Goal: Information Seeking & Learning: Learn about a topic

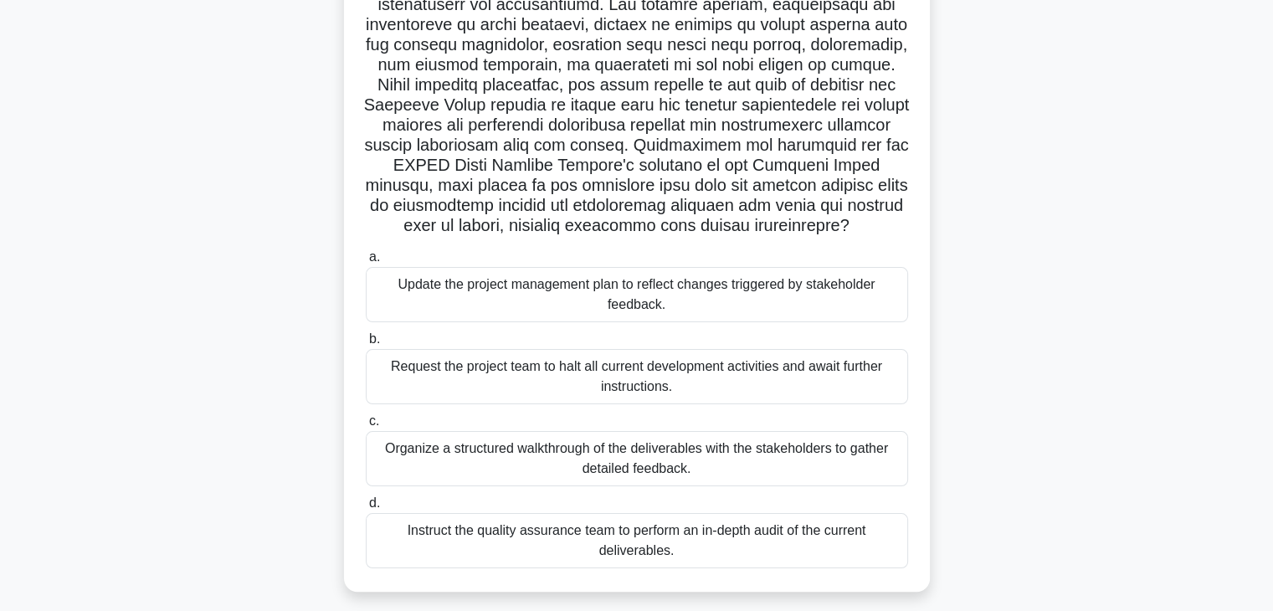
scroll to position [258, 0]
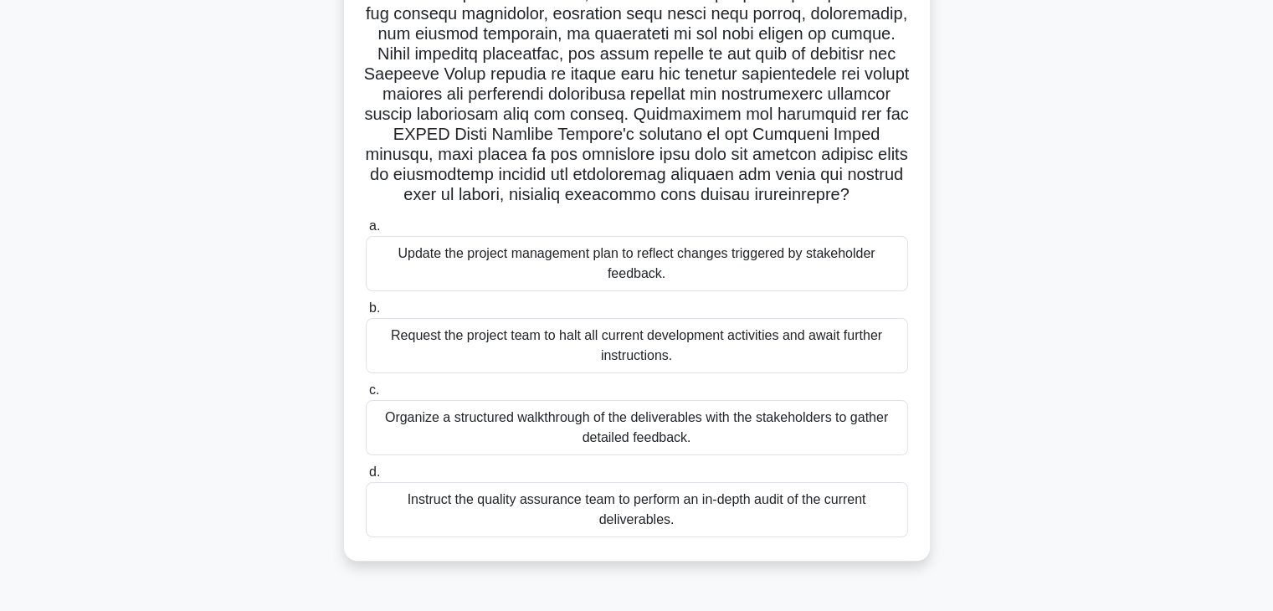
click at [549, 435] on div "Organize a structured walkthrough of the deliverables with the stakeholders to …" at bounding box center [637, 427] width 542 height 55
click at [366, 396] on input "c. Organize a structured walkthrough of the deliverables with the stakeholders …" at bounding box center [366, 390] width 0 height 11
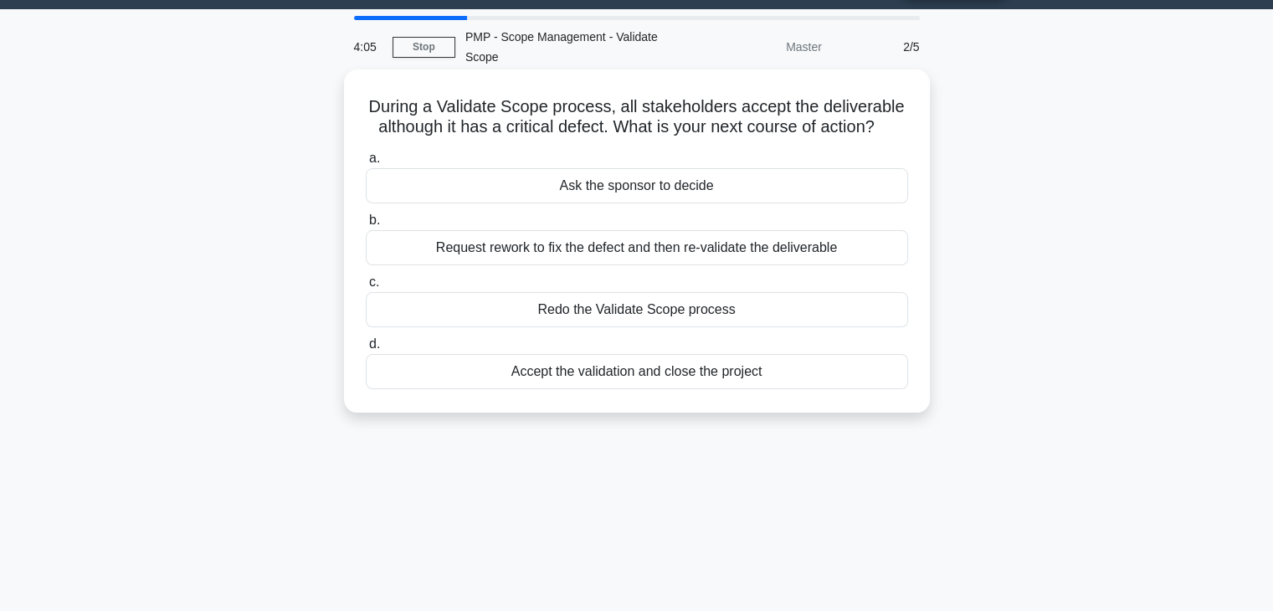
scroll to position [0, 0]
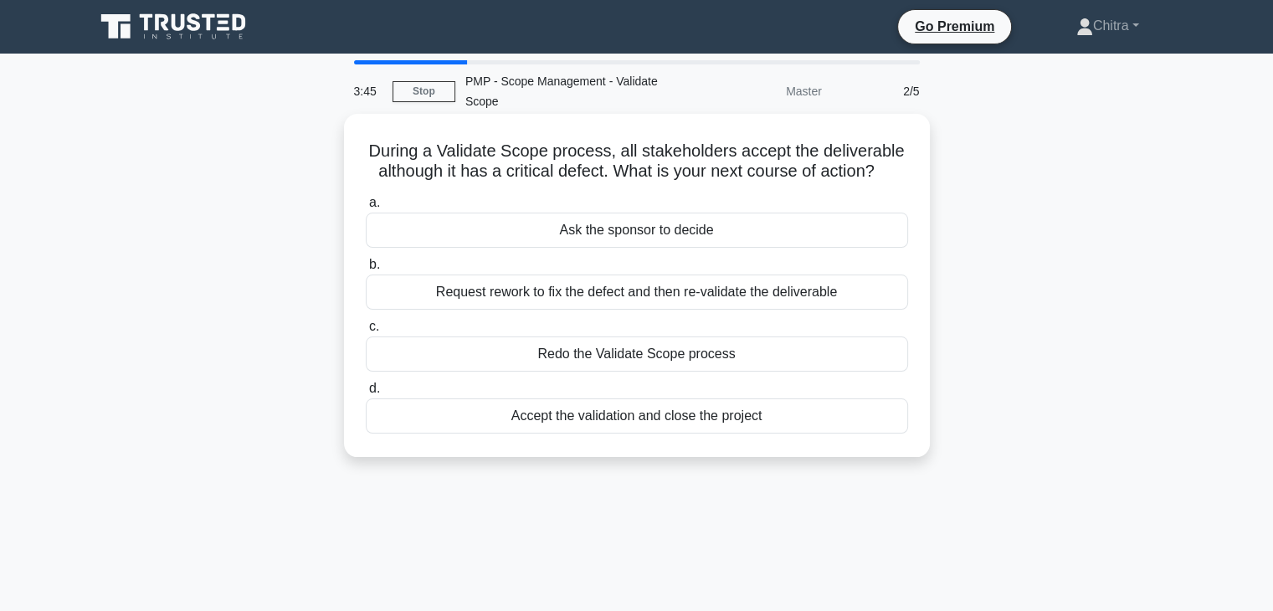
click at [820, 296] on div "Request rework to fix the defect and then re-validate the deliverable" at bounding box center [637, 292] width 542 height 35
click at [366, 270] on input "b. Request rework to fix the defect and then re-validate the deliverable" at bounding box center [366, 265] width 0 height 11
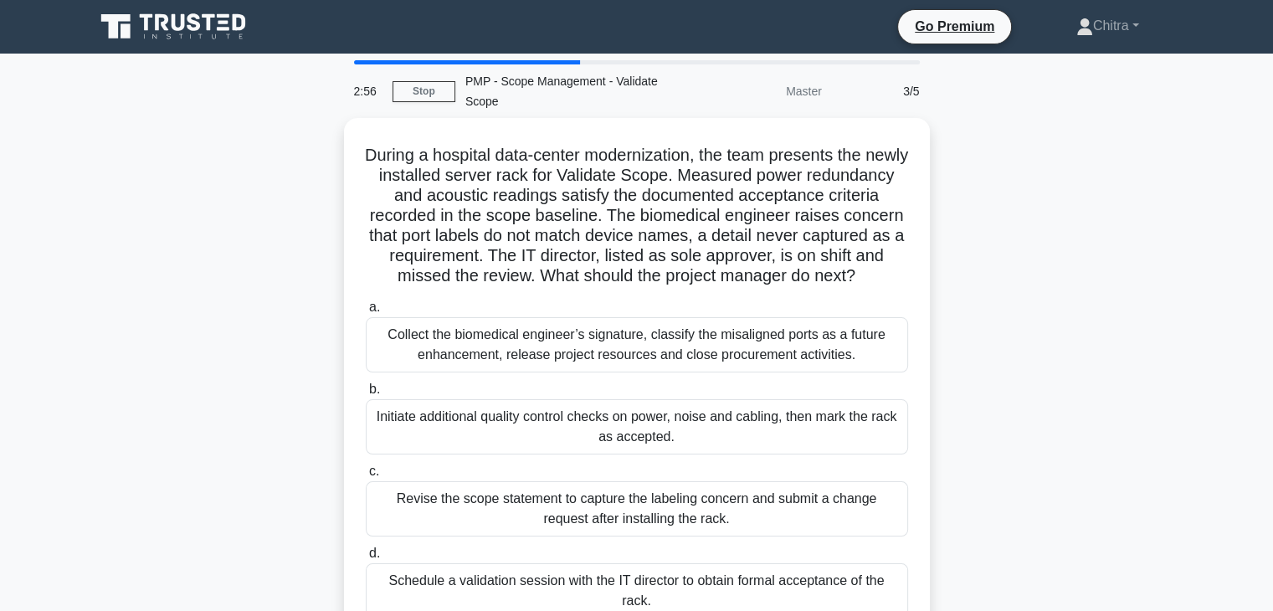
click at [1025, 298] on div "During a hospital data-center modernization, the team presents the newly instal…" at bounding box center [637, 390] width 1105 height 544
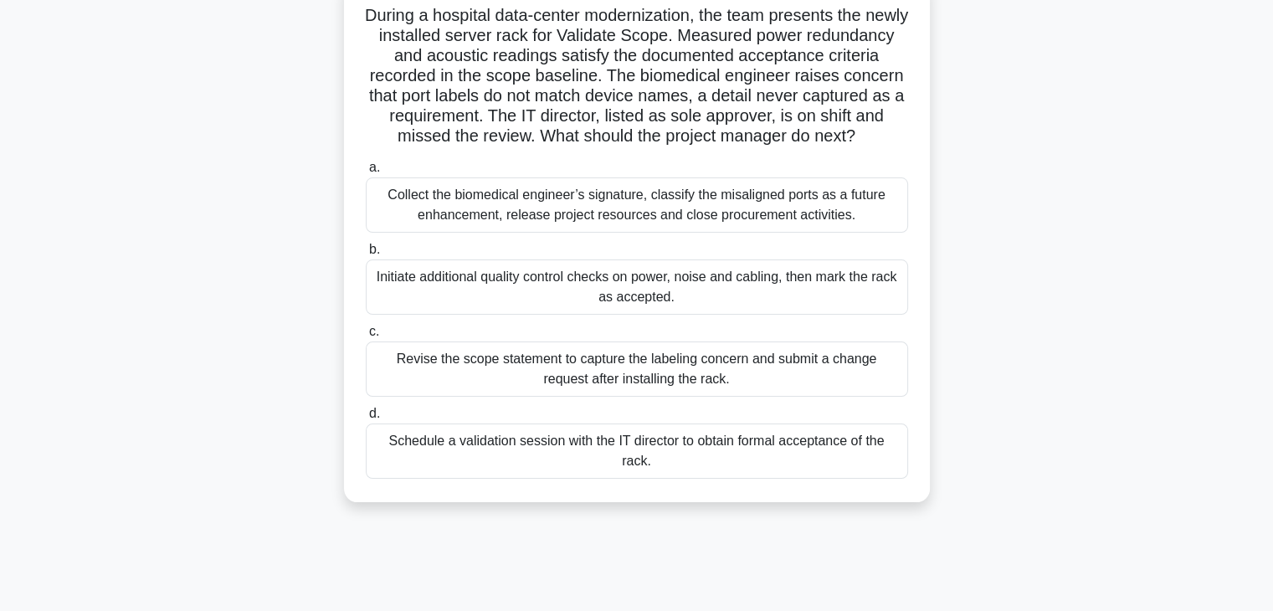
scroll to position [167, 0]
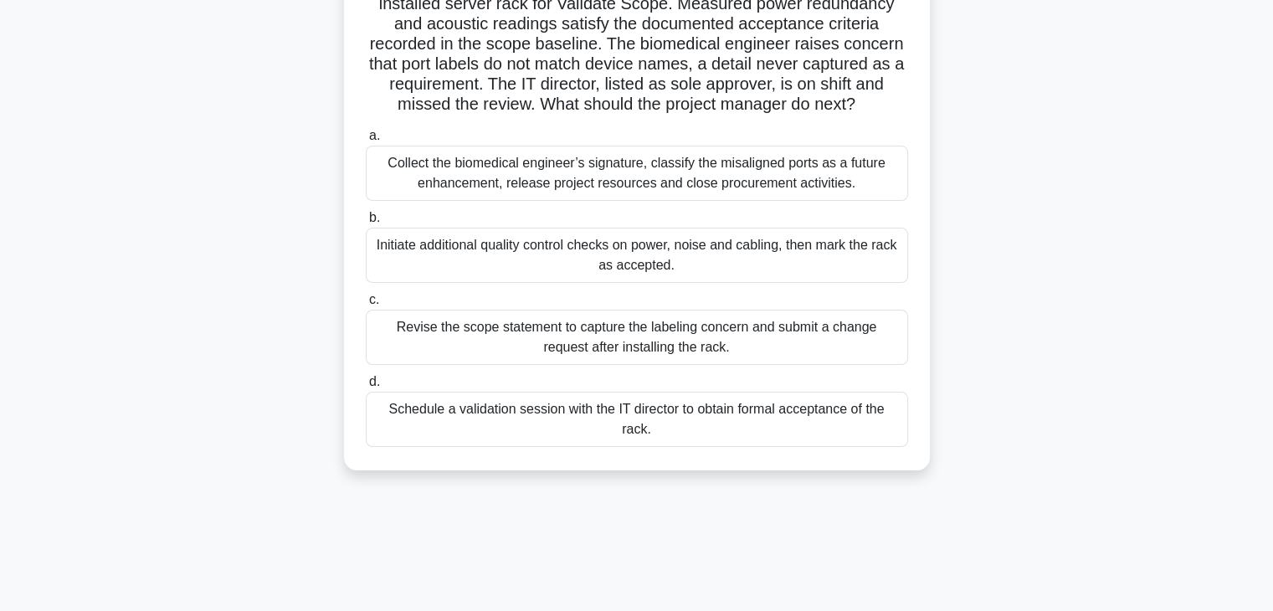
click at [735, 435] on div "Schedule a validation session with the IT director to obtain formal acceptance …" at bounding box center [637, 419] width 542 height 55
click at [366, 388] on input "d. Schedule a validation session with the IT director to obtain formal acceptan…" at bounding box center [366, 382] width 0 height 11
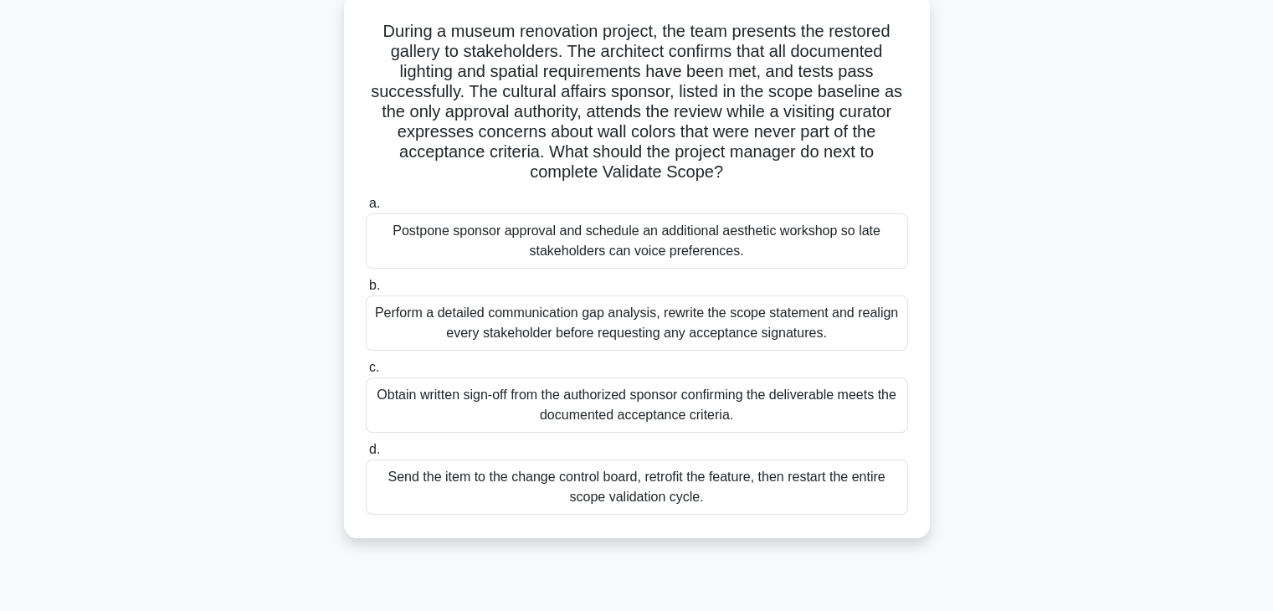
scroll to position [123, 0]
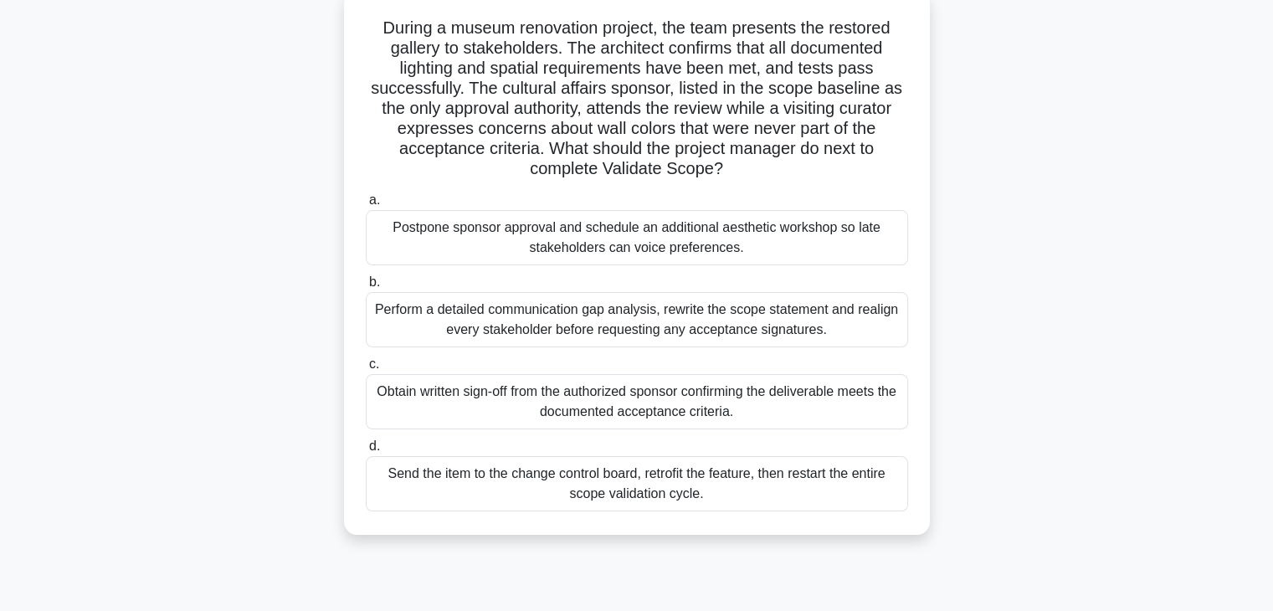
click at [633, 339] on div "Perform a detailed communication gap analysis, rewrite the scope statement and …" at bounding box center [637, 319] width 542 height 55
click at [366, 288] on input "b. Perform a detailed communication gap analysis, rewrite the scope statement a…" at bounding box center [366, 282] width 0 height 11
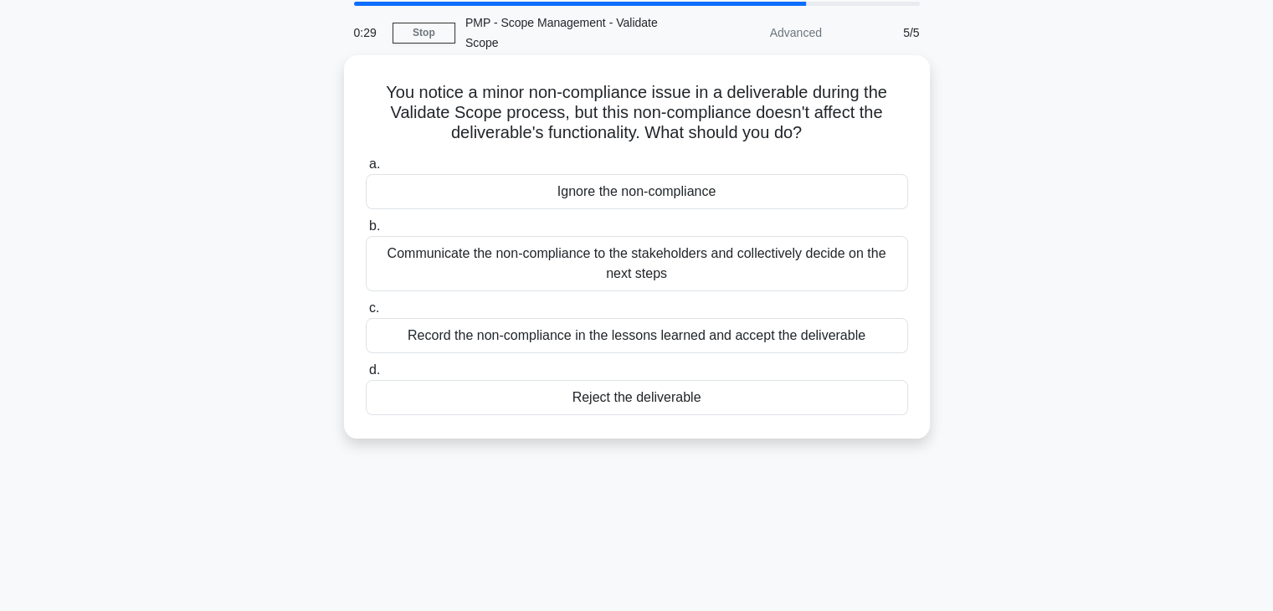
scroll to position [0, 0]
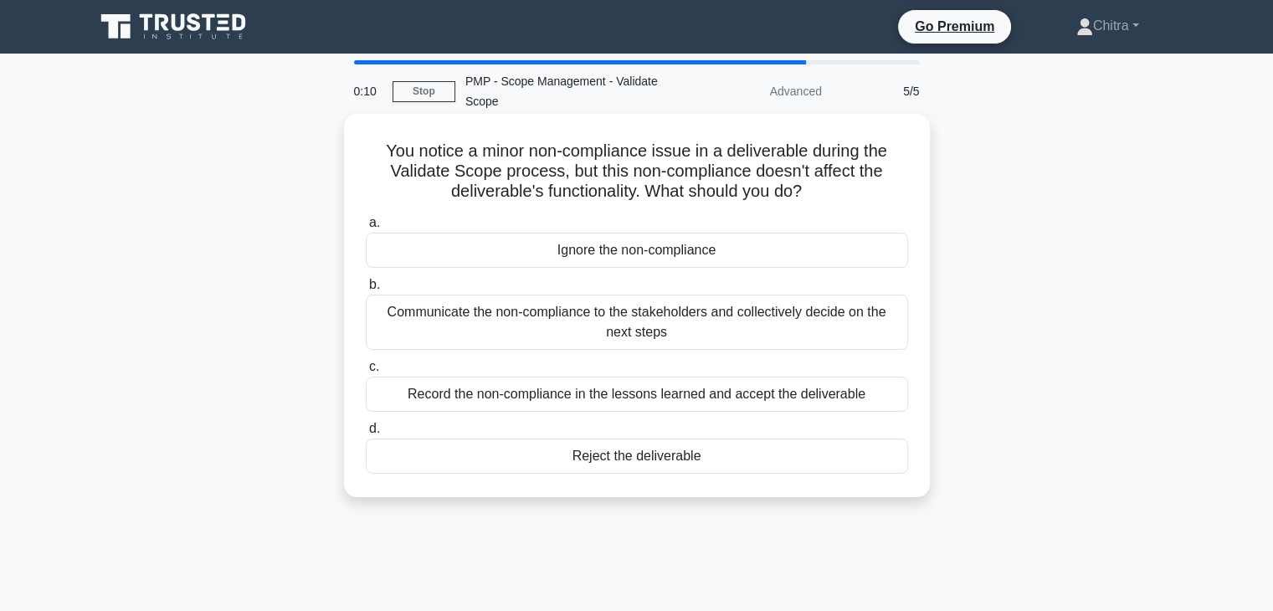
click at [544, 321] on div "Communicate the non-compliance to the stakeholders and collectively decide on t…" at bounding box center [637, 322] width 542 height 55
click at [366, 291] on input "b. Communicate the non-compliance to the stakeholders and collectively decide o…" at bounding box center [366, 285] width 0 height 11
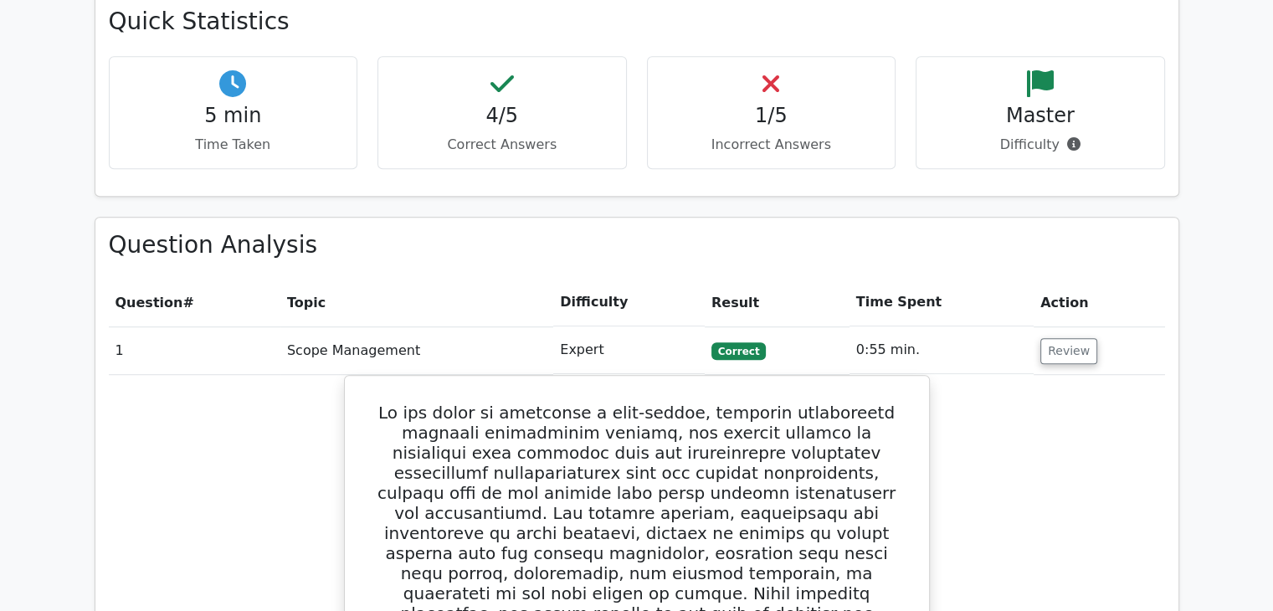
scroll to position [1007, 0]
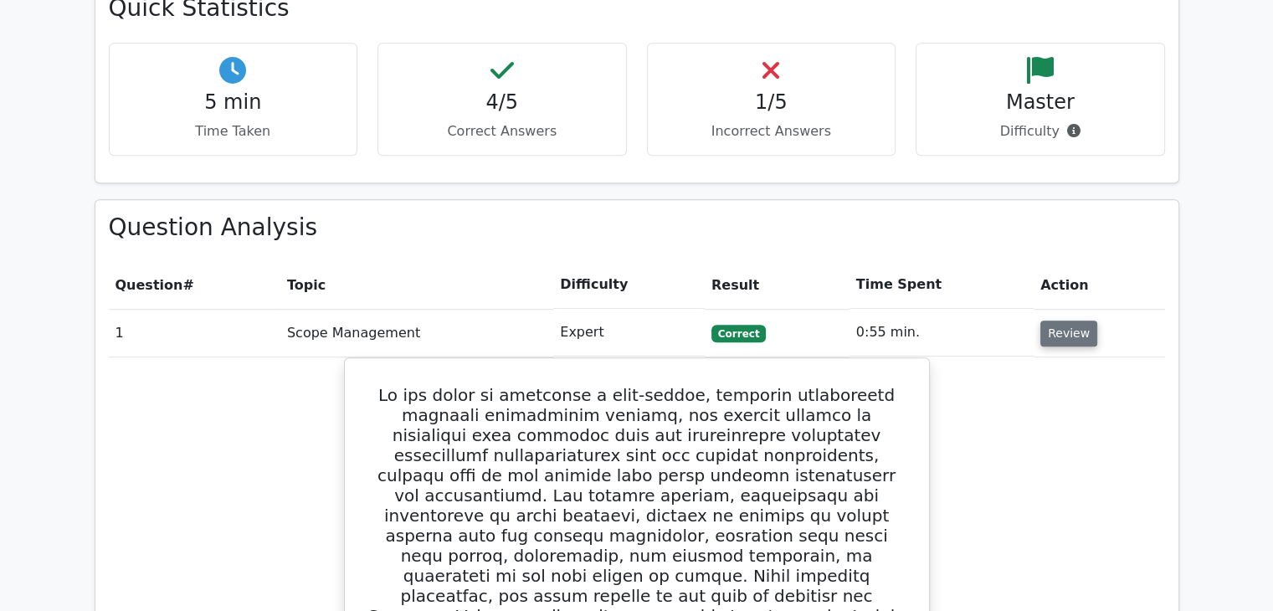
click at [1067, 321] on button "Review" at bounding box center [1069, 334] width 57 height 26
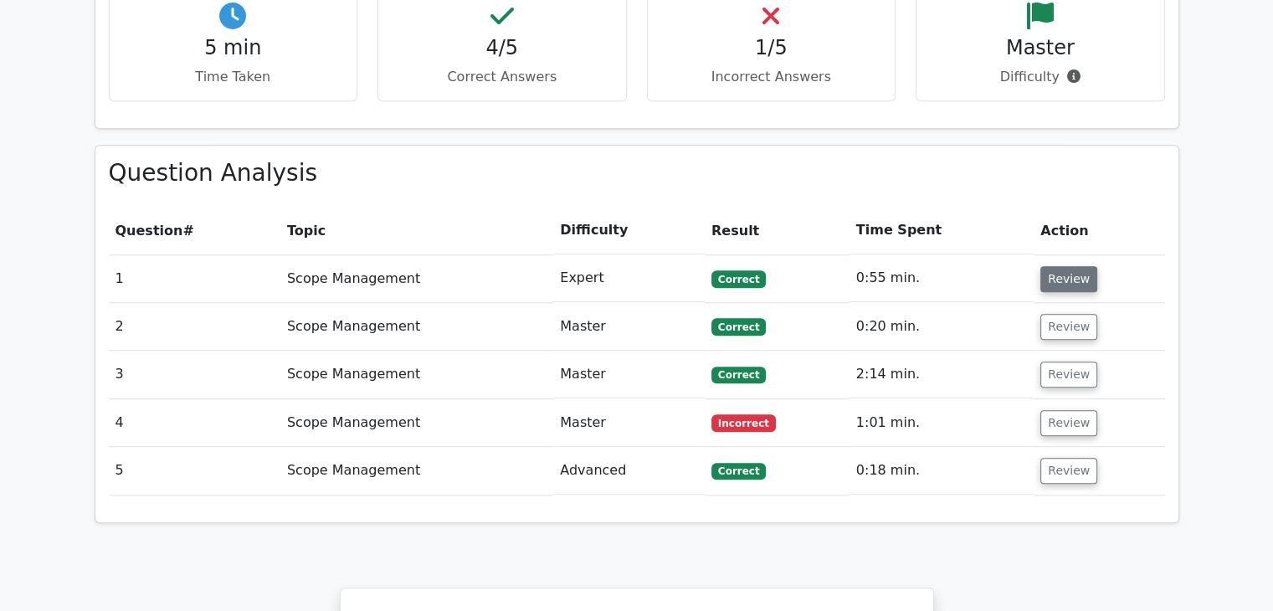
scroll to position [1062, 0]
click at [1050, 447] on td "Review" at bounding box center [1099, 471] width 131 height 48
click at [1067, 458] on button "Review" at bounding box center [1069, 471] width 57 height 26
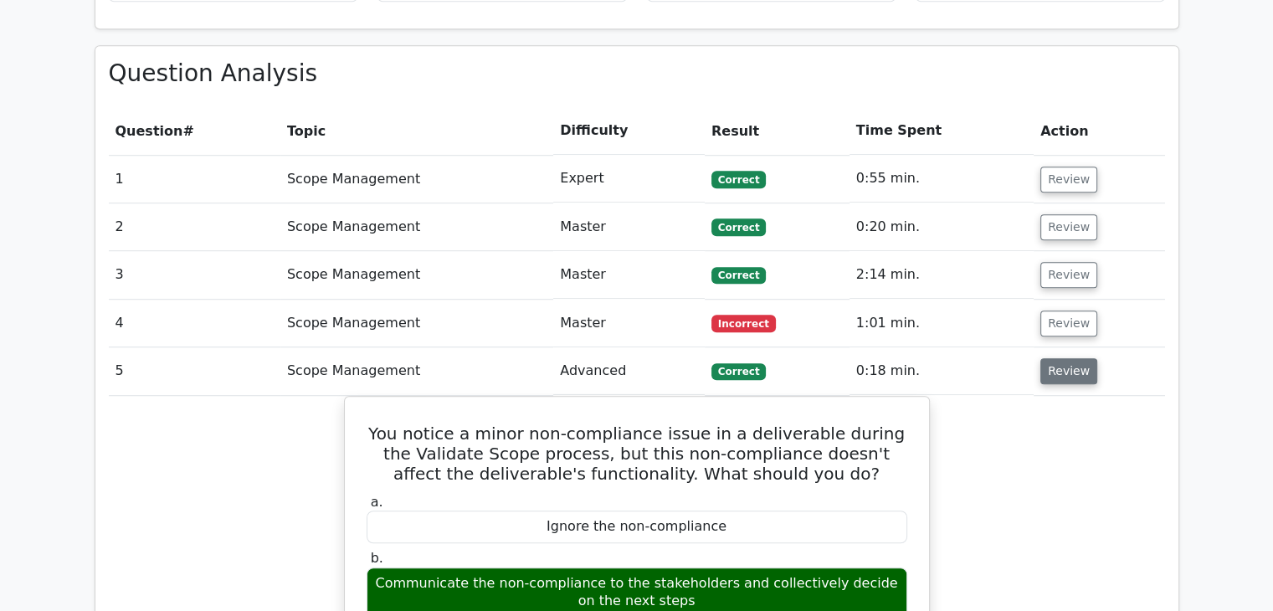
scroll to position [1159, 0]
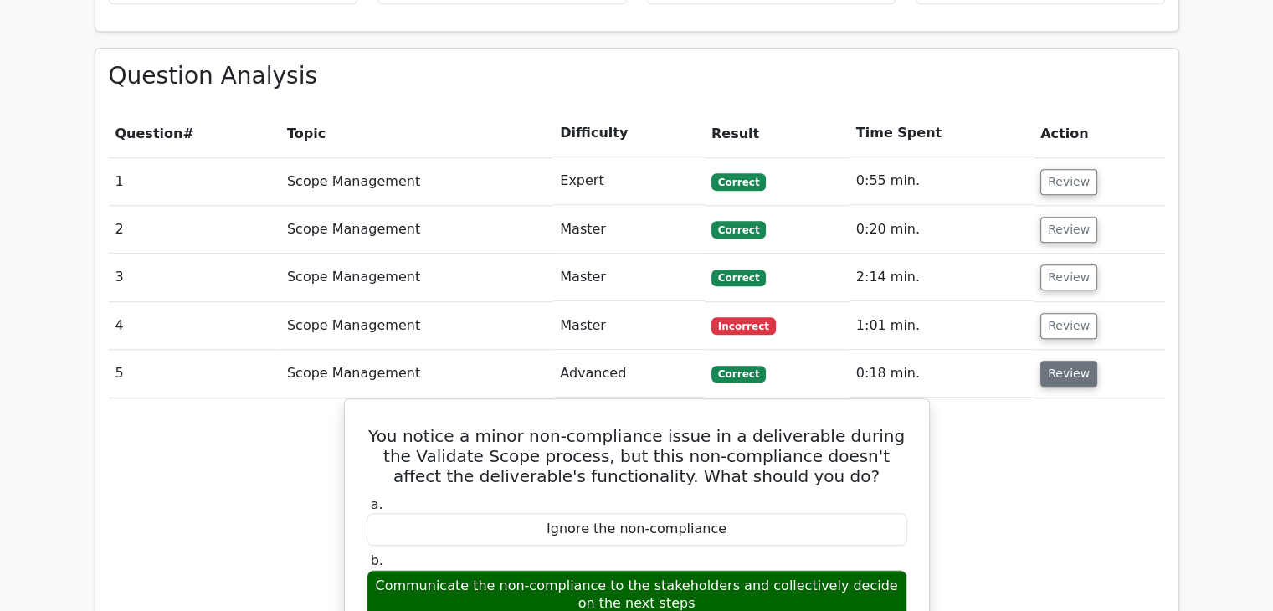
click at [1051, 361] on button "Review" at bounding box center [1069, 374] width 57 height 26
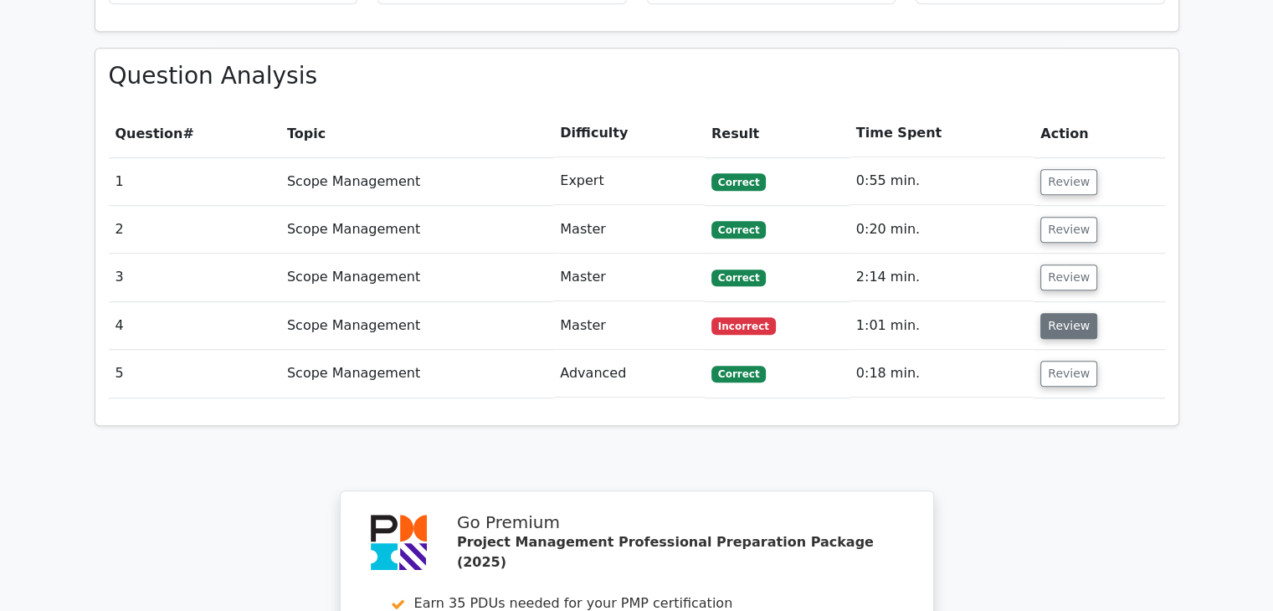
click at [1070, 313] on button "Review" at bounding box center [1069, 326] width 57 height 26
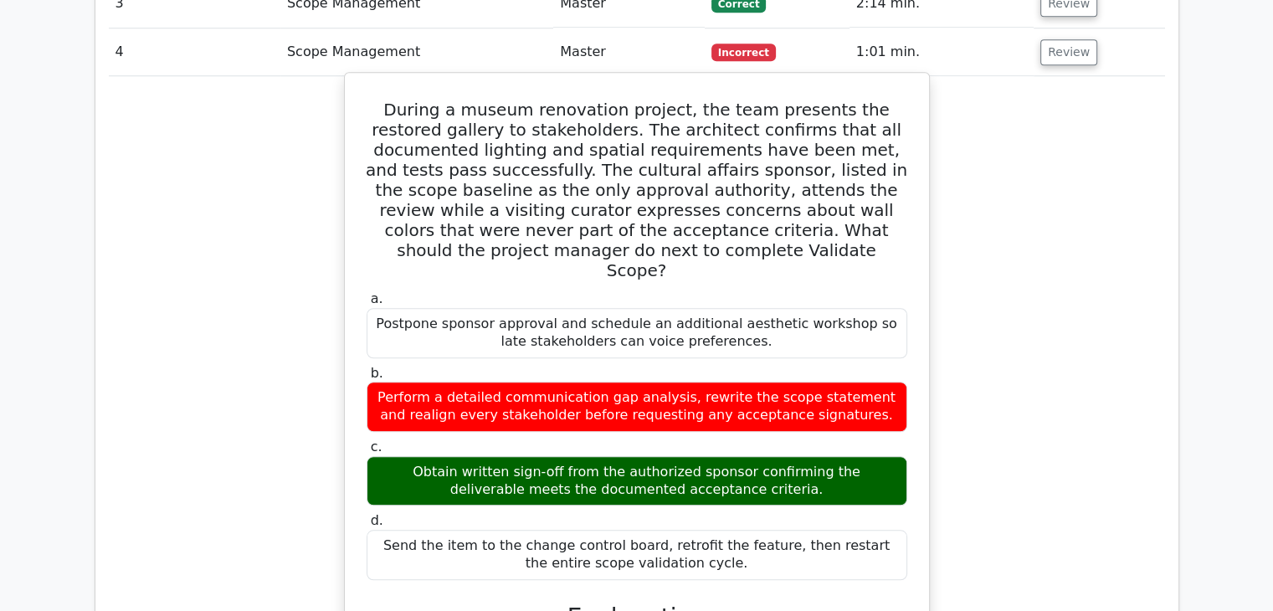
scroll to position [1432, 0]
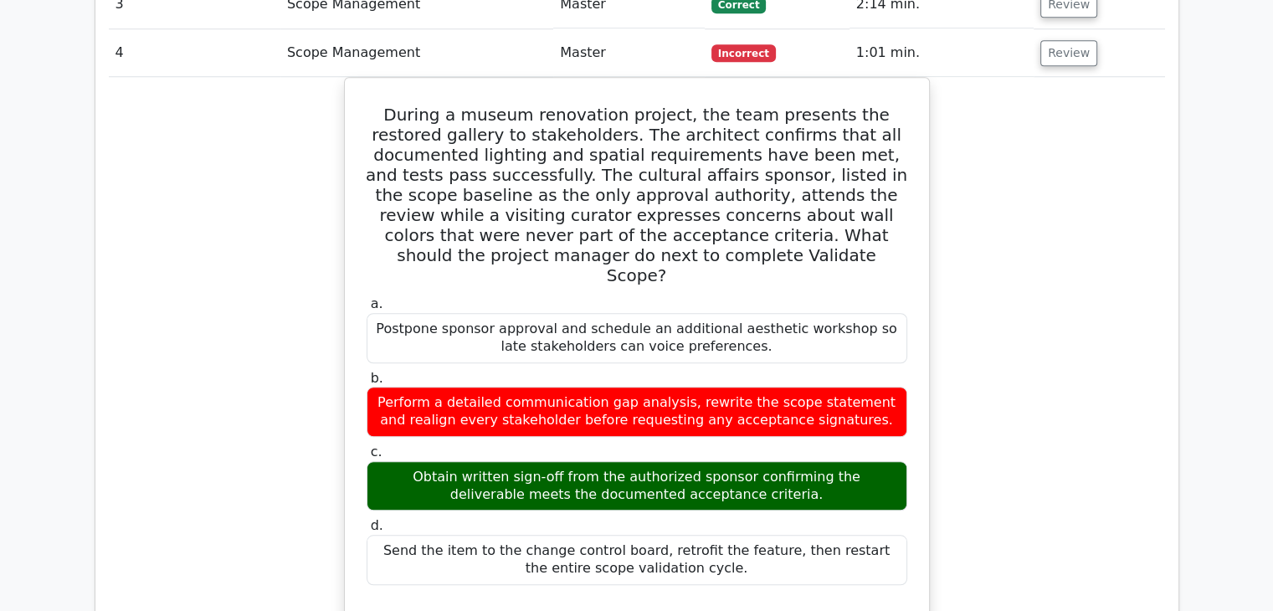
drag, startPoint x: 1056, startPoint y: 298, endPoint x: 1038, endPoint y: 349, distance: 54.0
click at [1038, 349] on div "During a museum renovation project, the team presents the restored gallery to s…" at bounding box center [637, 556] width 1057 height 958
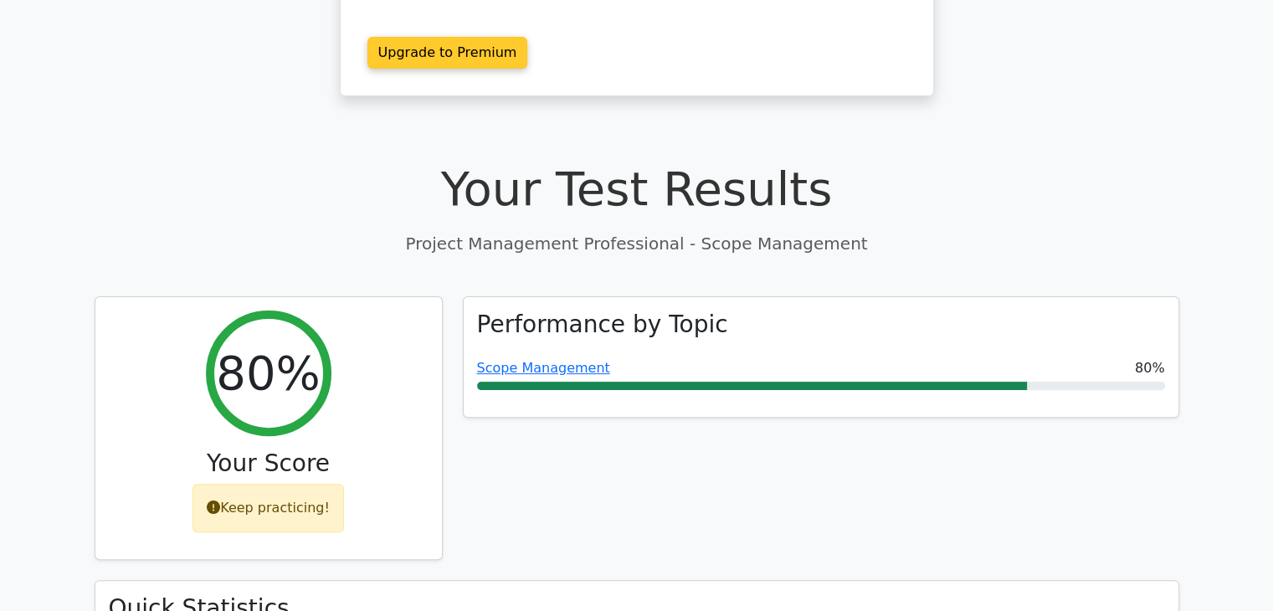
scroll to position [393, 0]
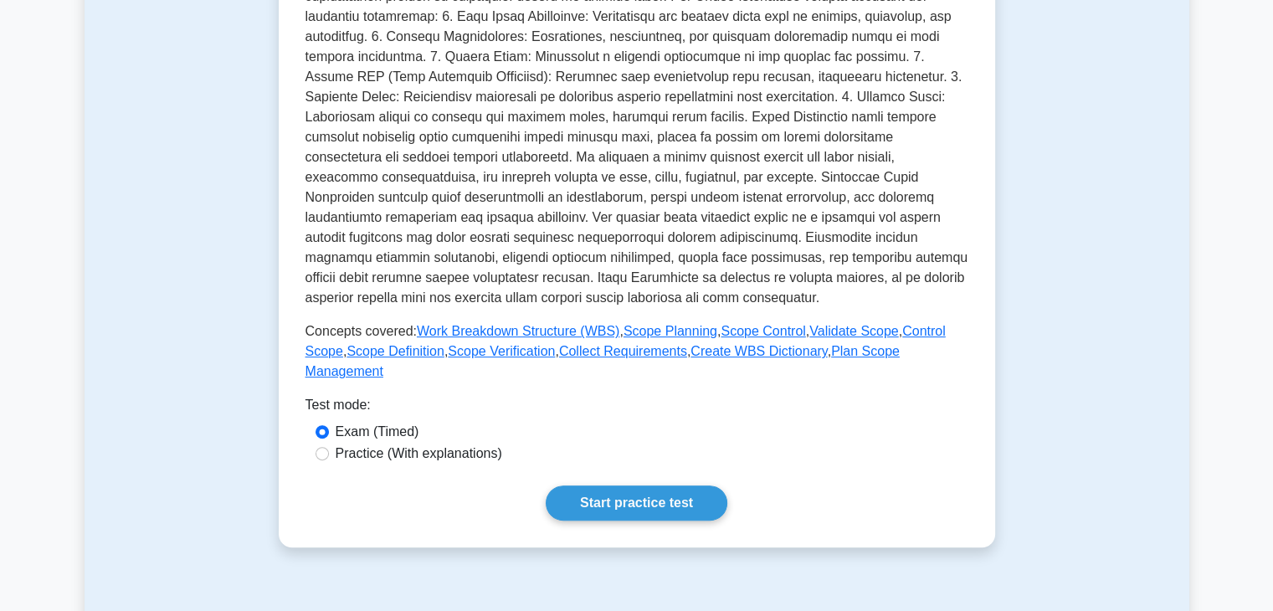
scroll to position [436, 0]
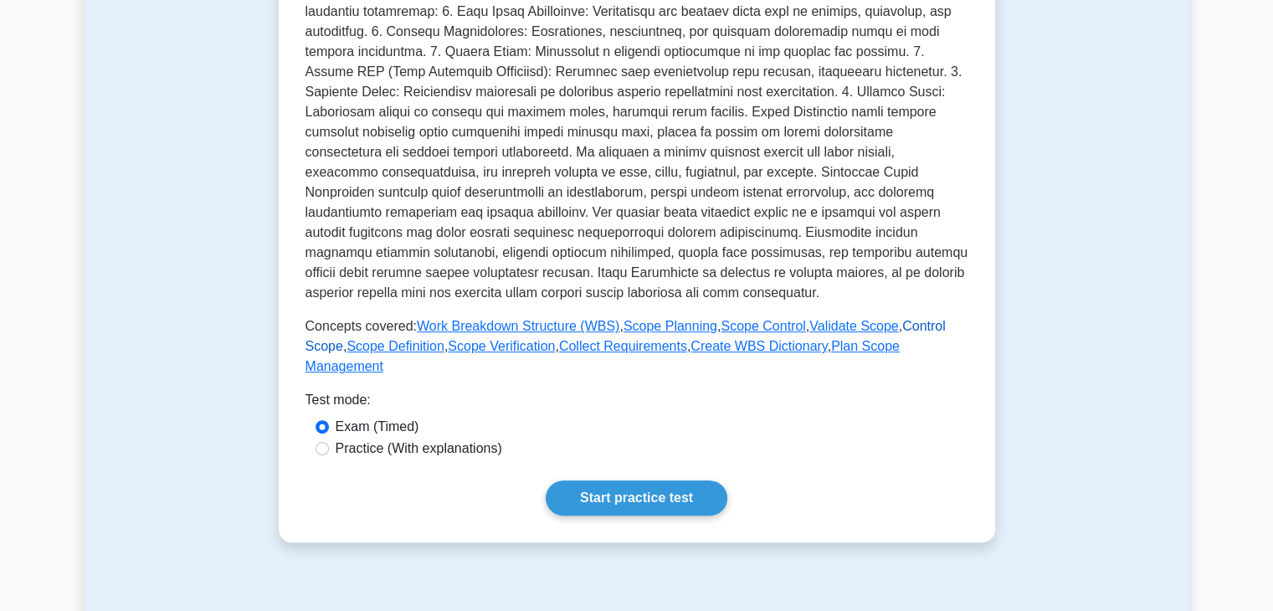
click at [924, 329] on link "Control Scope" at bounding box center [626, 336] width 640 height 34
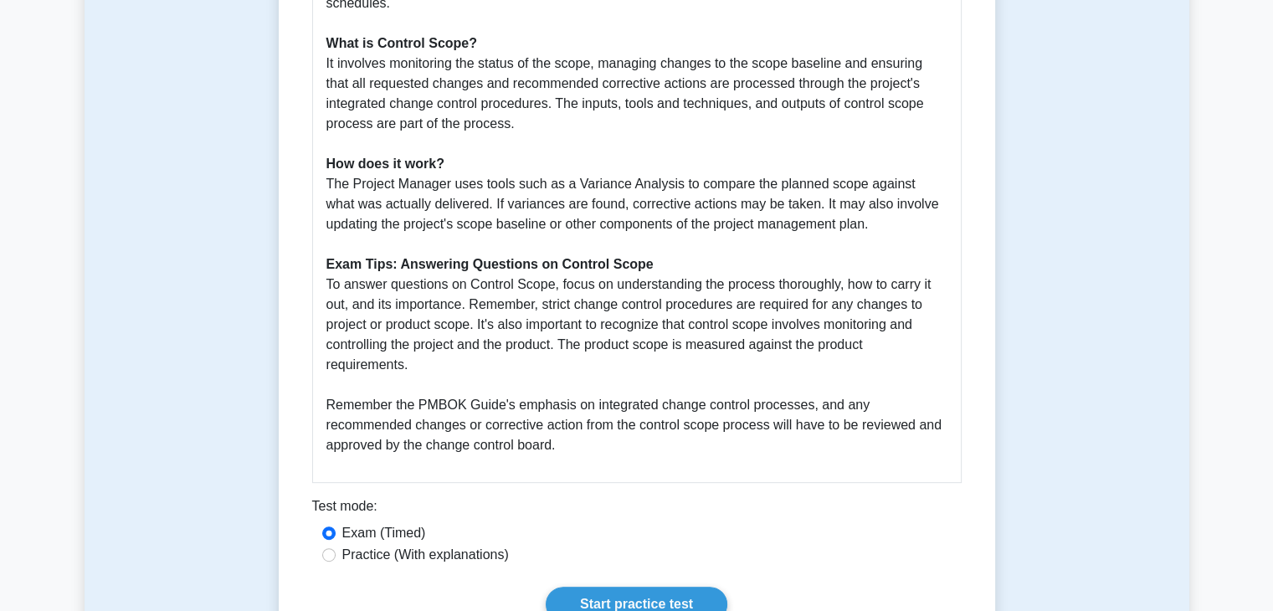
scroll to position [773, 0]
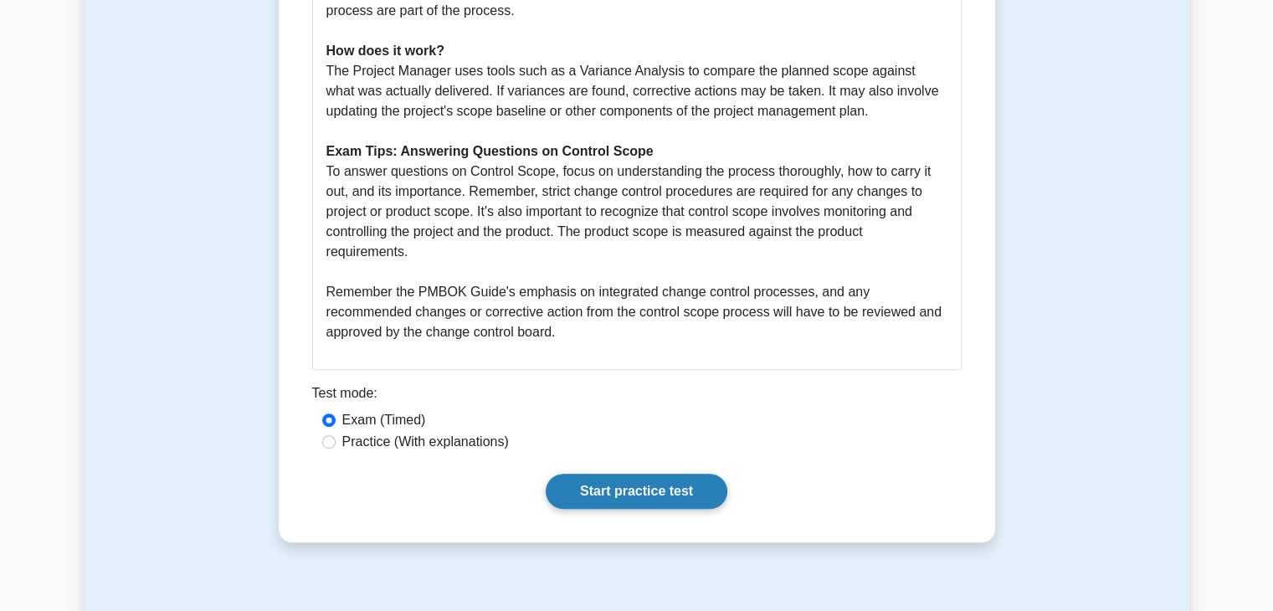
click at [628, 490] on link "Start practice test" at bounding box center [637, 491] width 182 height 35
click at [456, 447] on label "Practice (With explanations)" at bounding box center [425, 442] width 167 height 20
click at [336, 447] on input "Practice (With explanations)" at bounding box center [328, 441] width 13 height 13
radio input "true"
click at [591, 493] on link "Start practice test" at bounding box center [637, 491] width 182 height 35
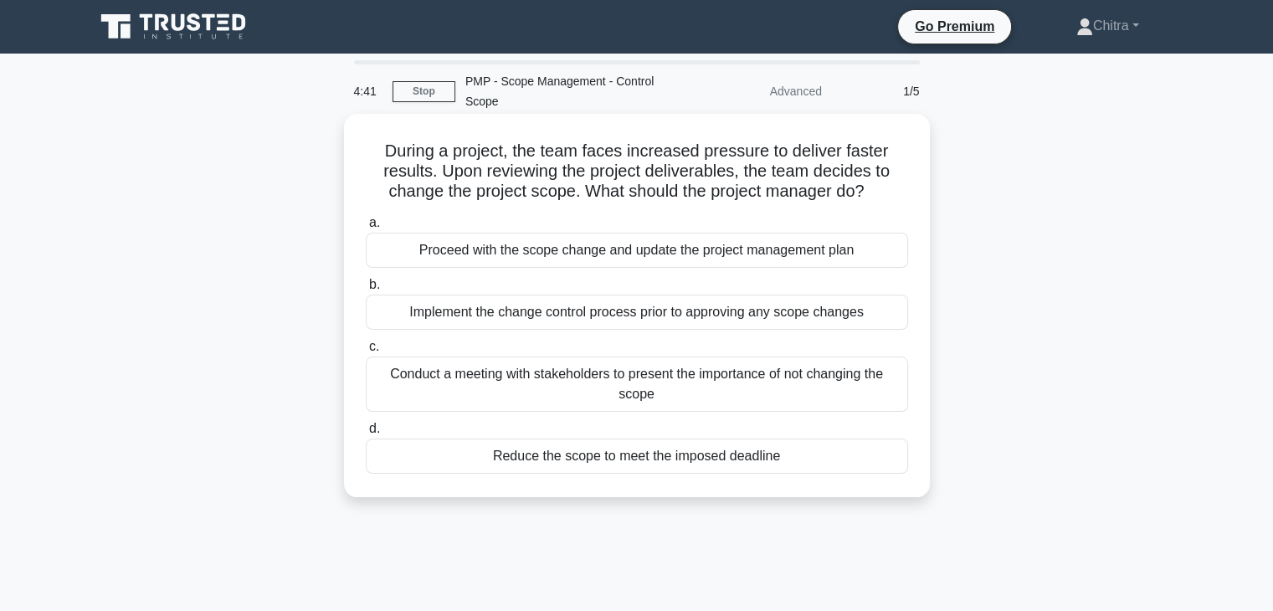
click at [551, 306] on div "Implement the change control process prior to approving any scope changes" at bounding box center [637, 312] width 542 height 35
click at [366, 291] on input "b. Implement the change control process prior to approving any scope changes" at bounding box center [366, 285] width 0 height 11
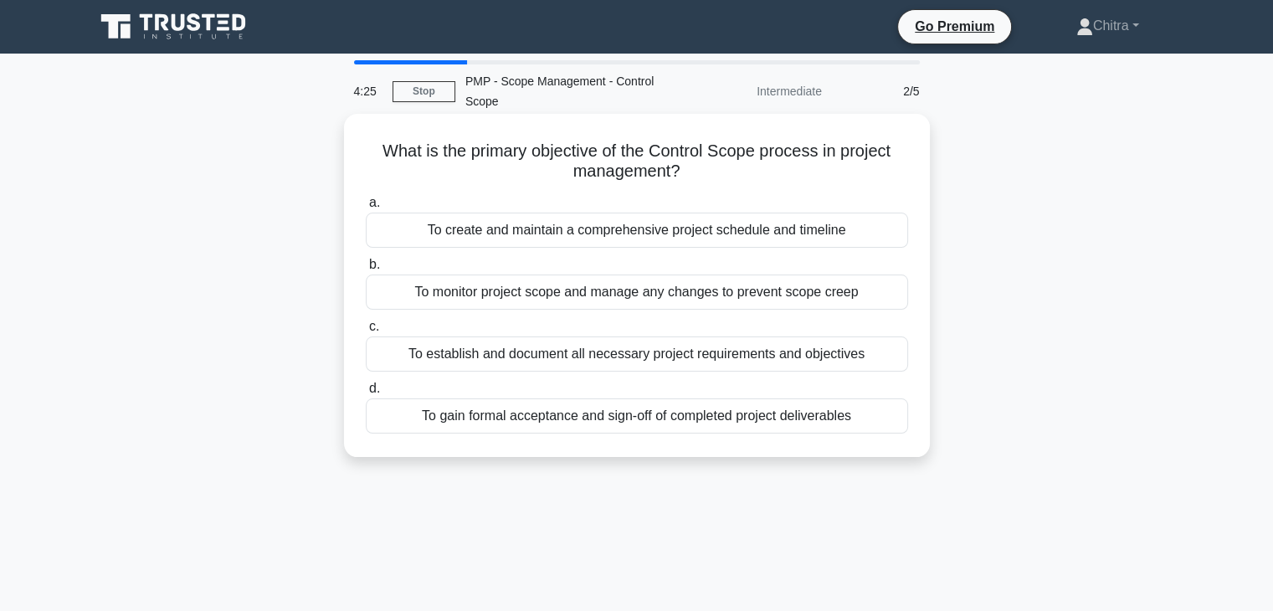
click at [747, 302] on div "To monitor project scope and manage any changes to prevent scope creep" at bounding box center [637, 292] width 542 height 35
click at [366, 270] on input "b. To monitor project scope and manage any changes to prevent scope creep" at bounding box center [366, 265] width 0 height 11
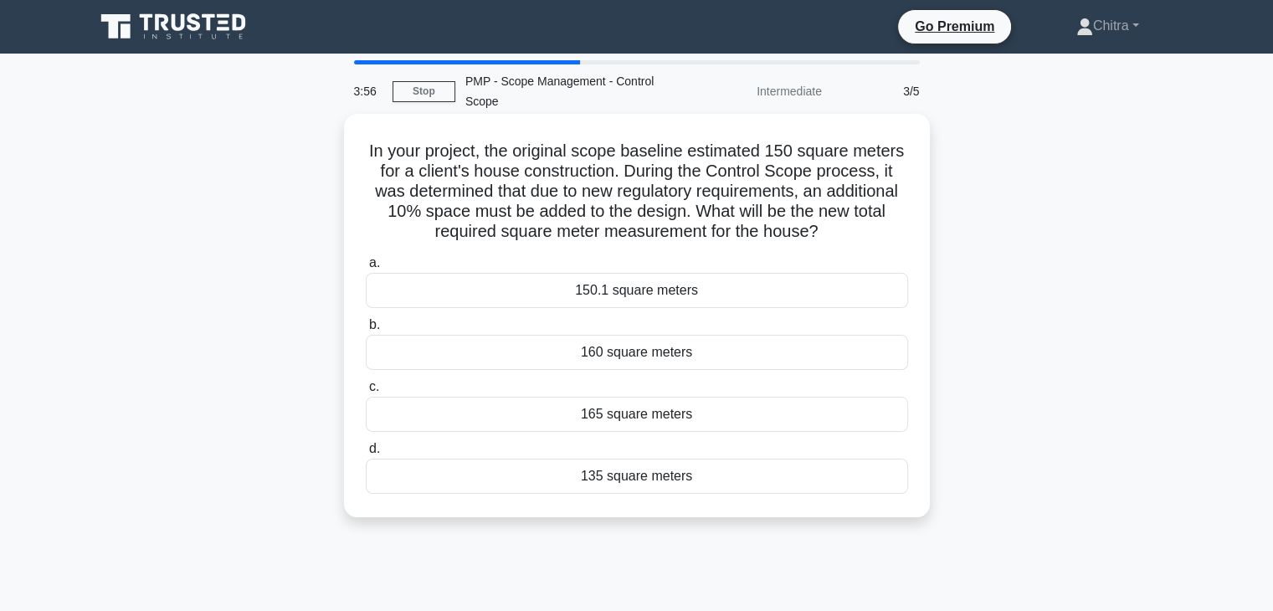
click at [606, 409] on div "165 square meters" at bounding box center [637, 414] width 542 height 35
click at [366, 393] on input "c. 165 square meters" at bounding box center [366, 387] width 0 height 11
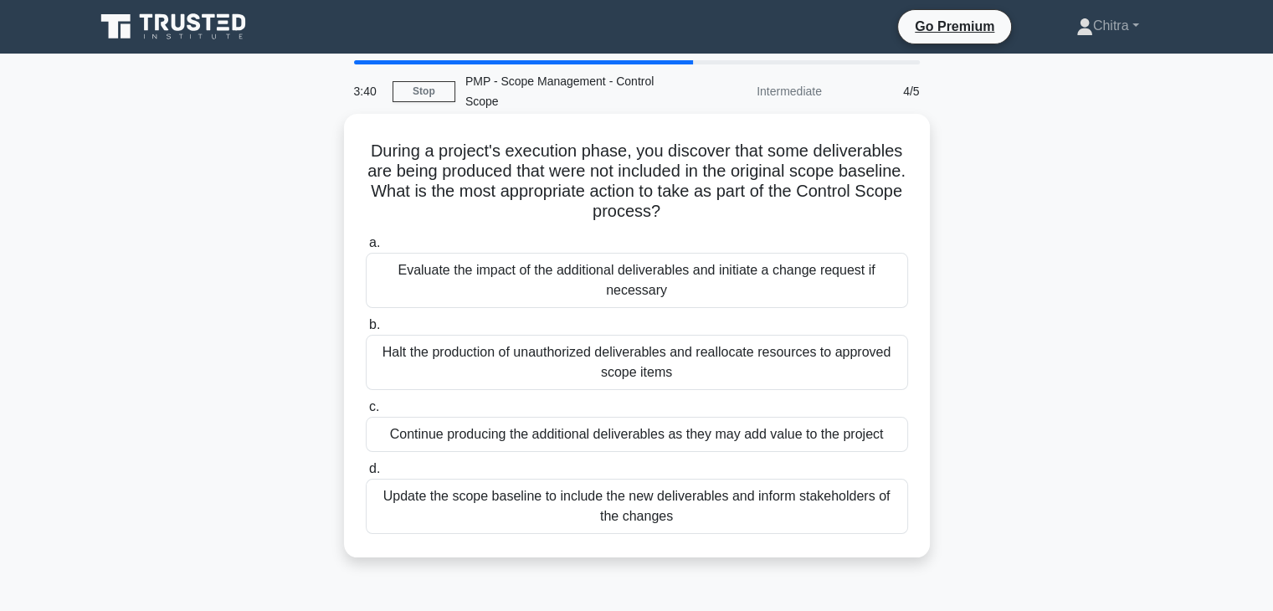
click at [568, 286] on div "Evaluate the impact of the additional deliverables and initiate a change reques…" at bounding box center [637, 280] width 542 height 55
click at [366, 249] on input "a. Evaluate the impact of the additional deliverables and initiate a change req…" at bounding box center [366, 243] width 0 height 11
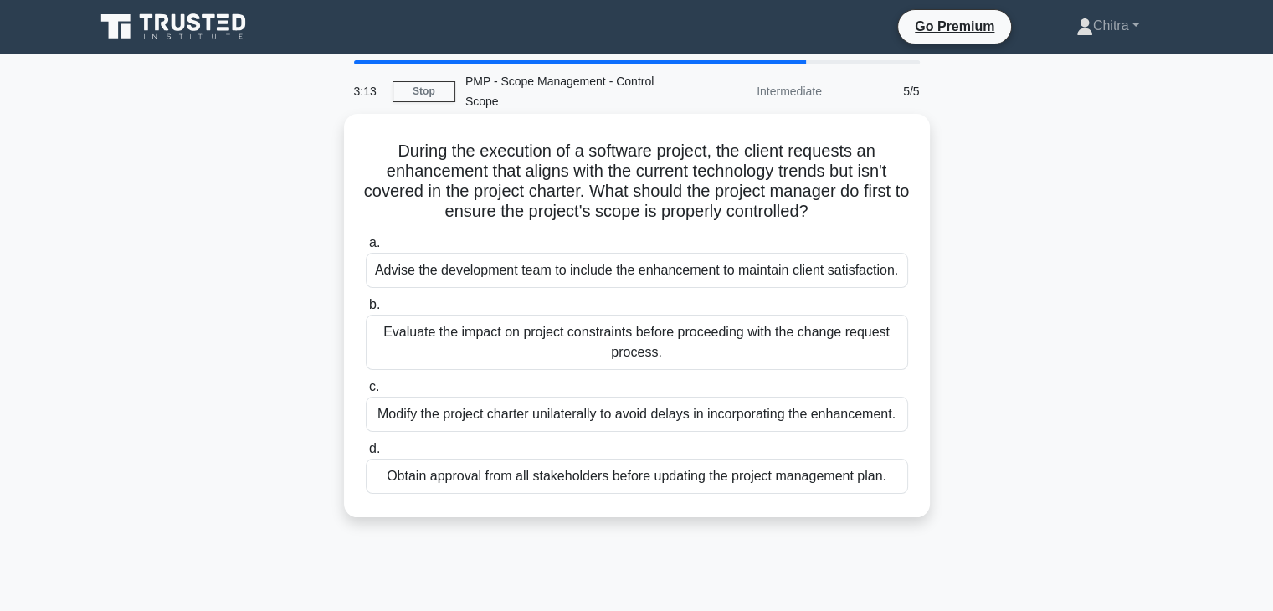
click at [743, 344] on div "Evaluate the impact on project constraints before proceeding with the change re…" at bounding box center [637, 342] width 542 height 55
click at [366, 311] on input "b. Evaluate the impact on project constraints before proceeding with the change…" at bounding box center [366, 305] width 0 height 11
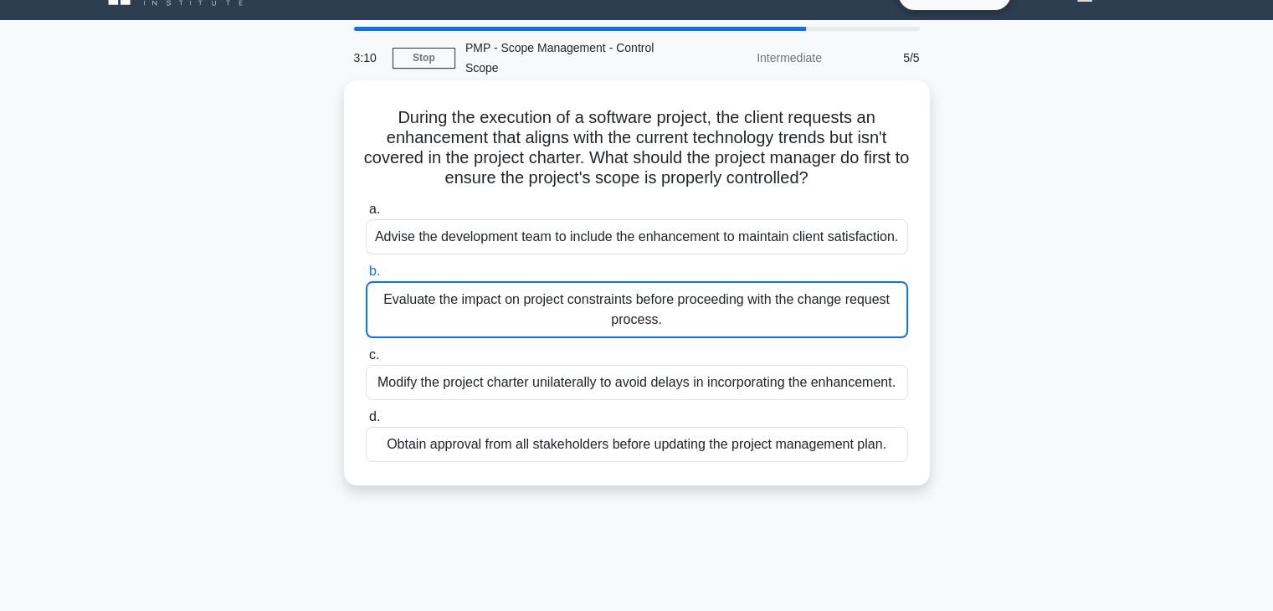
scroll to position [40, 0]
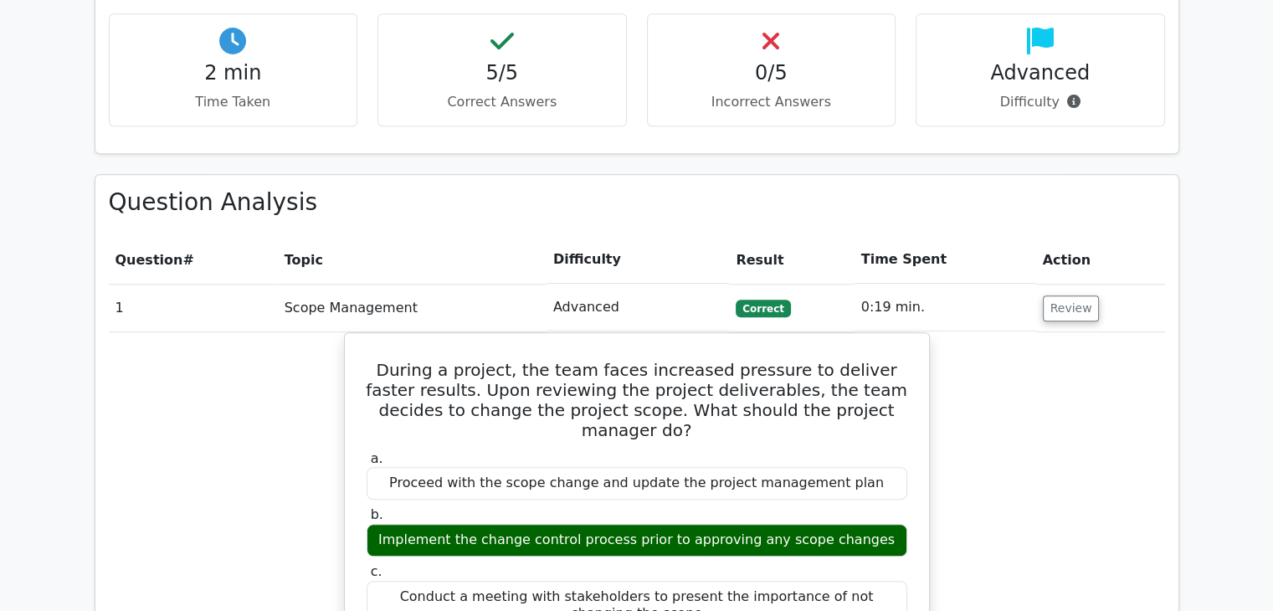
scroll to position [1037, 0]
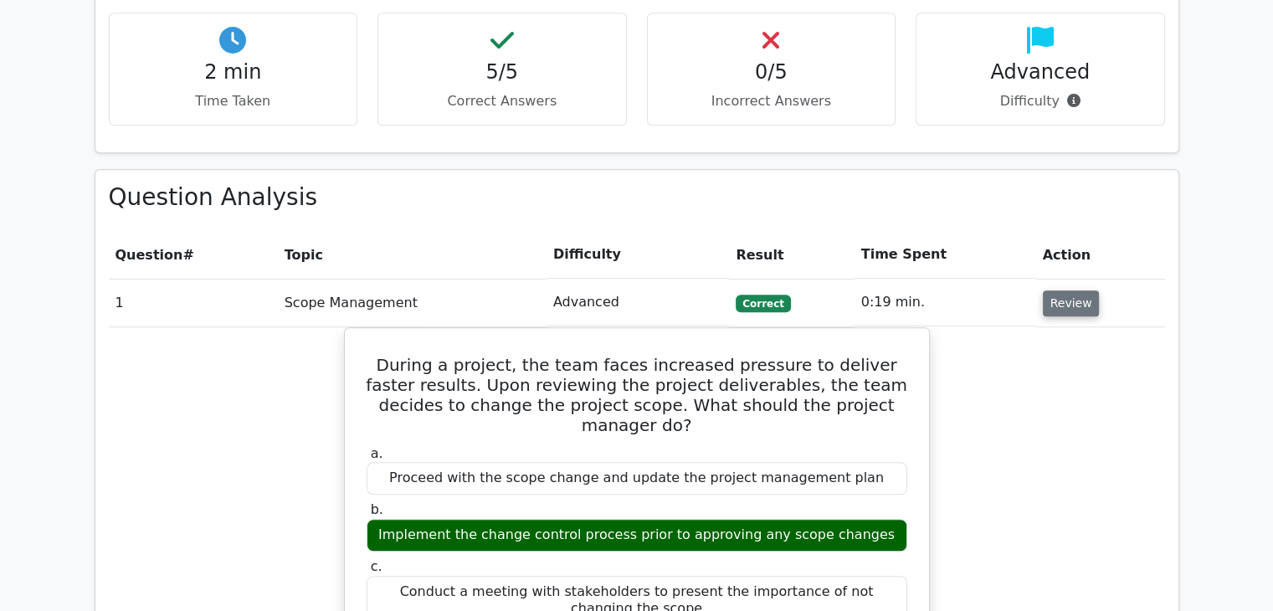
click at [1065, 291] on button "Review" at bounding box center [1071, 304] width 57 height 26
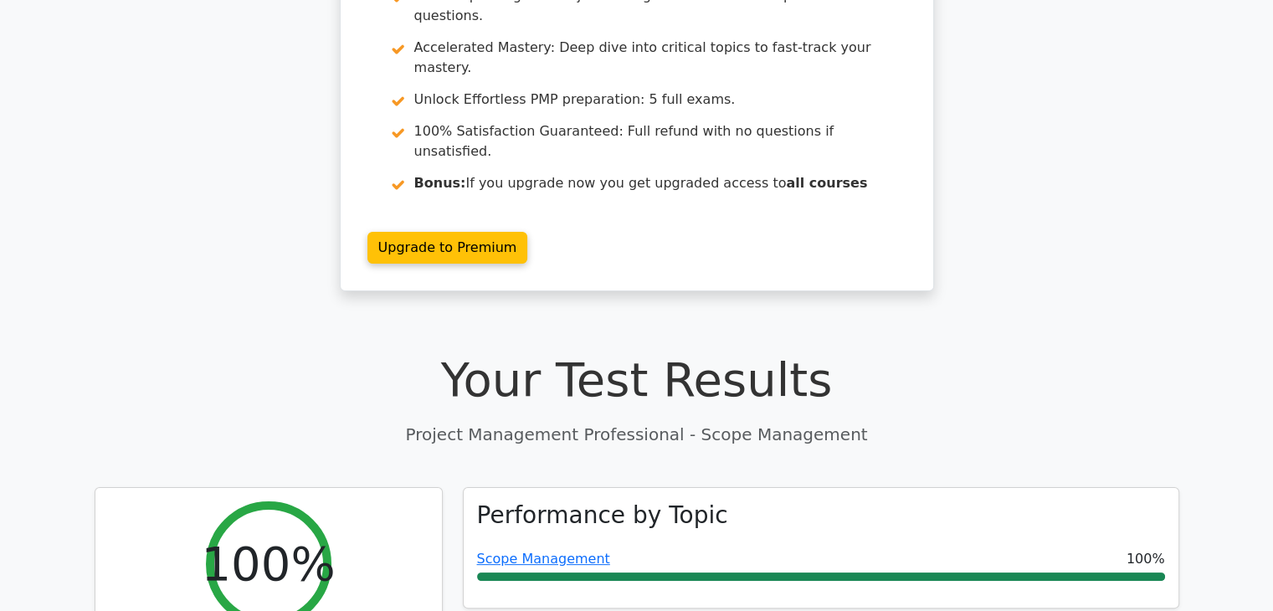
scroll to position [173, 0]
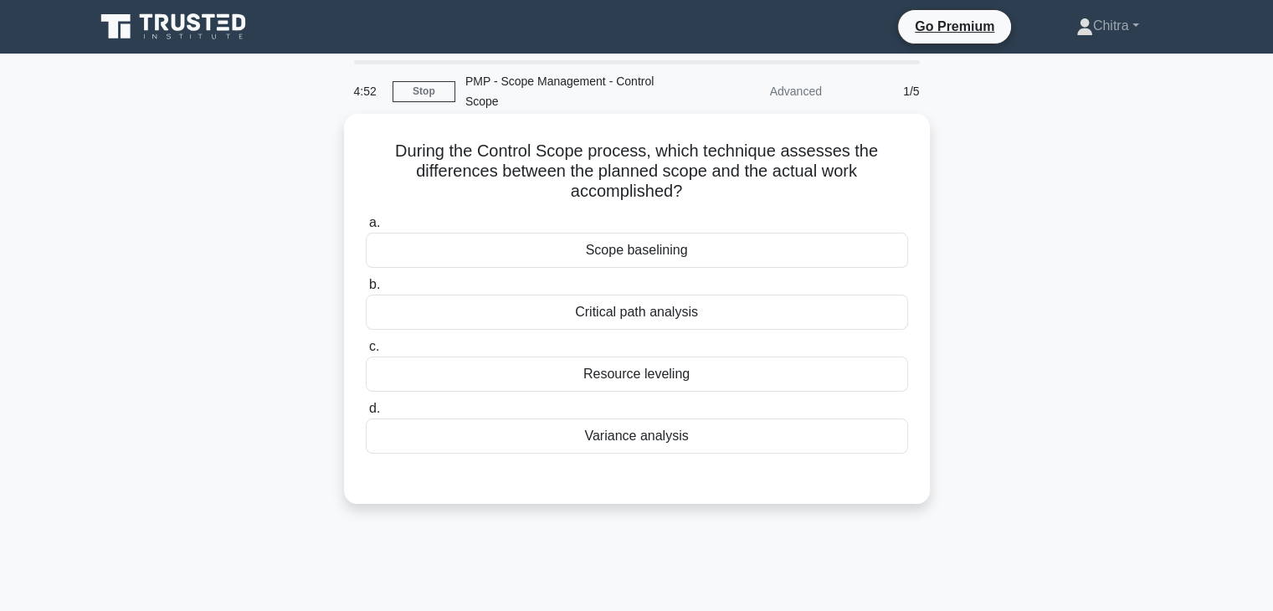
click at [603, 440] on div "Variance analysis" at bounding box center [637, 436] width 542 height 35
click at [366, 414] on input "d. Variance analysis" at bounding box center [366, 409] width 0 height 11
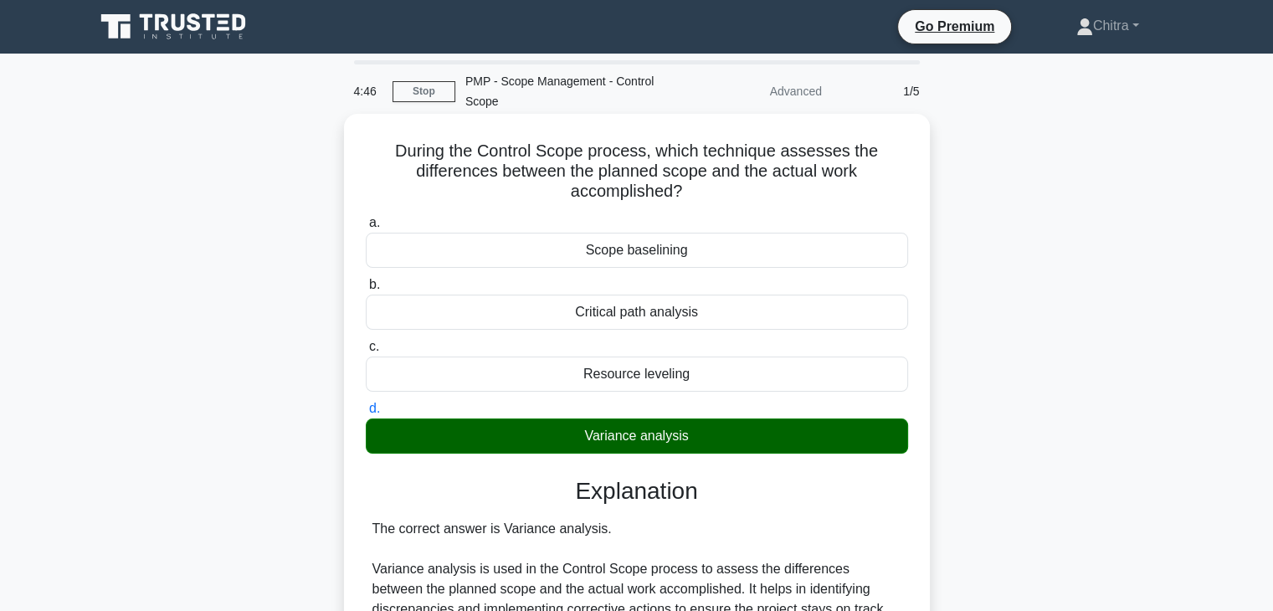
scroll to position [294, 0]
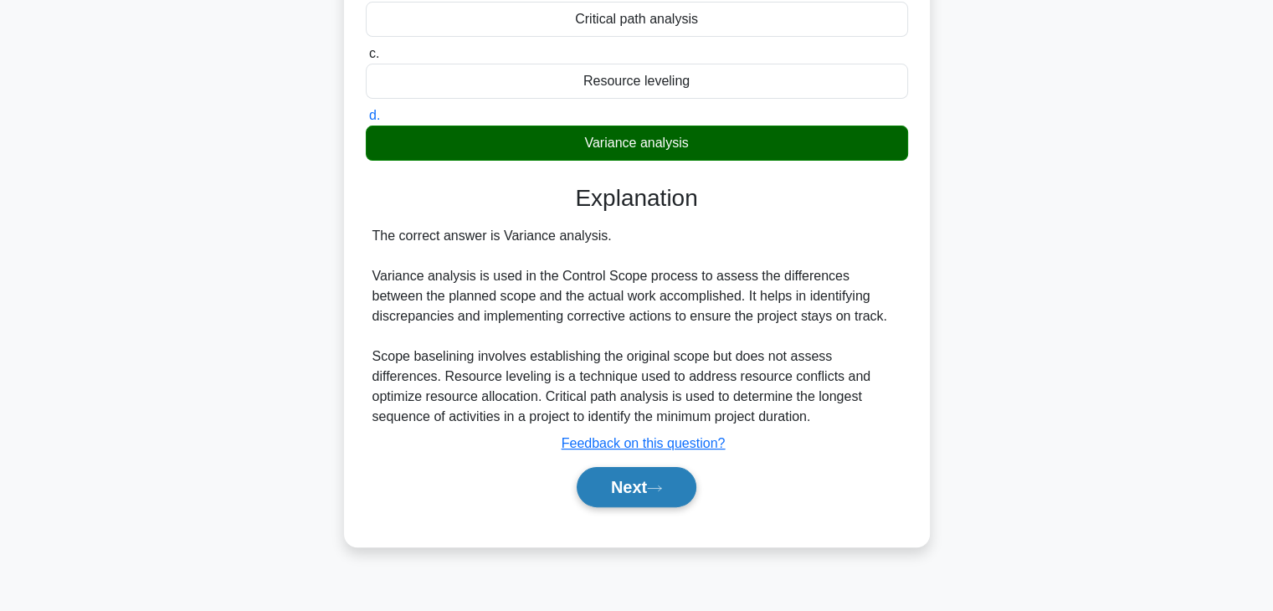
click at [658, 493] on button "Next" at bounding box center [637, 487] width 120 height 40
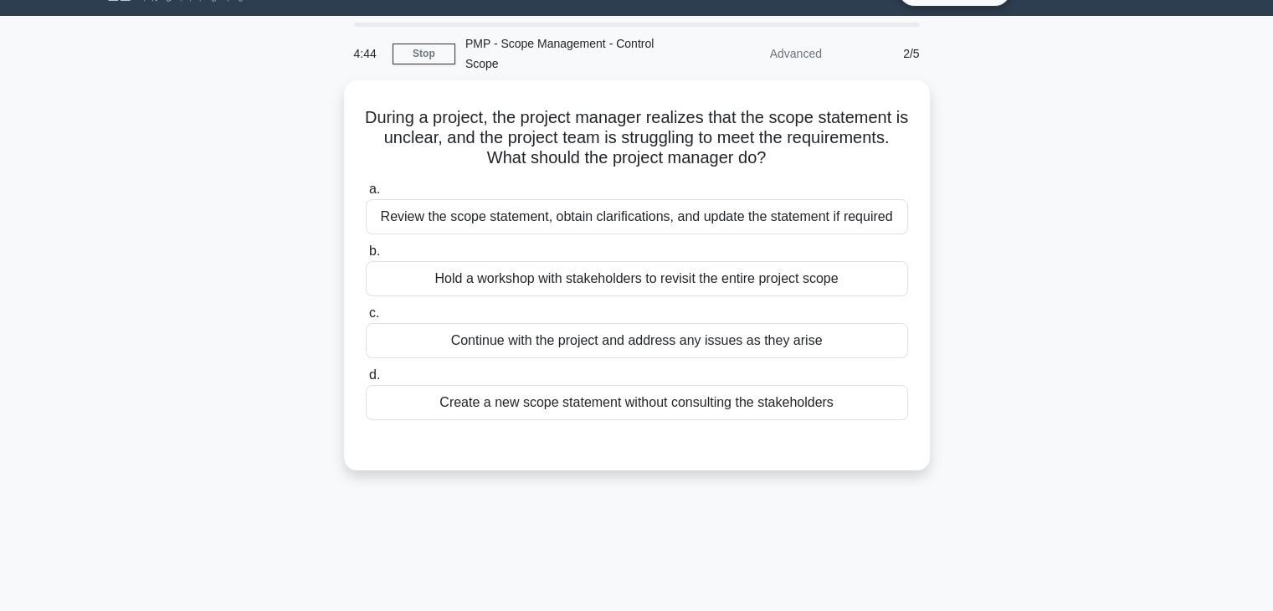
scroll to position [0, 0]
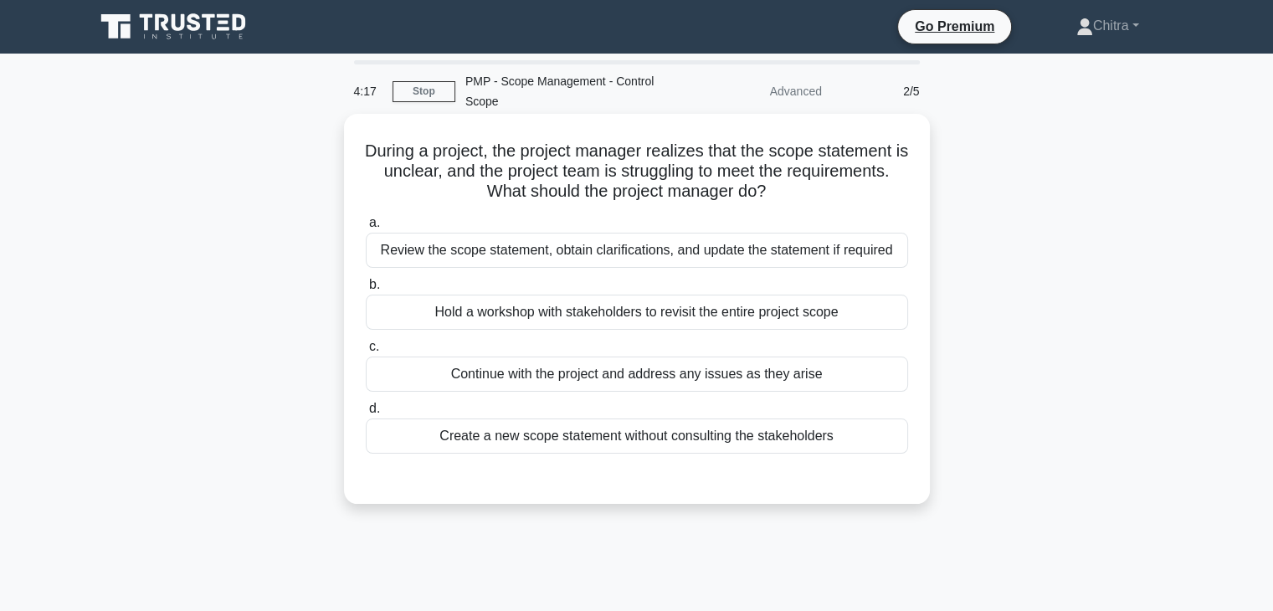
click at [673, 252] on div "Review the scope statement, obtain clarifications, and update the statement if …" at bounding box center [637, 250] width 542 height 35
click at [366, 229] on input "a. Review the scope statement, obtain clarifications, and update the statement …" at bounding box center [366, 223] width 0 height 11
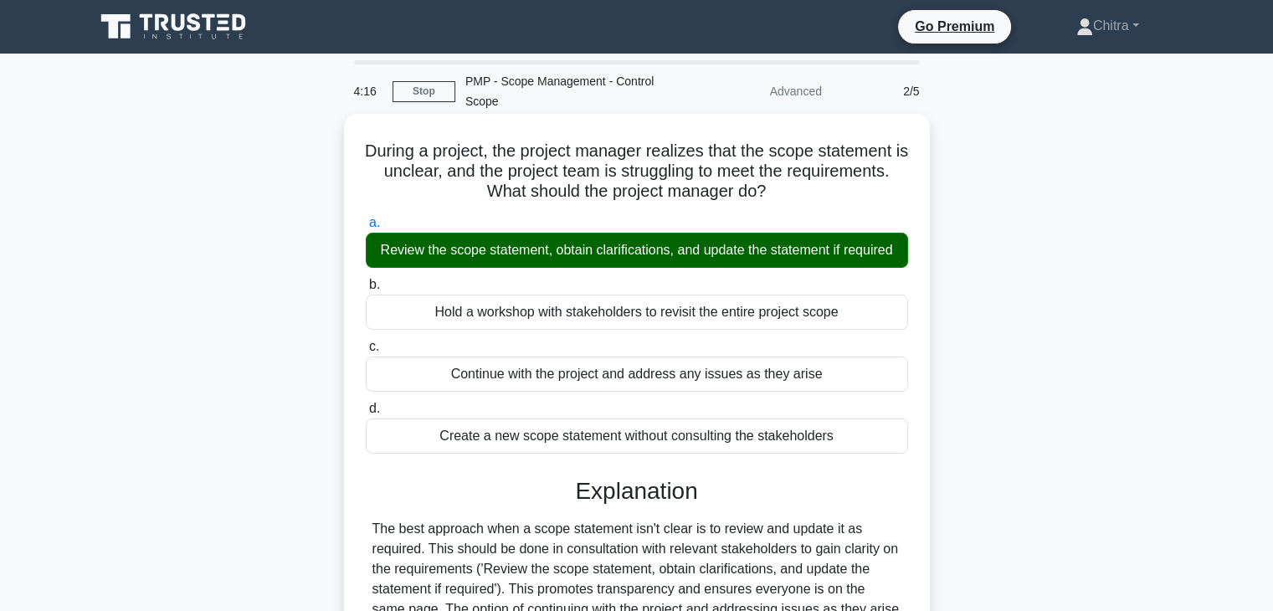
click at [673, 252] on div "Review the scope statement, obtain clarifications, and update the statement if …" at bounding box center [637, 250] width 542 height 35
click at [366, 229] on input "a. Review the scope statement, obtain clarifications, and update the statement …" at bounding box center [366, 223] width 0 height 11
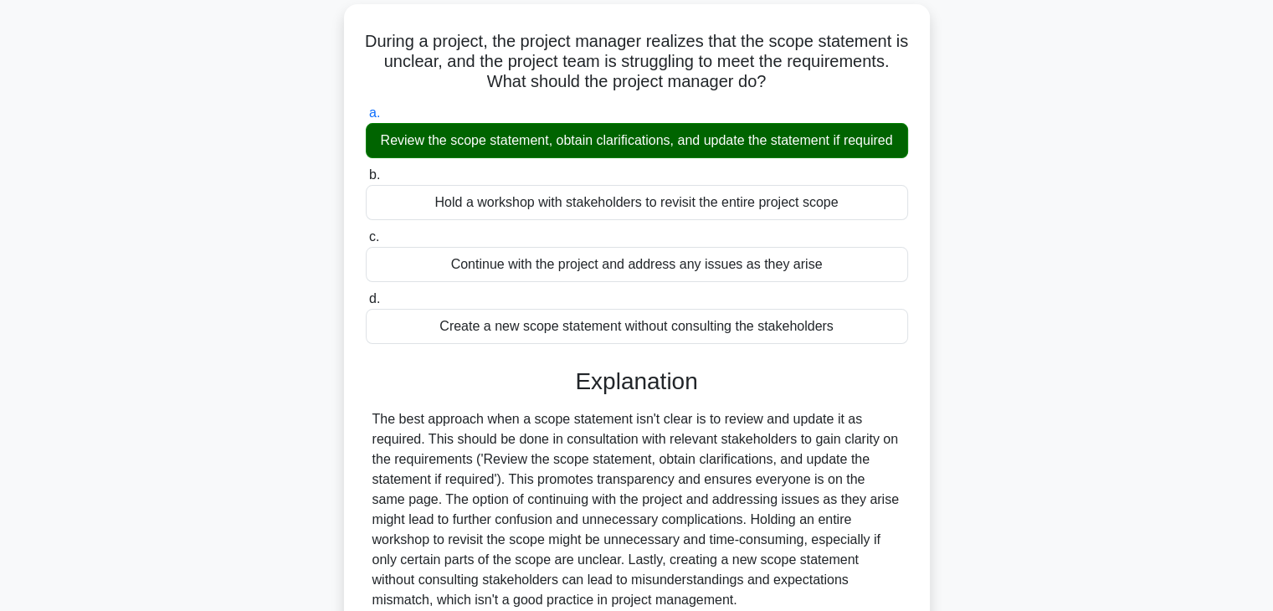
scroll to position [116, 0]
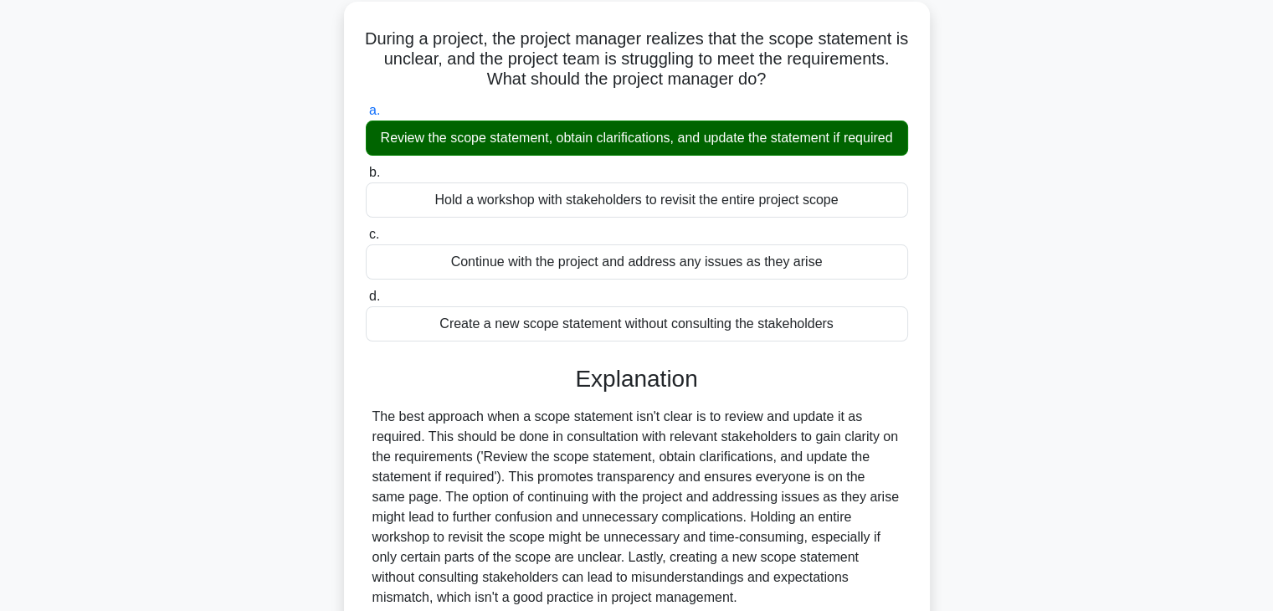
click at [1074, 550] on div "During a project, the project manager realizes that the scope statement is uncl…" at bounding box center [637, 375] width 1105 height 746
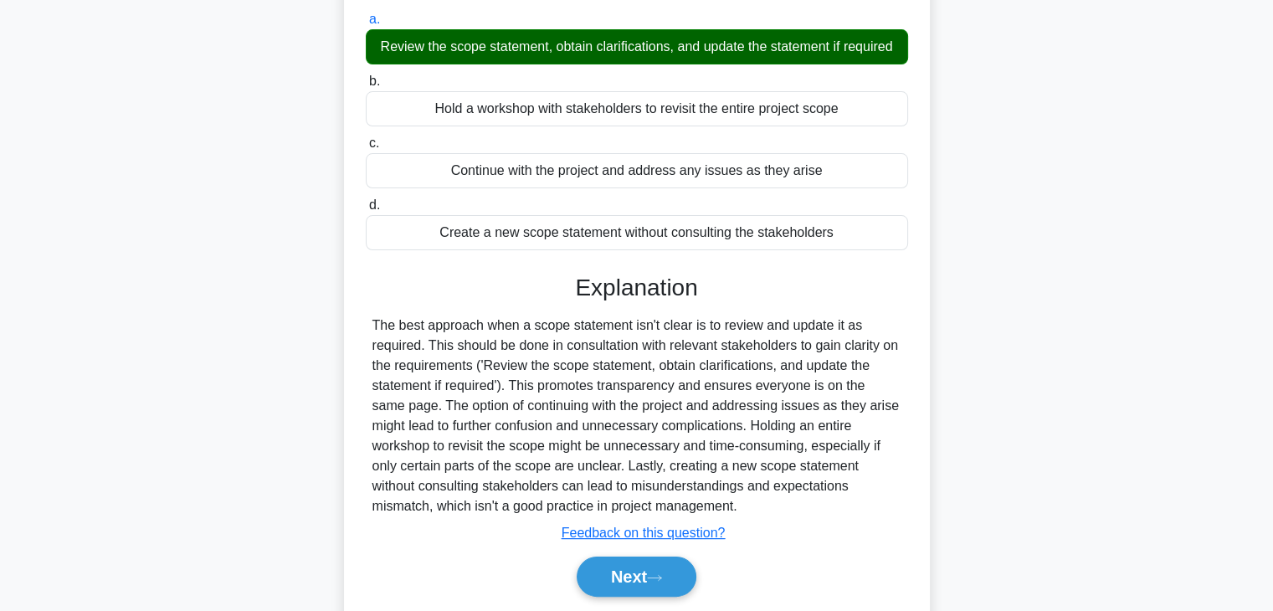
scroll to position [214, 0]
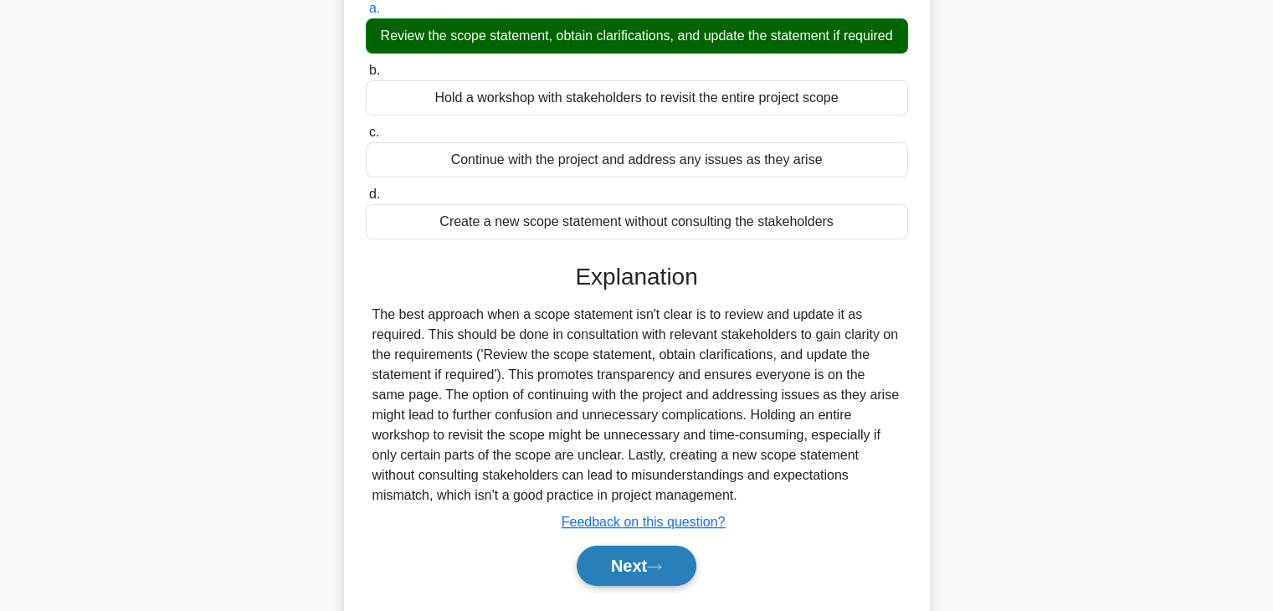
click at [654, 584] on button "Next" at bounding box center [637, 566] width 120 height 40
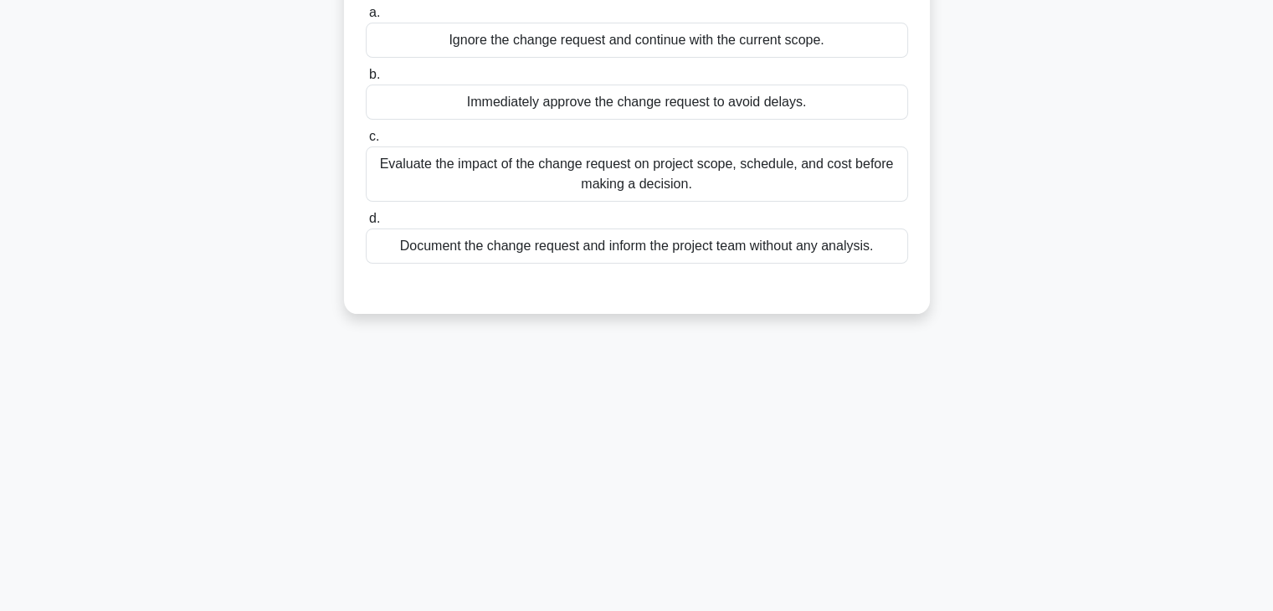
scroll to position [0, 0]
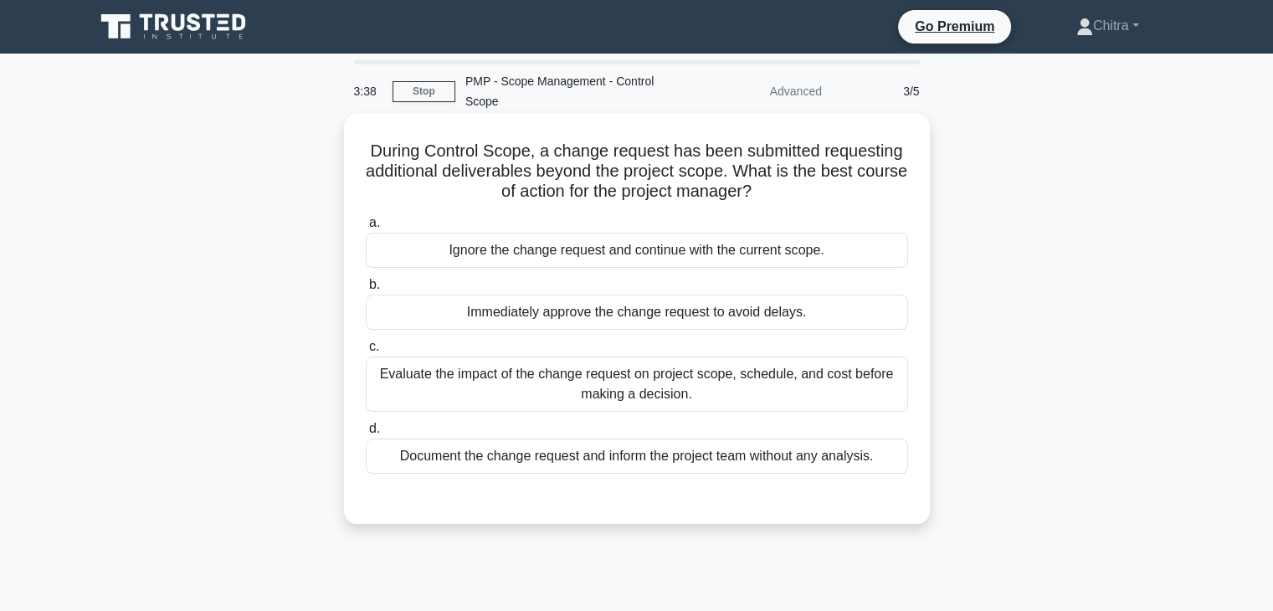
click at [708, 386] on div "Evaluate the impact of the change request on project scope, schedule, and cost …" at bounding box center [637, 384] width 542 height 55
click at [366, 352] on input "c. Evaluate the impact of the change request on project scope, schedule, and co…" at bounding box center [366, 347] width 0 height 11
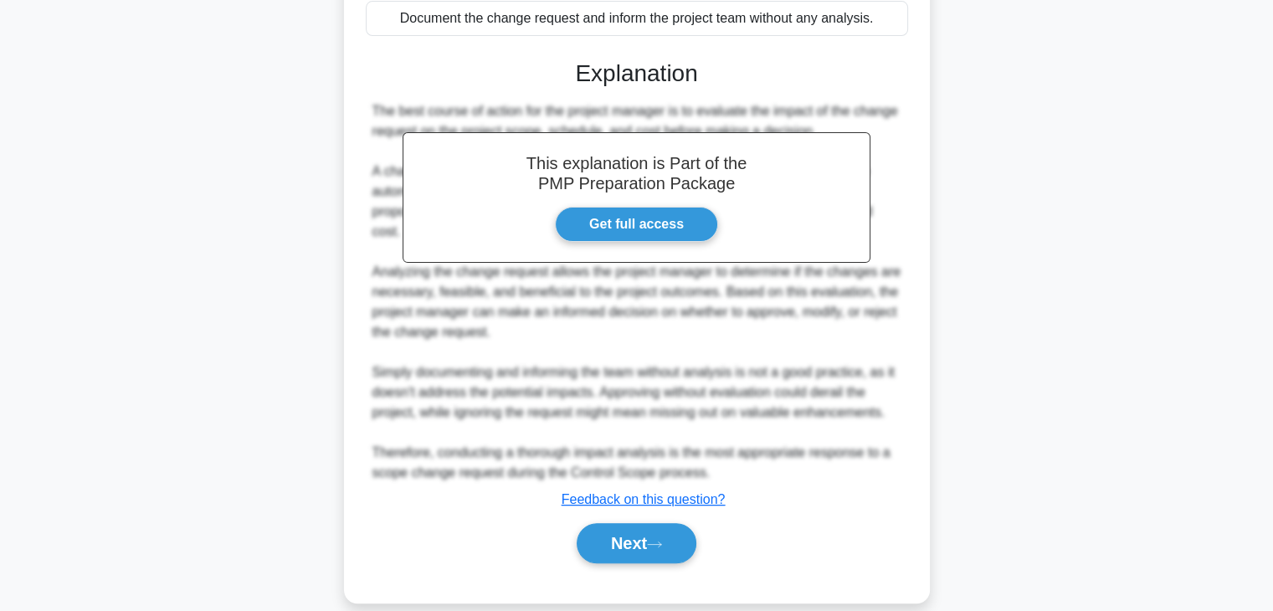
scroll to position [449, 0]
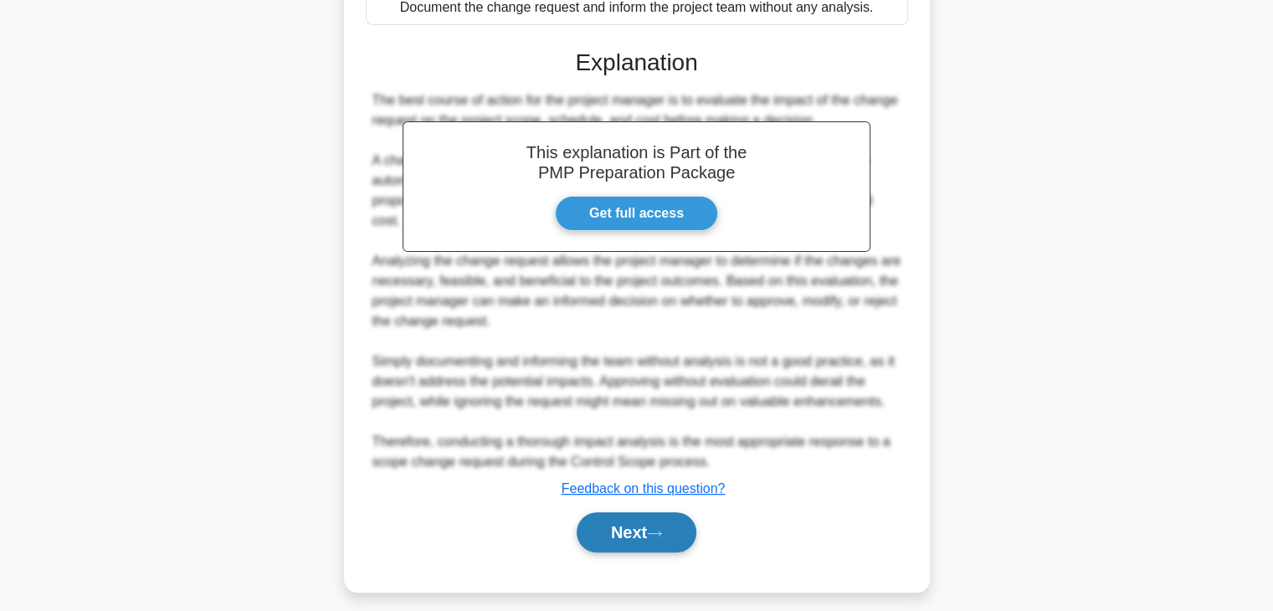
click at [639, 532] on button "Next" at bounding box center [637, 532] width 120 height 40
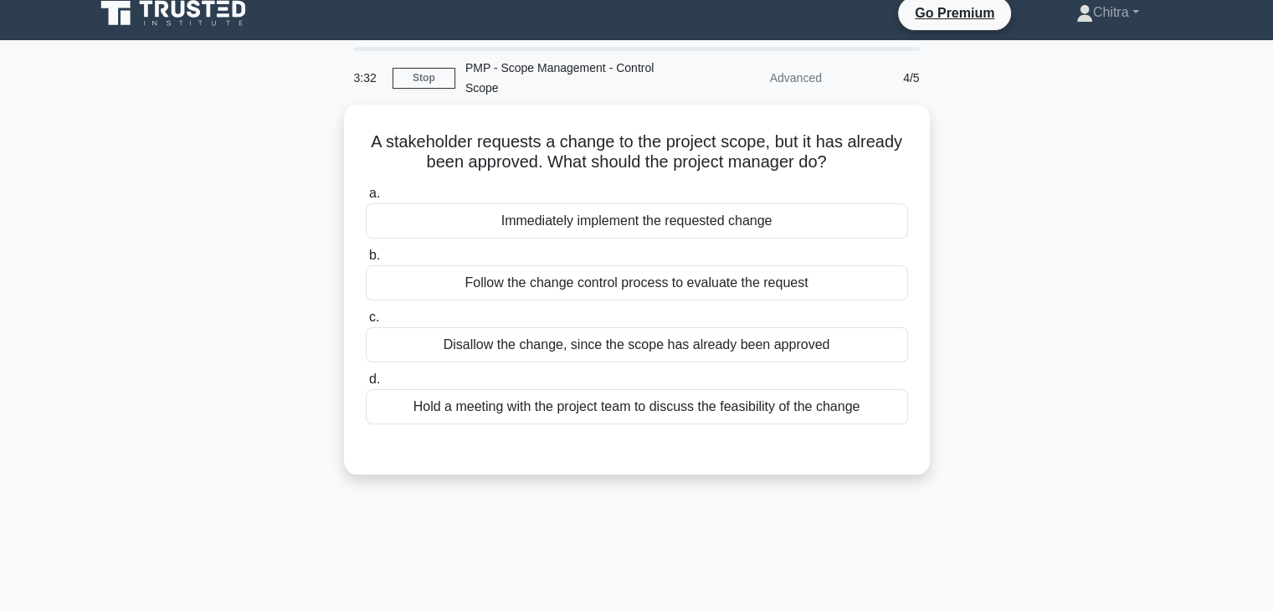
scroll to position [7, 0]
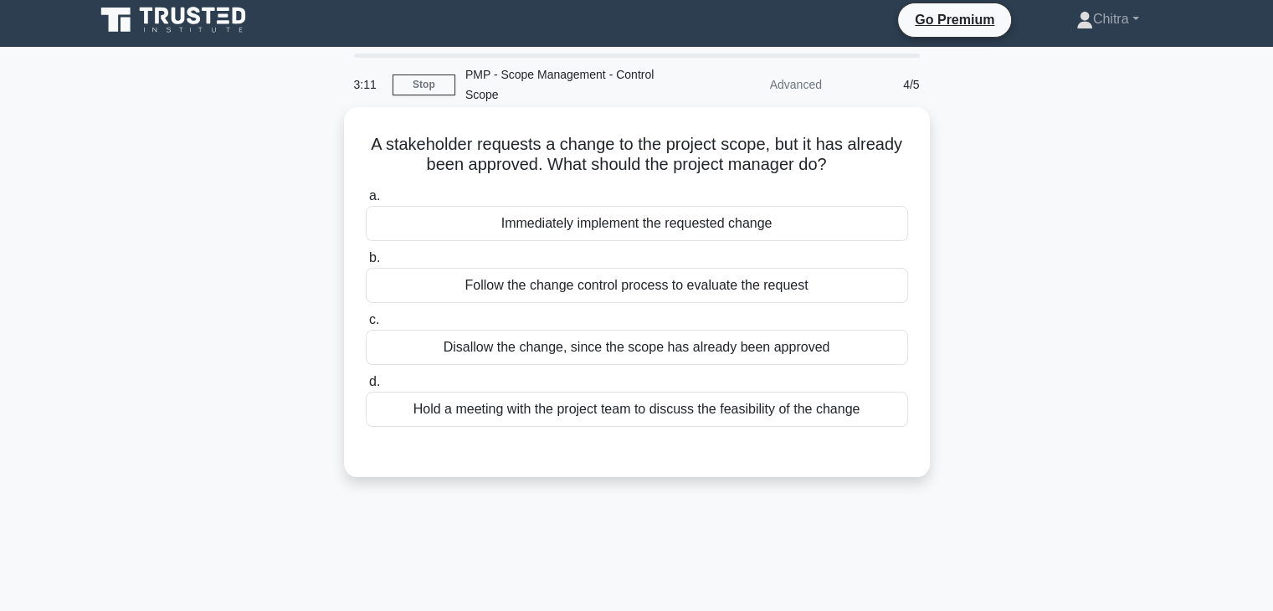
click at [756, 286] on div "Follow the change control process to evaluate the request" at bounding box center [637, 285] width 542 height 35
click at [366, 264] on input "b. Follow the change control process to evaluate the request" at bounding box center [366, 258] width 0 height 11
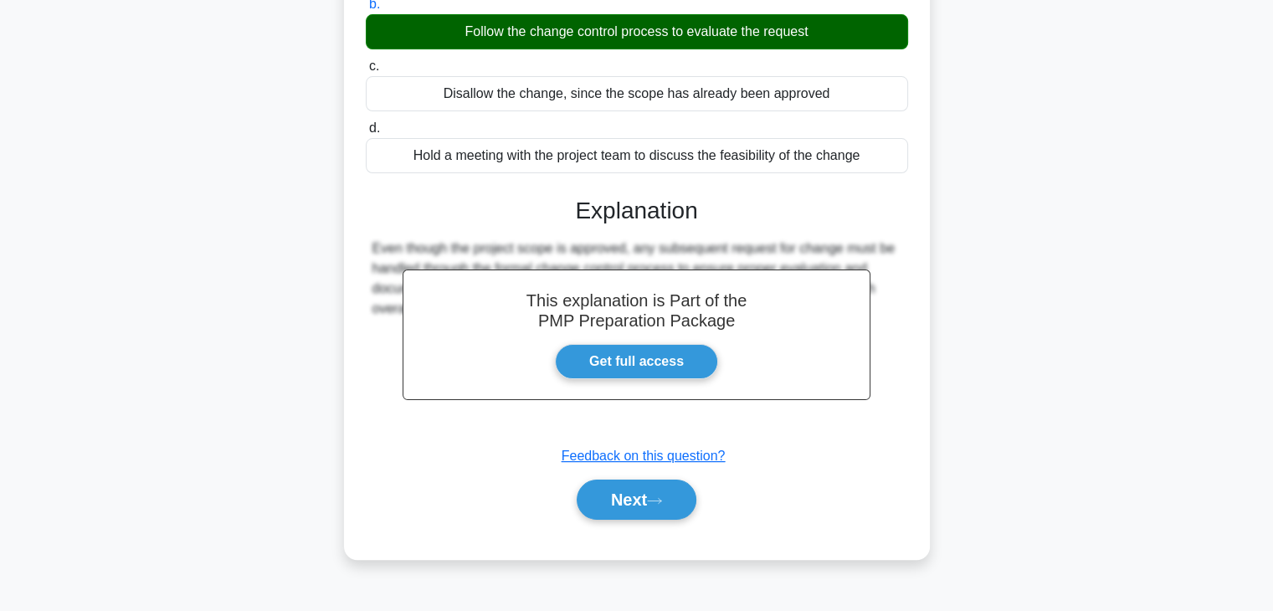
scroll to position [294, 0]
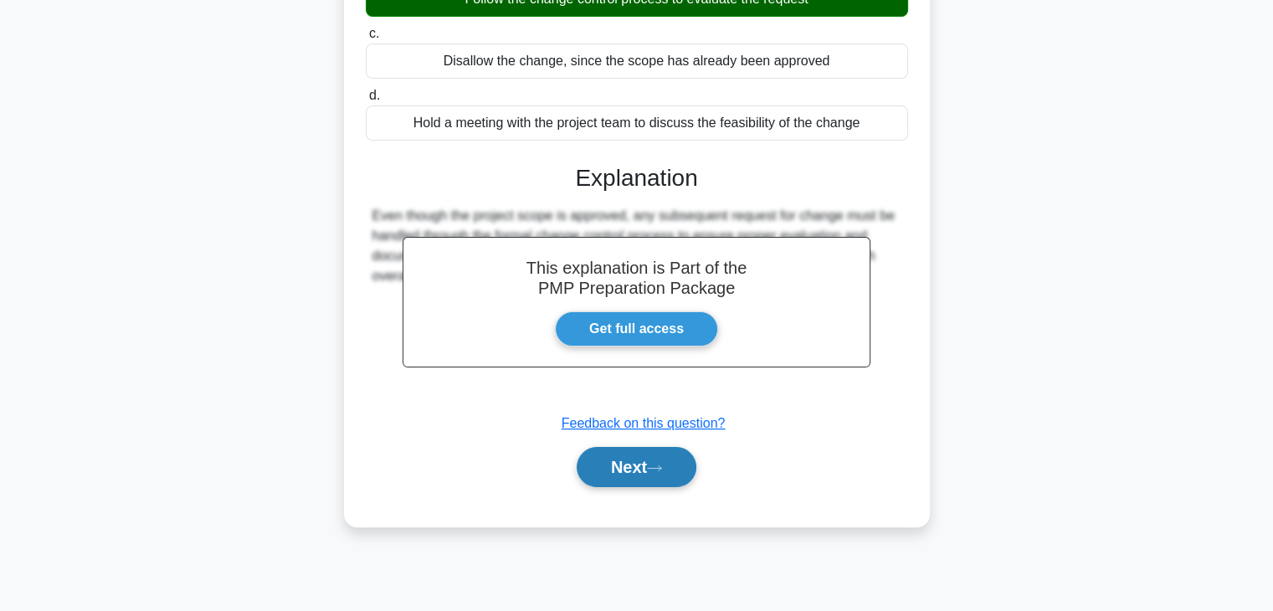
click at [630, 473] on button "Next" at bounding box center [637, 467] width 120 height 40
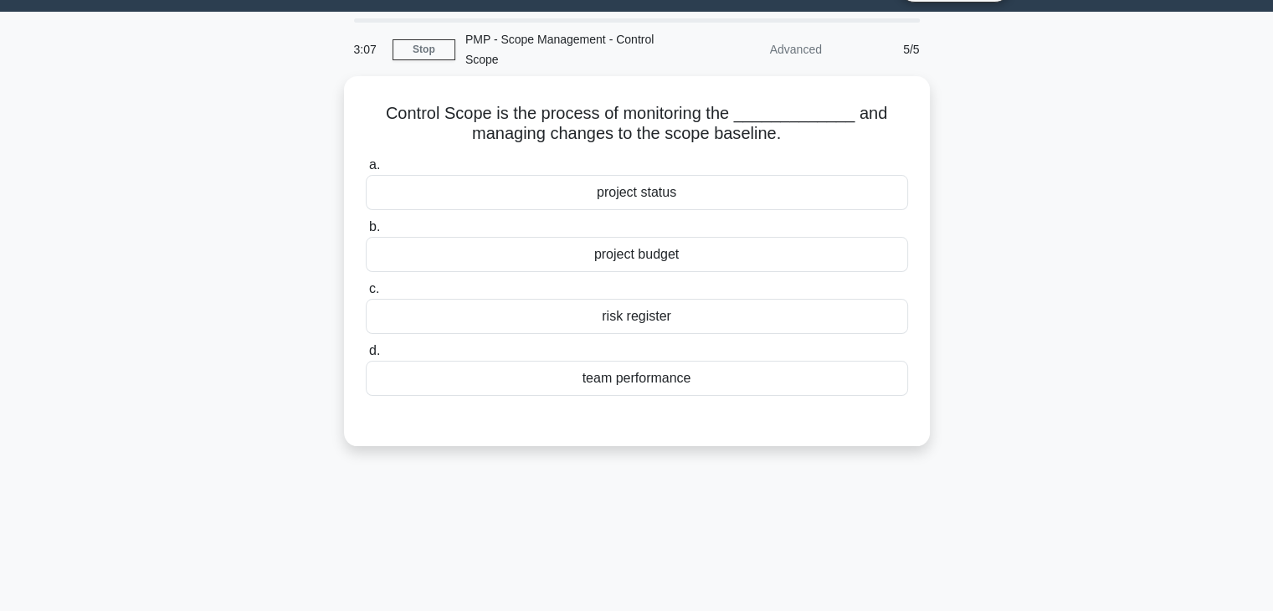
scroll to position [0, 0]
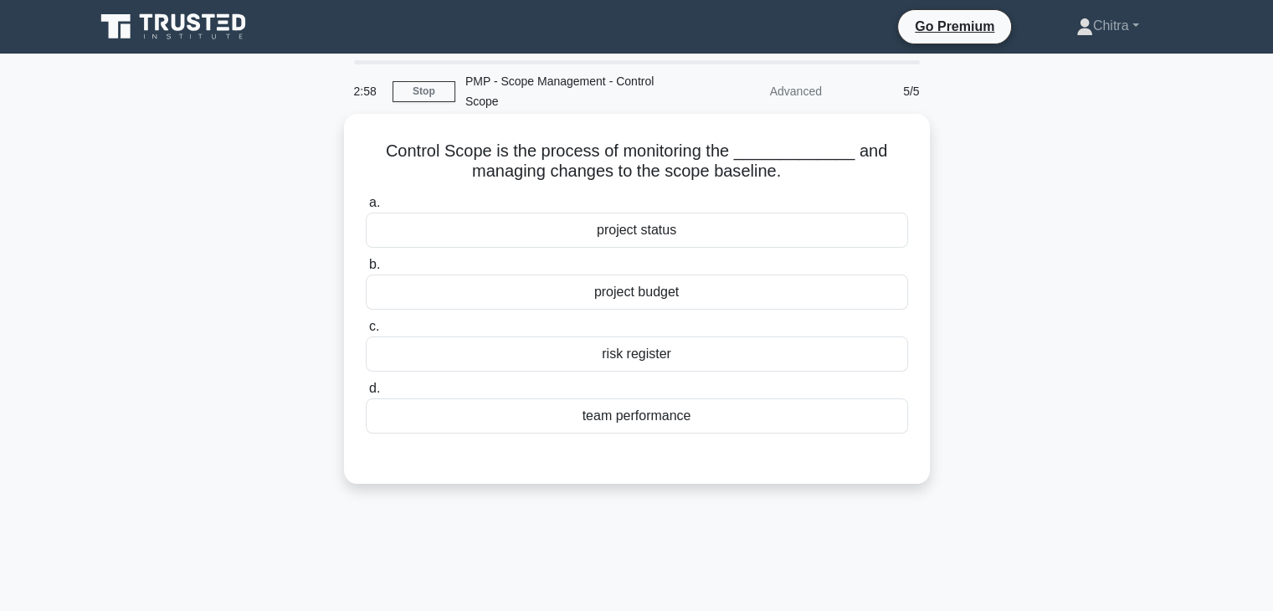
click at [707, 236] on div "project status" at bounding box center [637, 230] width 542 height 35
click at [366, 208] on input "a. project status" at bounding box center [366, 203] width 0 height 11
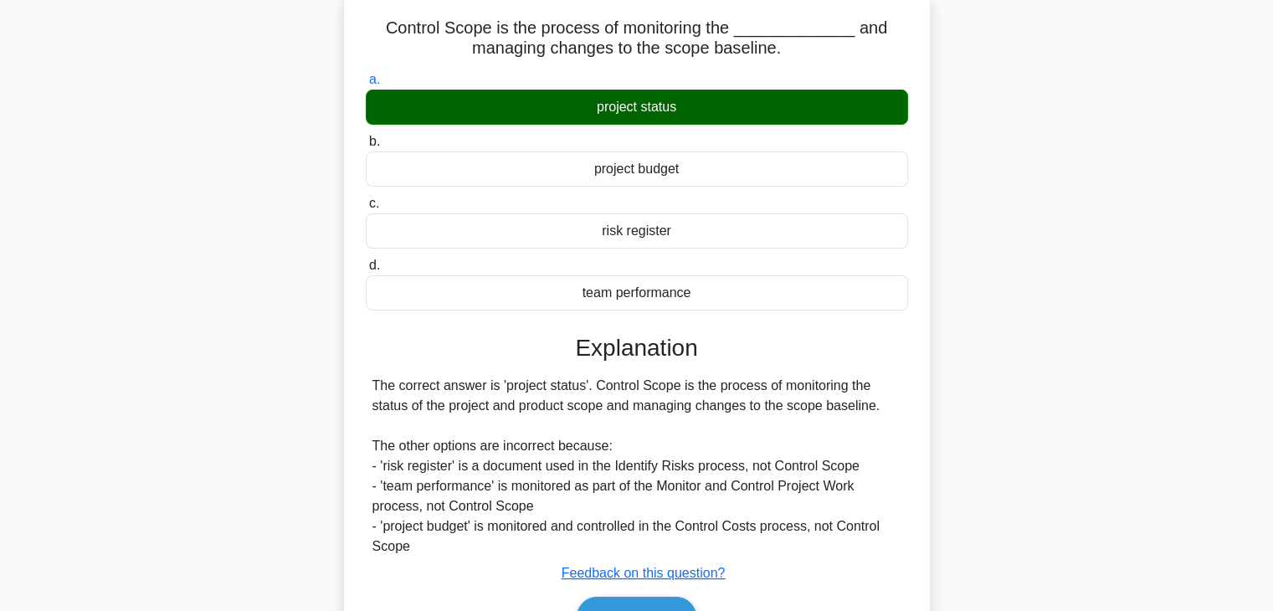
scroll to position [130, 0]
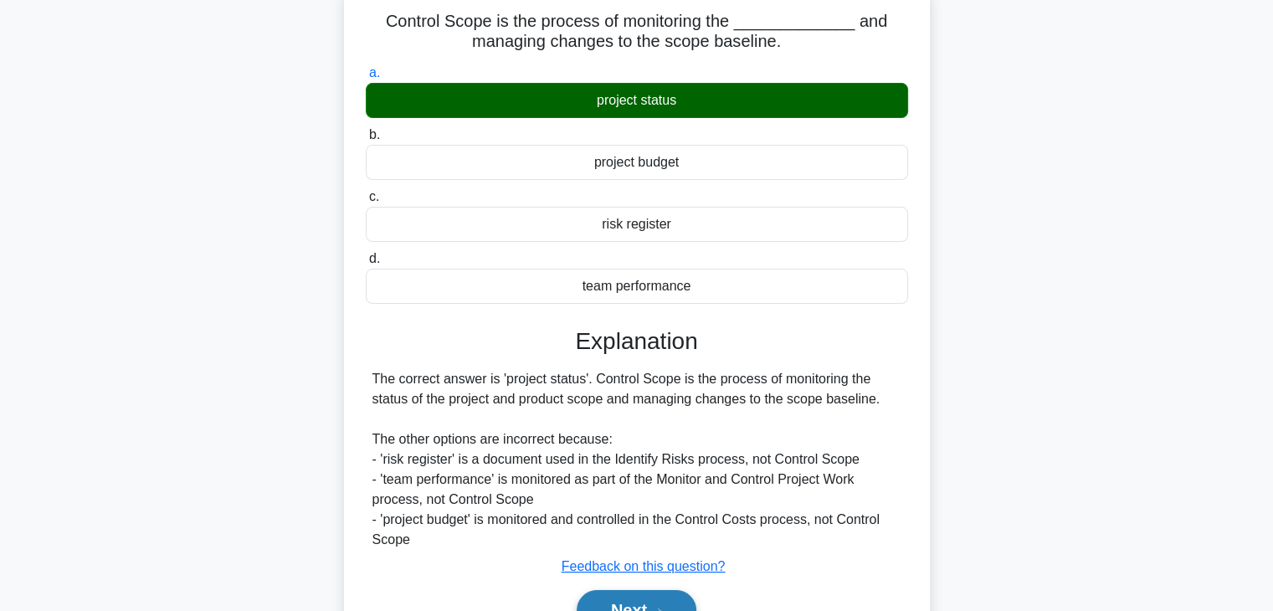
click at [656, 600] on button "Next" at bounding box center [637, 610] width 120 height 40
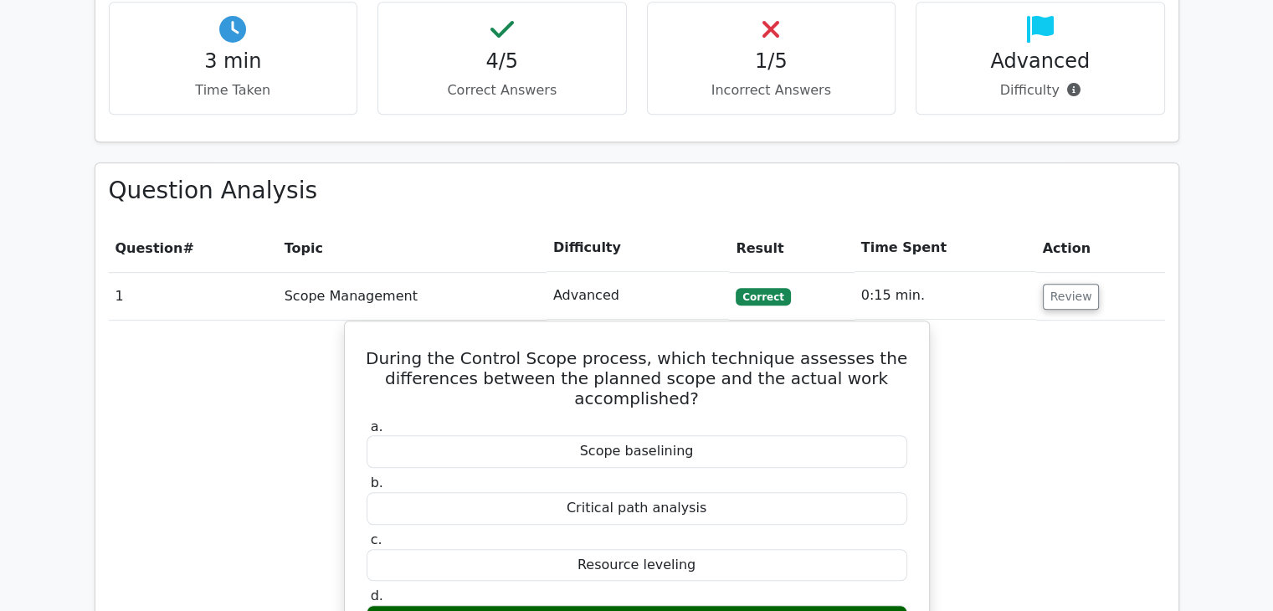
scroll to position [1058, 0]
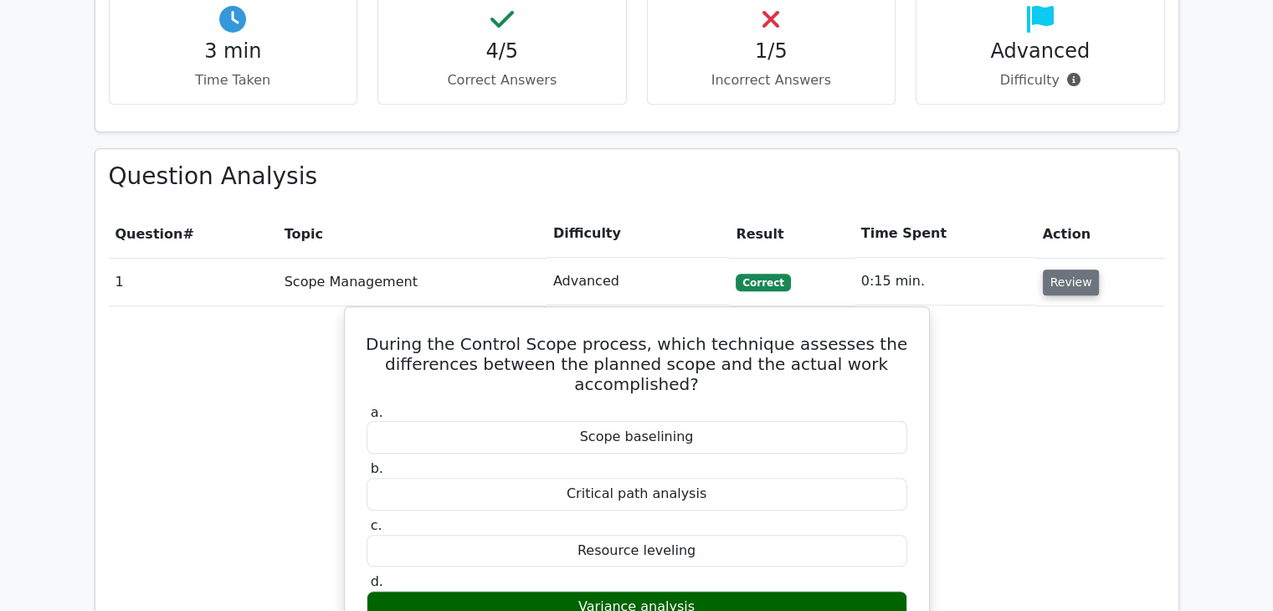
click at [1066, 270] on button "Review" at bounding box center [1071, 283] width 57 height 26
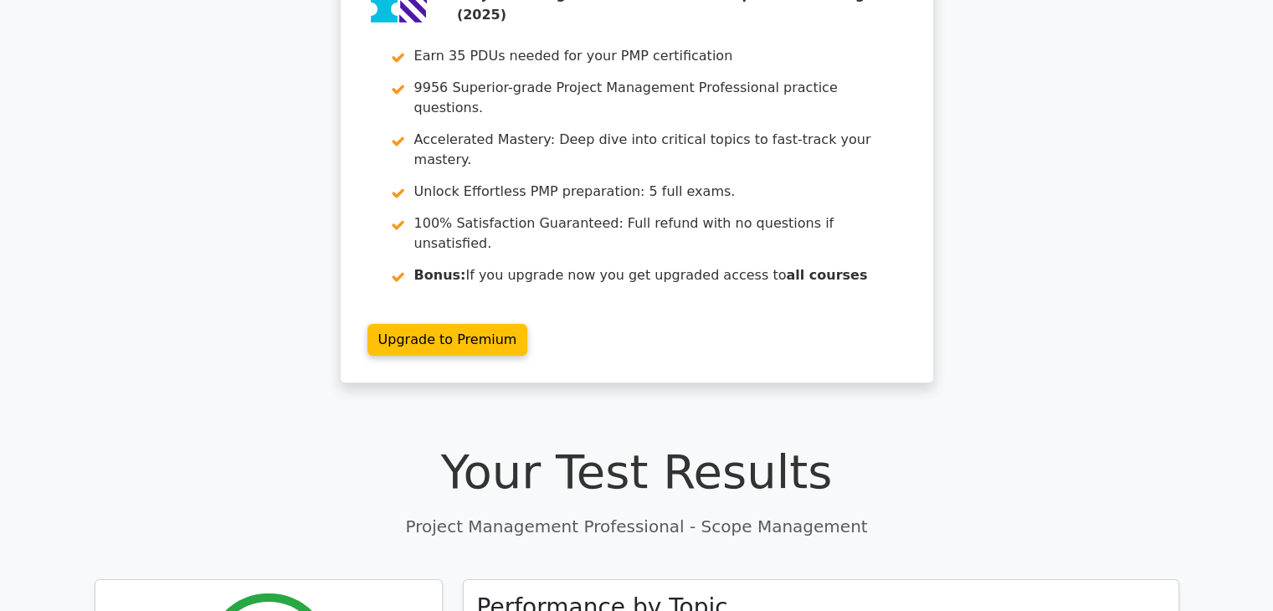
scroll to position [0, 0]
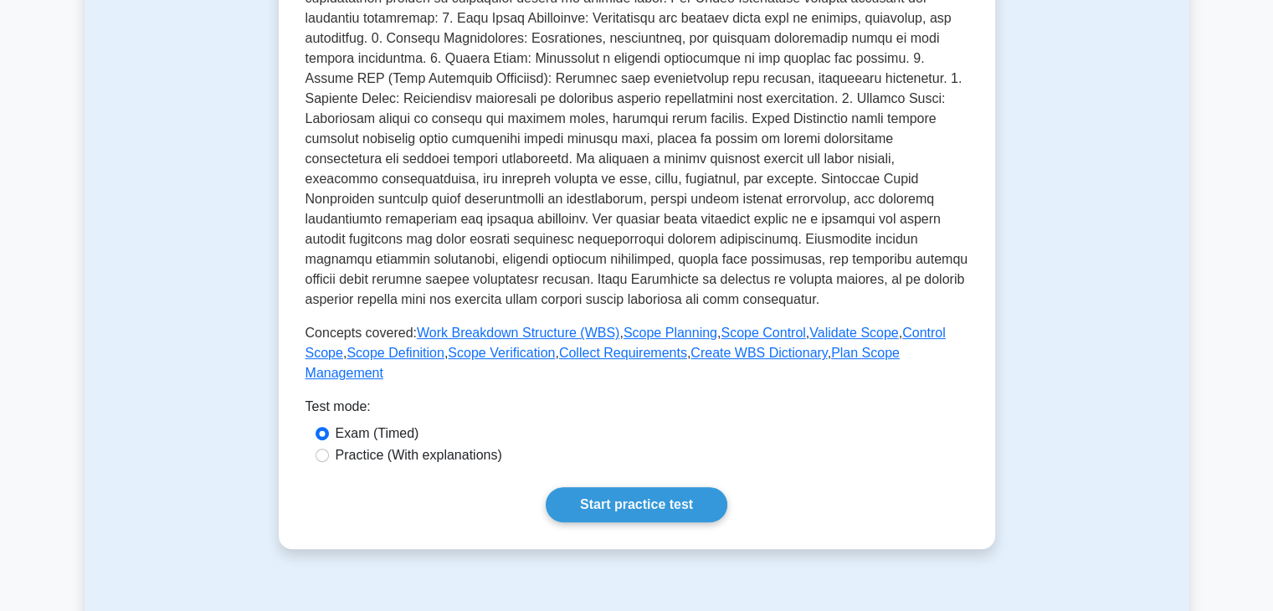
scroll to position [436, 0]
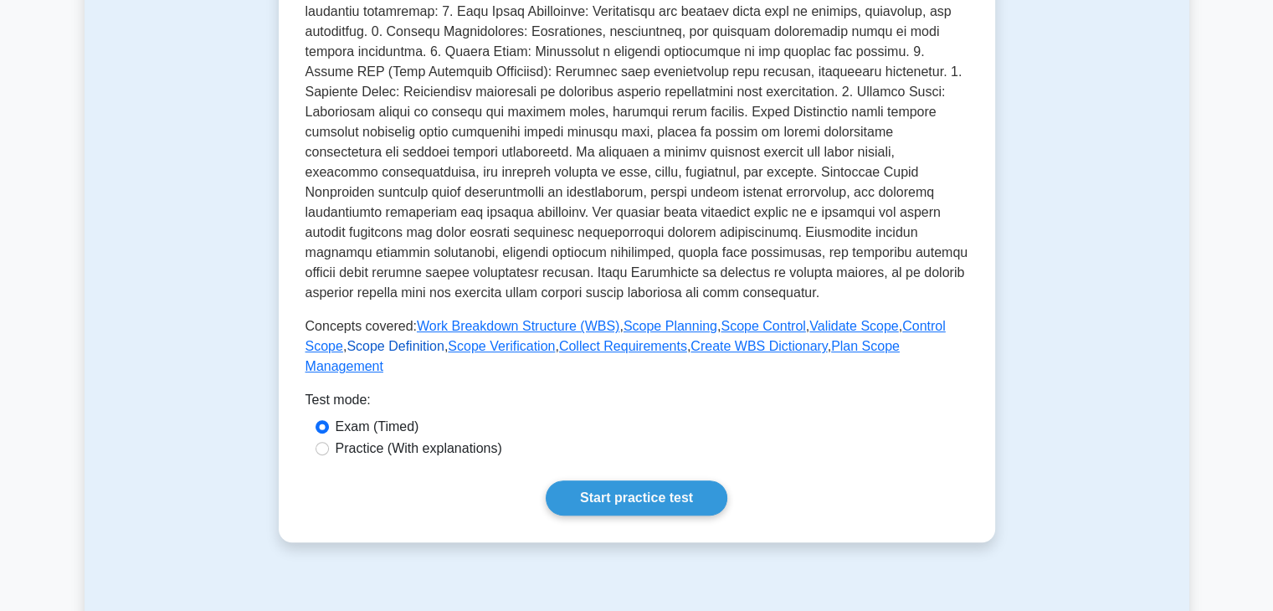
click at [368, 352] on link "Scope Definition" at bounding box center [396, 346] width 98 height 14
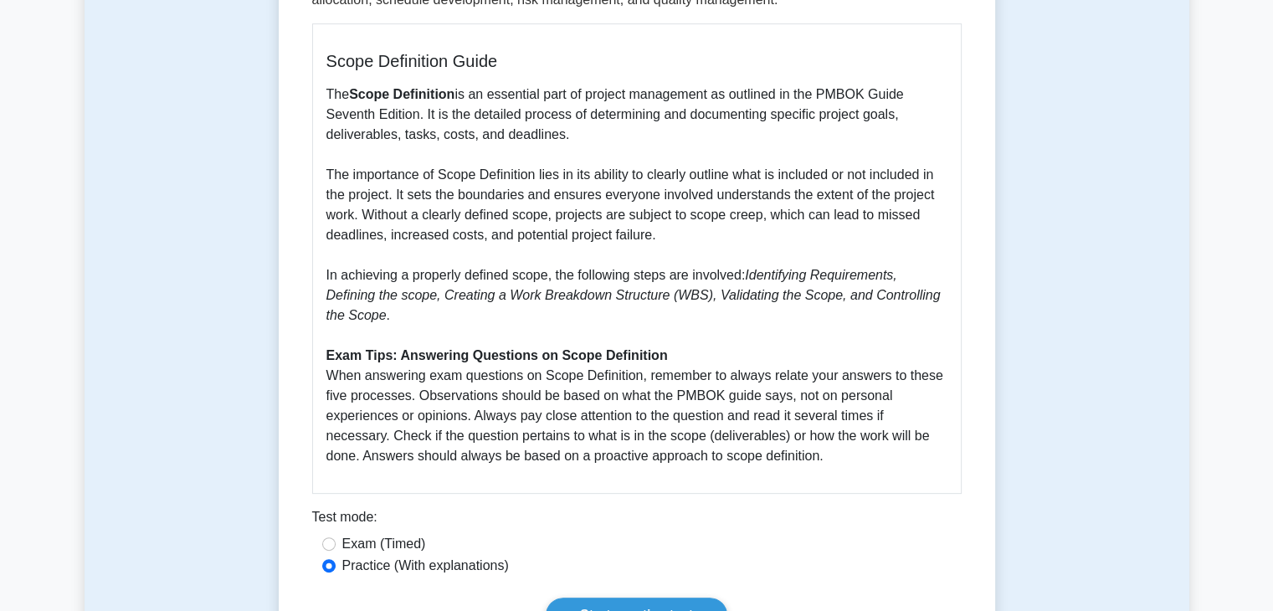
scroll to position [430, 0]
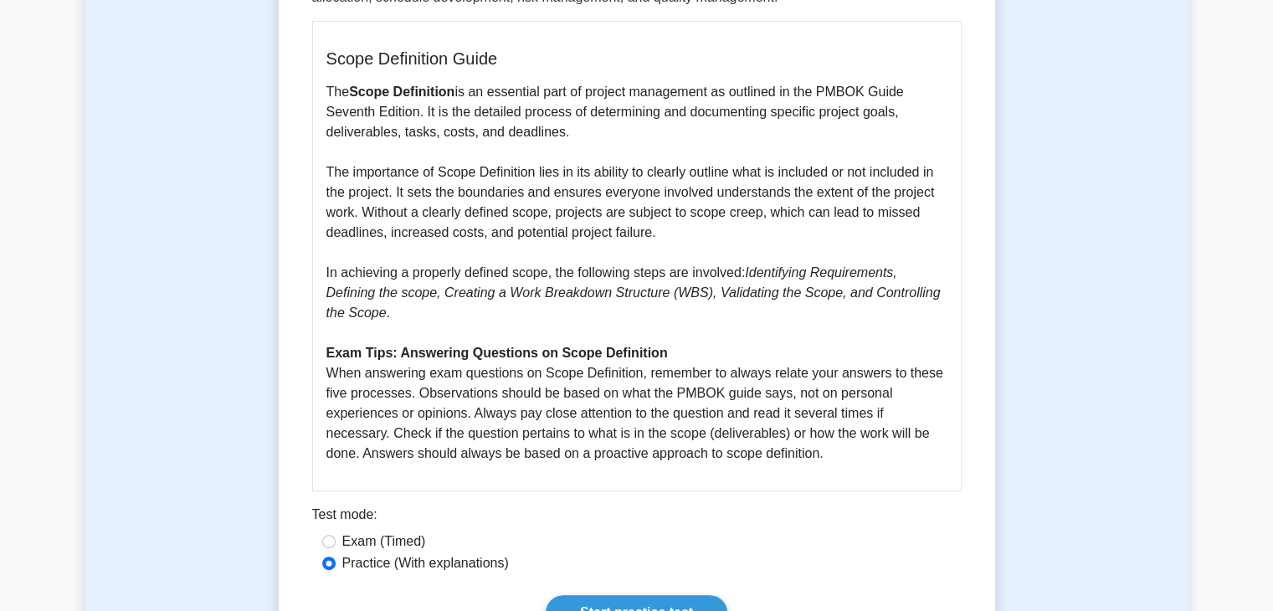
click at [378, 551] on label "Exam (Timed)" at bounding box center [384, 542] width 84 height 20
click at [336, 548] on input "Exam (Timed)" at bounding box center [328, 541] width 13 height 13
radio input "true"
click at [628, 604] on link "Start practice test" at bounding box center [637, 612] width 182 height 35
click at [456, 557] on label "Practice (With explanations)" at bounding box center [425, 563] width 167 height 20
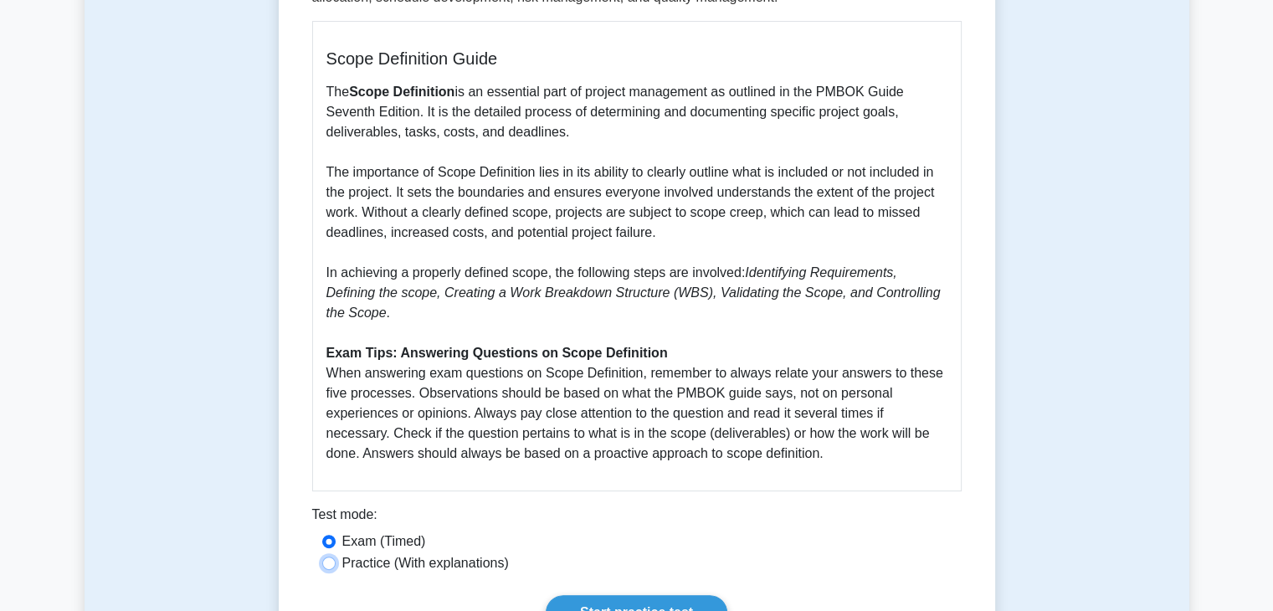
click at [336, 557] on input "Practice (With explanations)" at bounding box center [328, 563] width 13 height 13
radio input "true"
click at [595, 599] on link "Start practice test" at bounding box center [637, 612] width 182 height 35
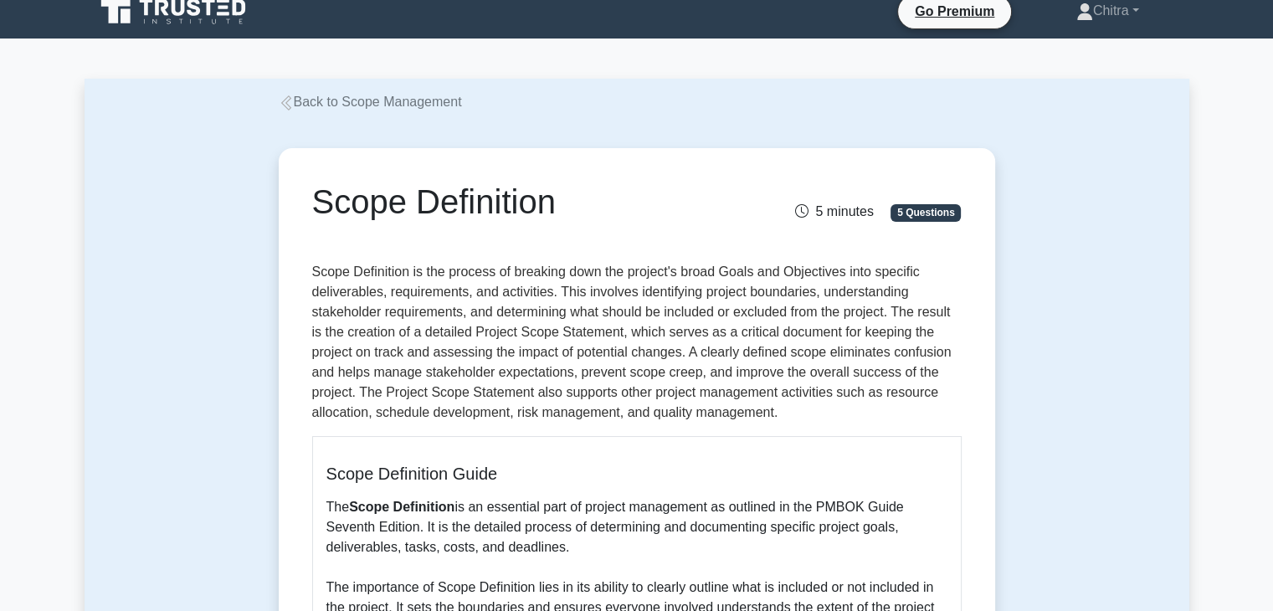
scroll to position [0, 0]
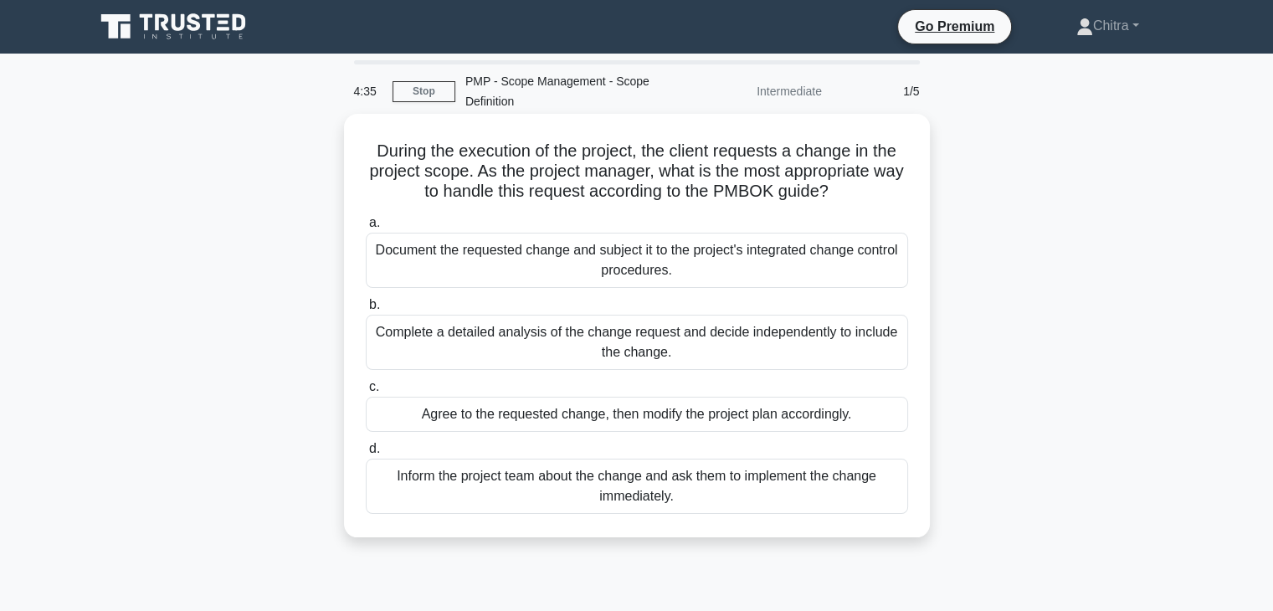
click at [691, 262] on div "Document the requested change and subject it to the project's integrated change…" at bounding box center [637, 260] width 542 height 55
click at [366, 229] on input "a. Document the requested change and subject it to the project's integrated cha…" at bounding box center [366, 223] width 0 height 11
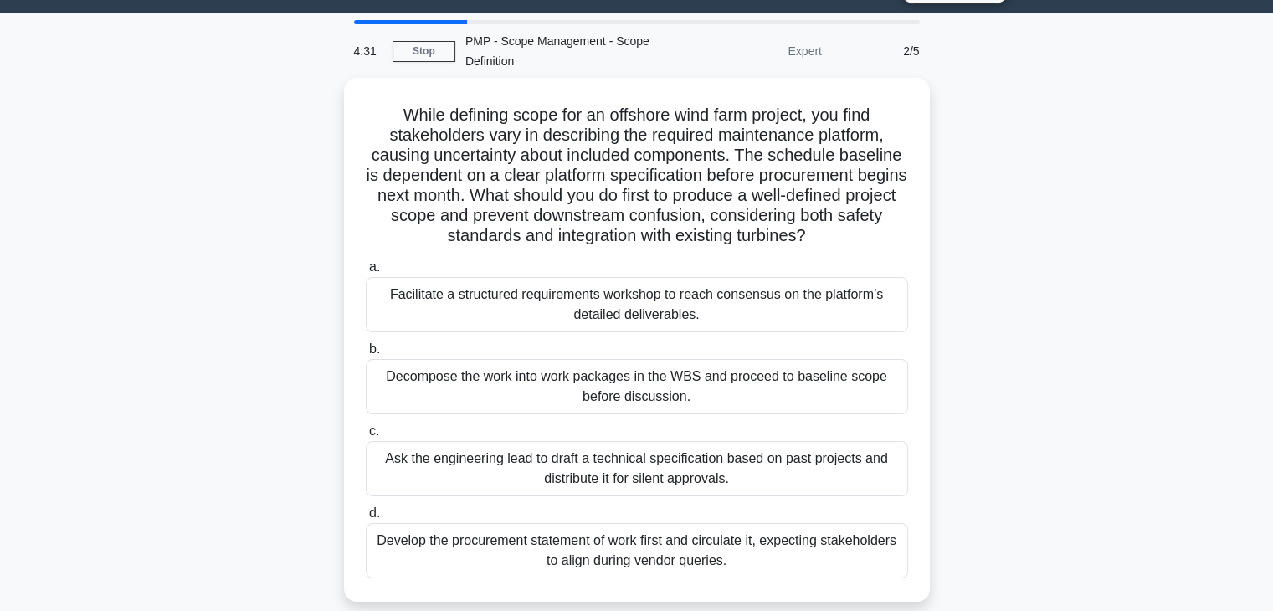
scroll to position [43, 0]
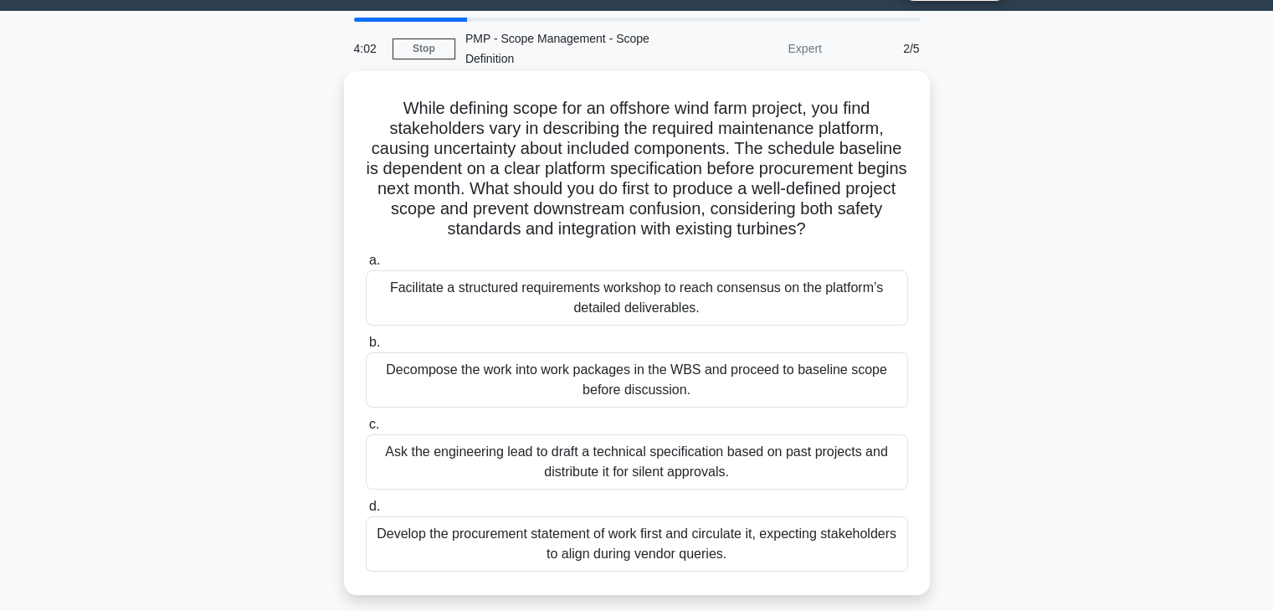
click at [692, 314] on div "Facilitate a structured requirements workshop to reach consensus on the platfor…" at bounding box center [637, 297] width 542 height 55
click at [366, 266] on input "a. Facilitate a structured requirements workshop to reach consensus on the plat…" at bounding box center [366, 260] width 0 height 11
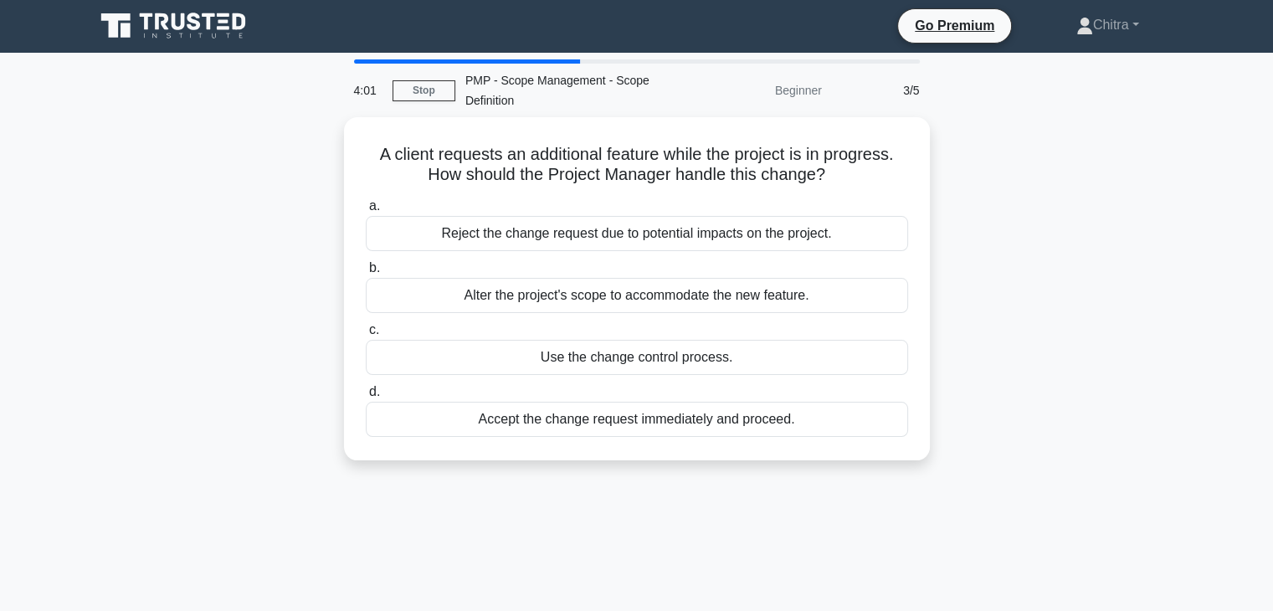
scroll to position [0, 0]
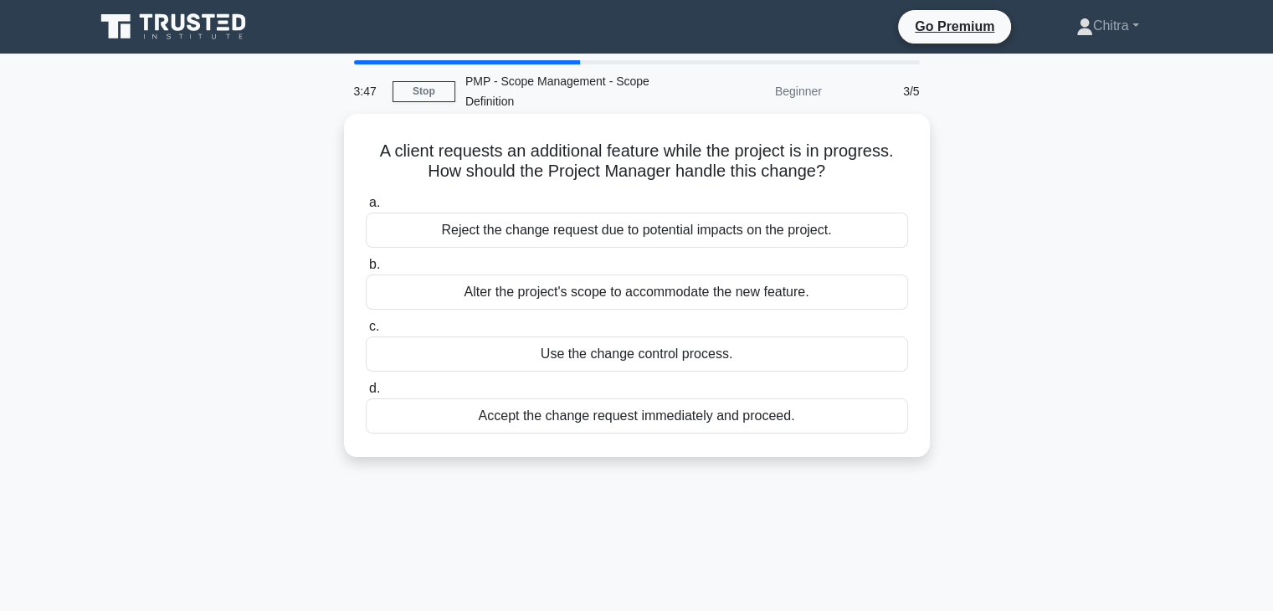
click at [658, 369] on div "Use the change control process." at bounding box center [637, 354] width 542 height 35
click at [366, 332] on input "c. Use the change control process." at bounding box center [366, 326] width 0 height 11
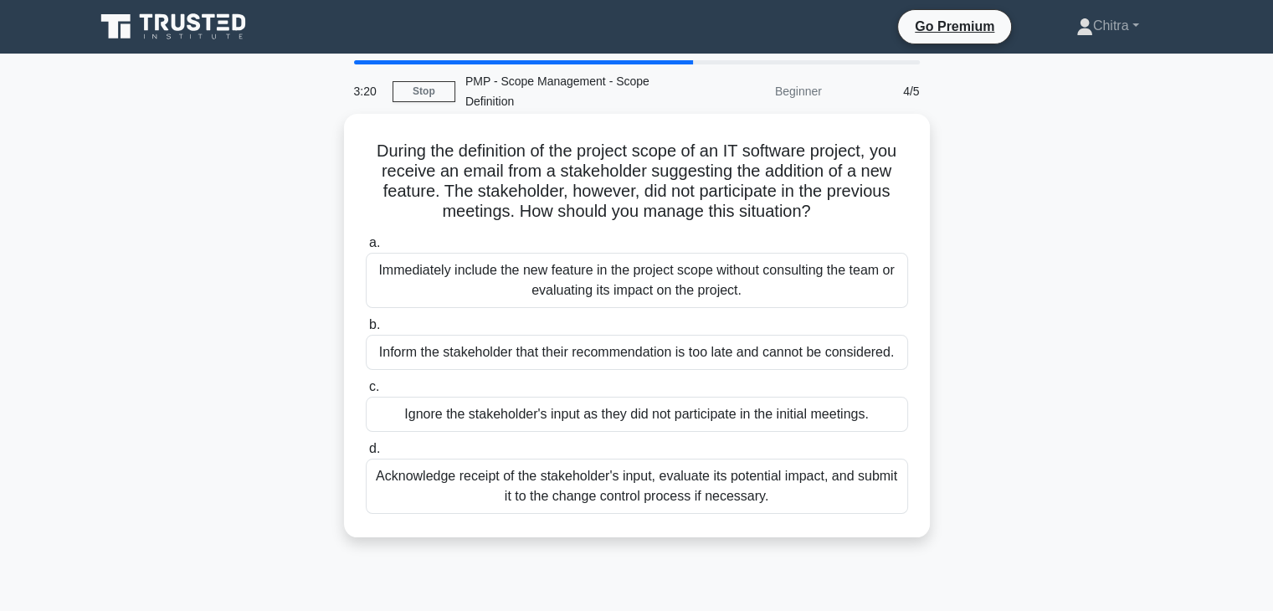
click at [864, 481] on div "Acknowledge receipt of the stakeholder's input, evaluate its potential impact, …" at bounding box center [637, 486] width 542 height 55
click at [366, 455] on input "d. Acknowledge receipt of the stakeholder's input, evaluate its potential impac…" at bounding box center [366, 449] width 0 height 11
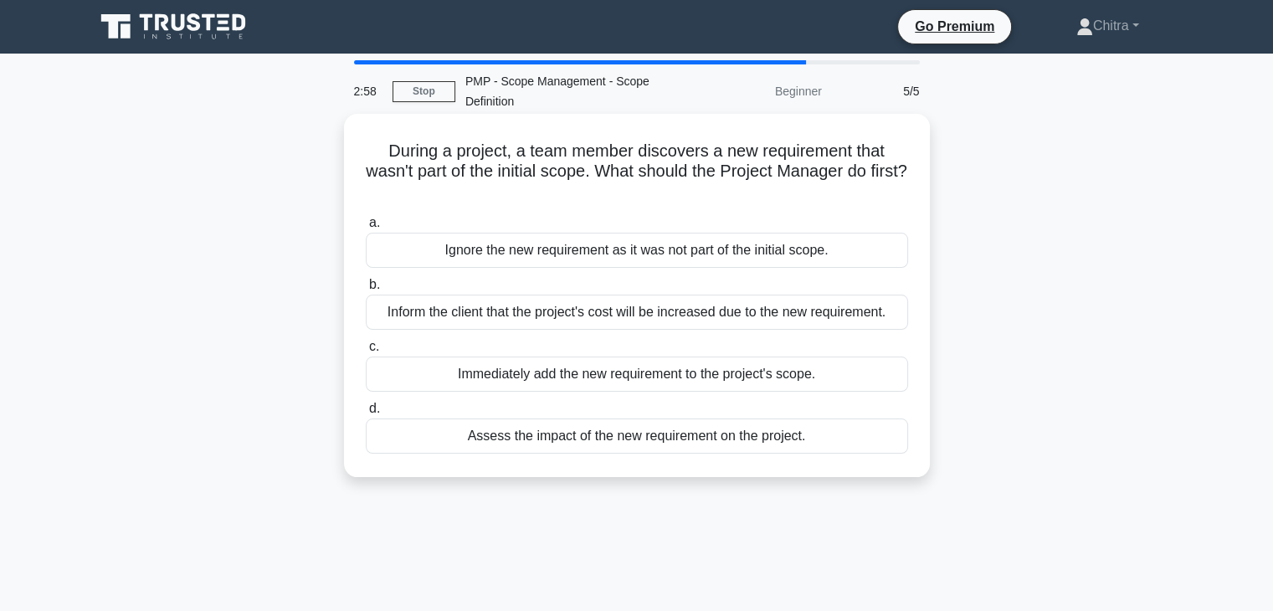
click at [870, 445] on div "Assess the impact of the new requirement on the project." at bounding box center [637, 436] width 542 height 35
click at [366, 414] on input "d. Assess the impact of the new requirement on the project." at bounding box center [366, 409] width 0 height 11
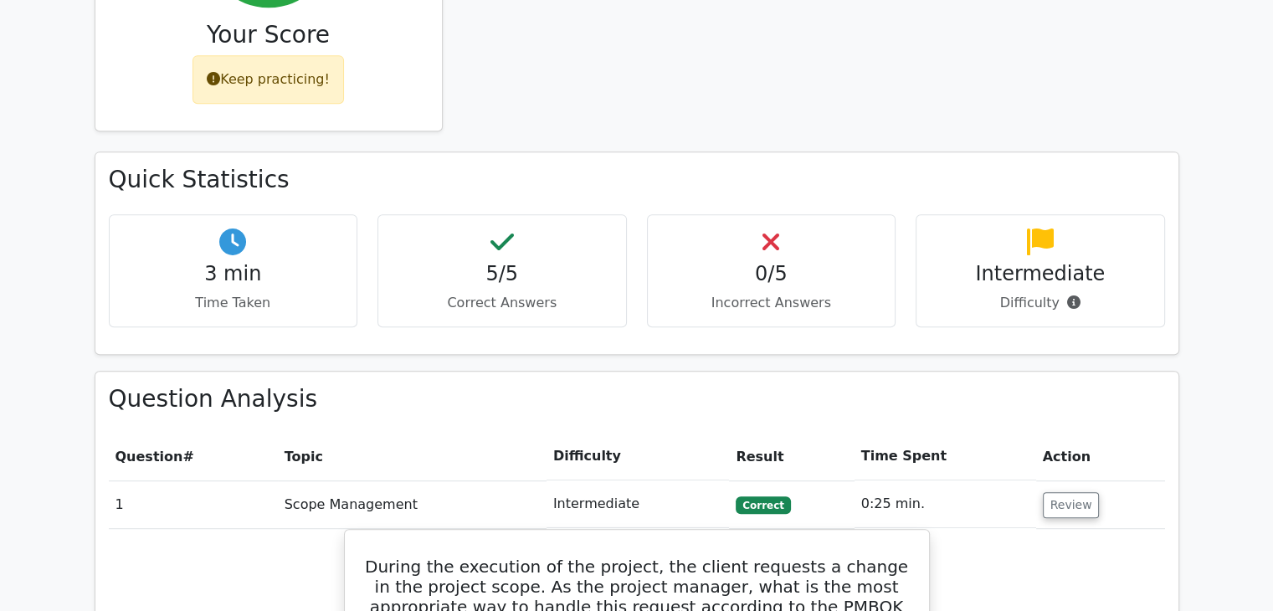
scroll to position [841, 0]
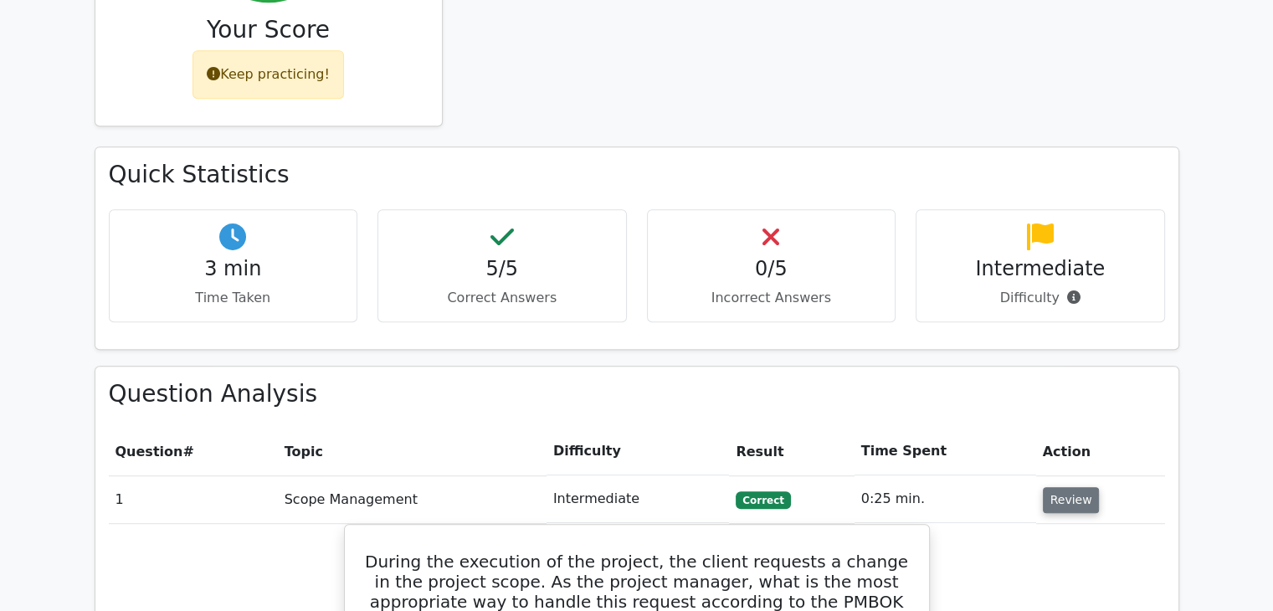
click at [1067, 487] on button "Review" at bounding box center [1071, 500] width 57 height 26
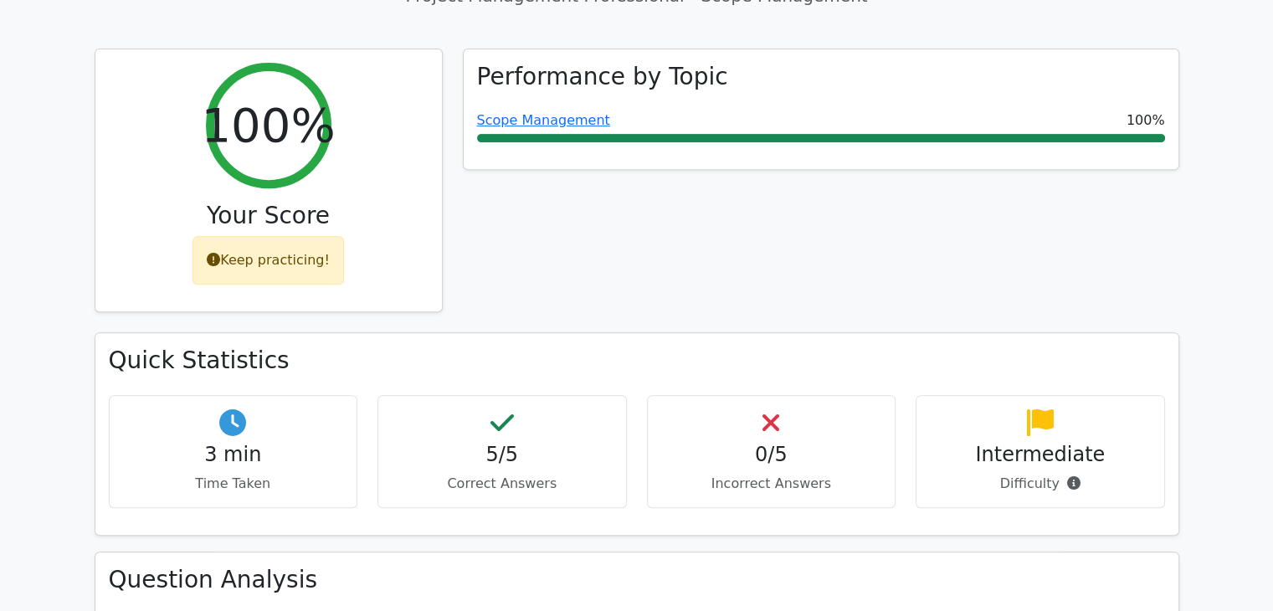
scroll to position [537, 0]
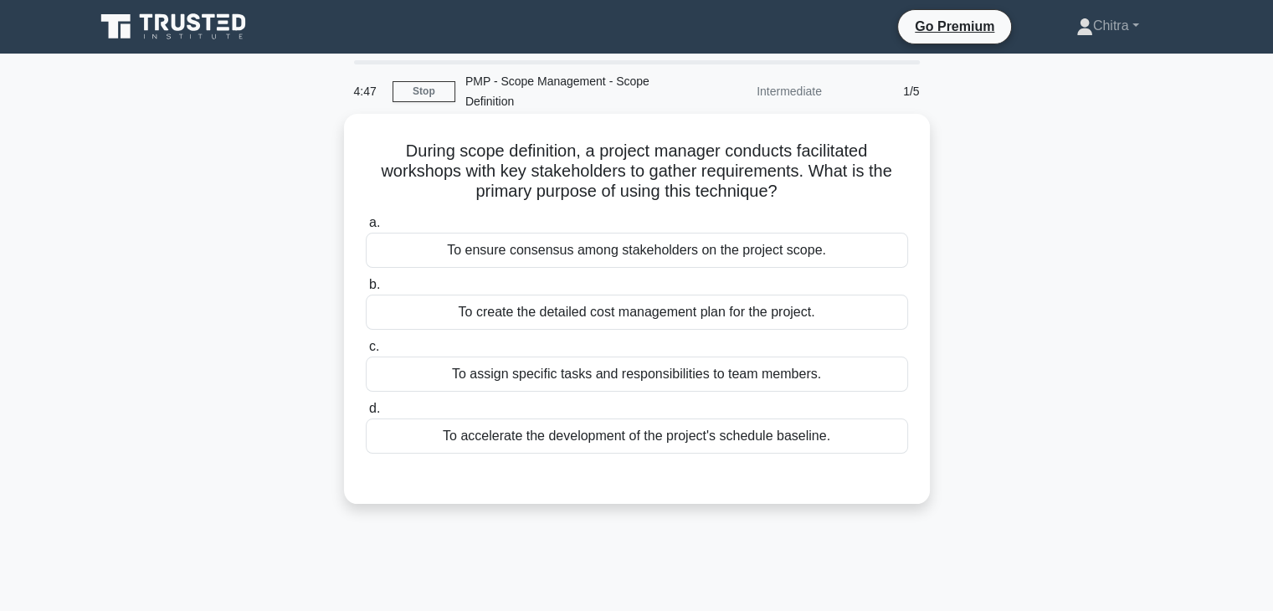
click at [747, 264] on div "To ensure consensus among stakeholders on the project scope." at bounding box center [637, 250] width 542 height 35
click at [366, 229] on input "a. To ensure consensus among stakeholders on the project scope." at bounding box center [366, 223] width 0 height 11
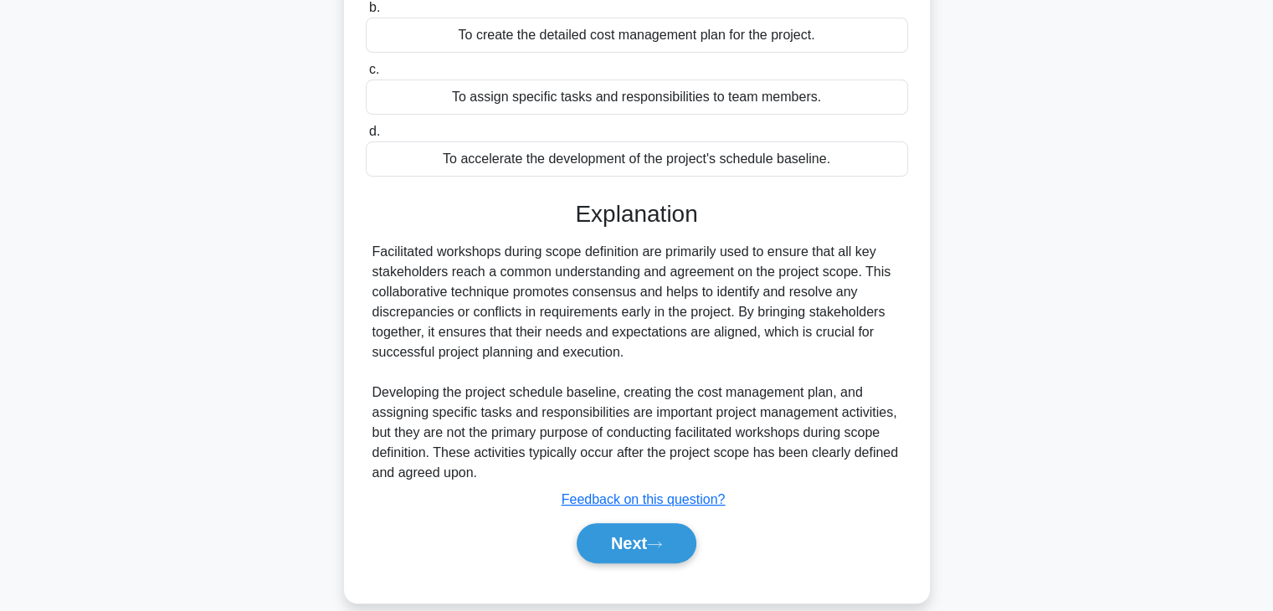
scroll to position [285, 0]
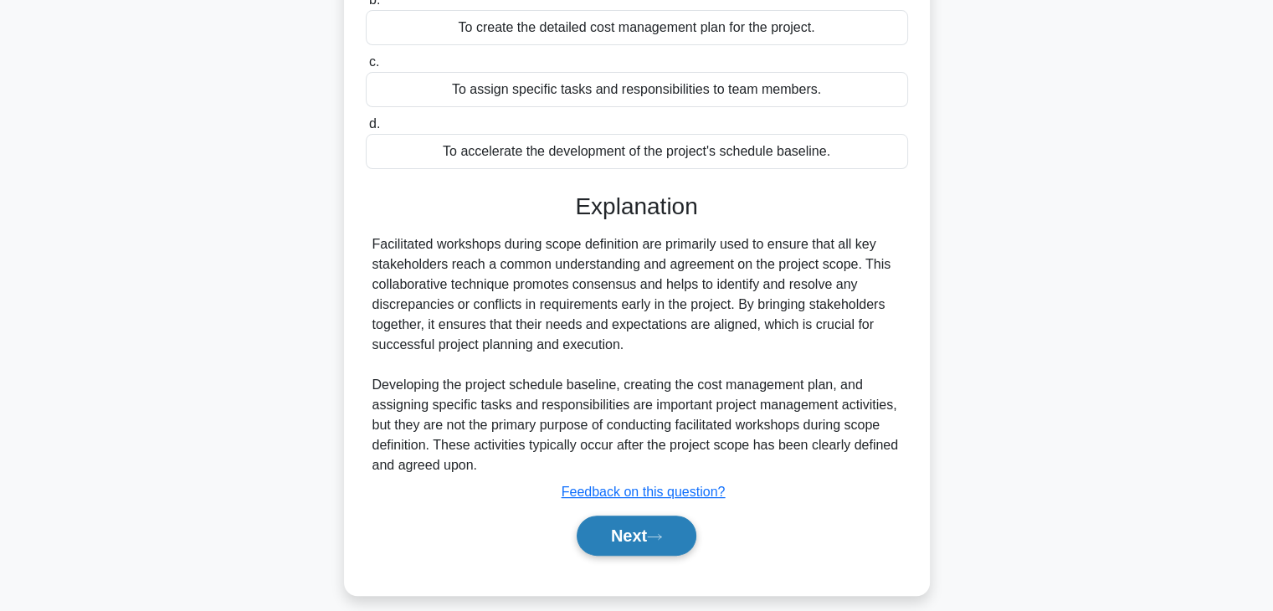
click at [619, 540] on button "Next" at bounding box center [637, 536] width 120 height 40
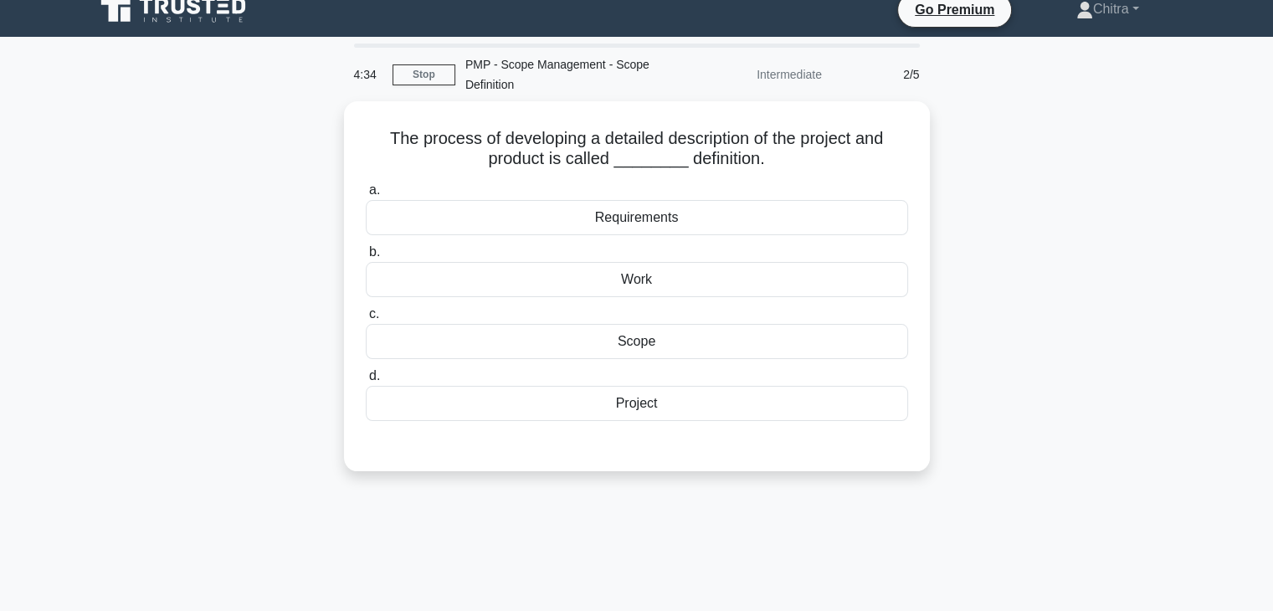
scroll to position [15, 0]
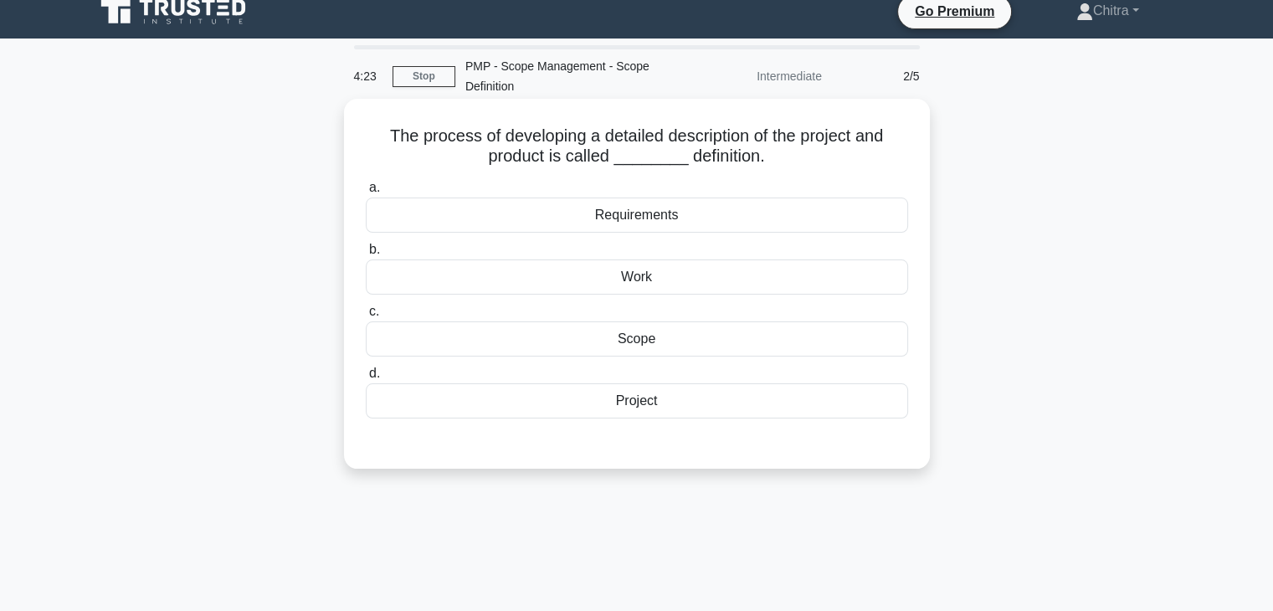
click at [639, 336] on div "Scope" at bounding box center [637, 338] width 542 height 35
click at [366, 317] on input "c. Scope" at bounding box center [366, 311] width 0 height 11
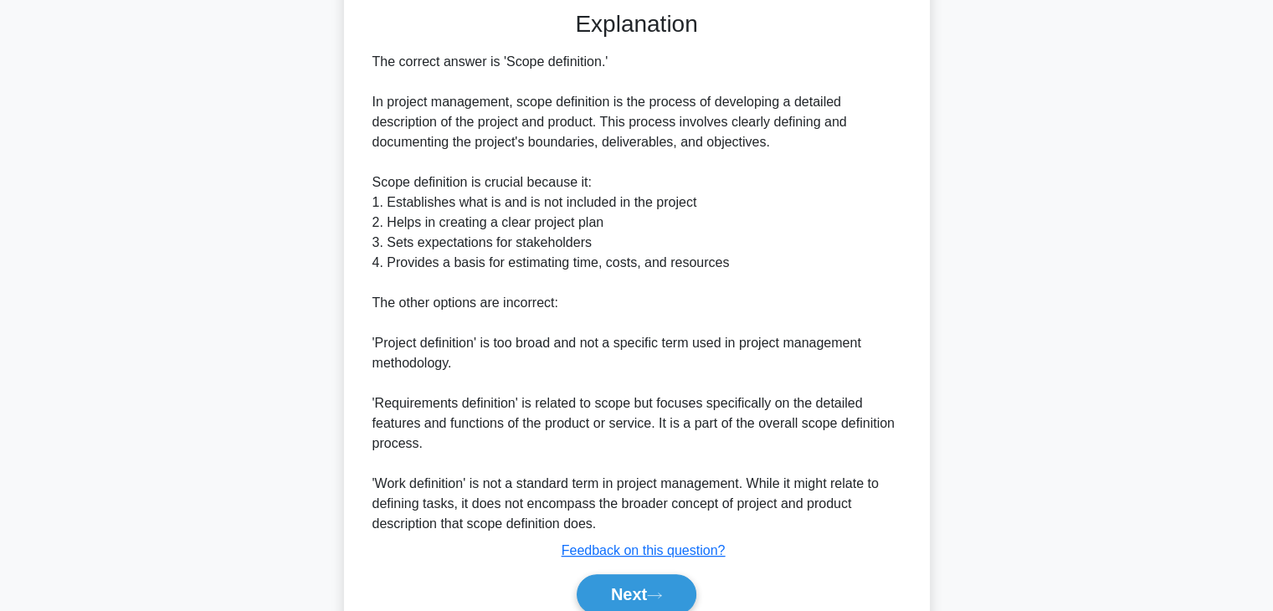
scroll to position [521, 0]
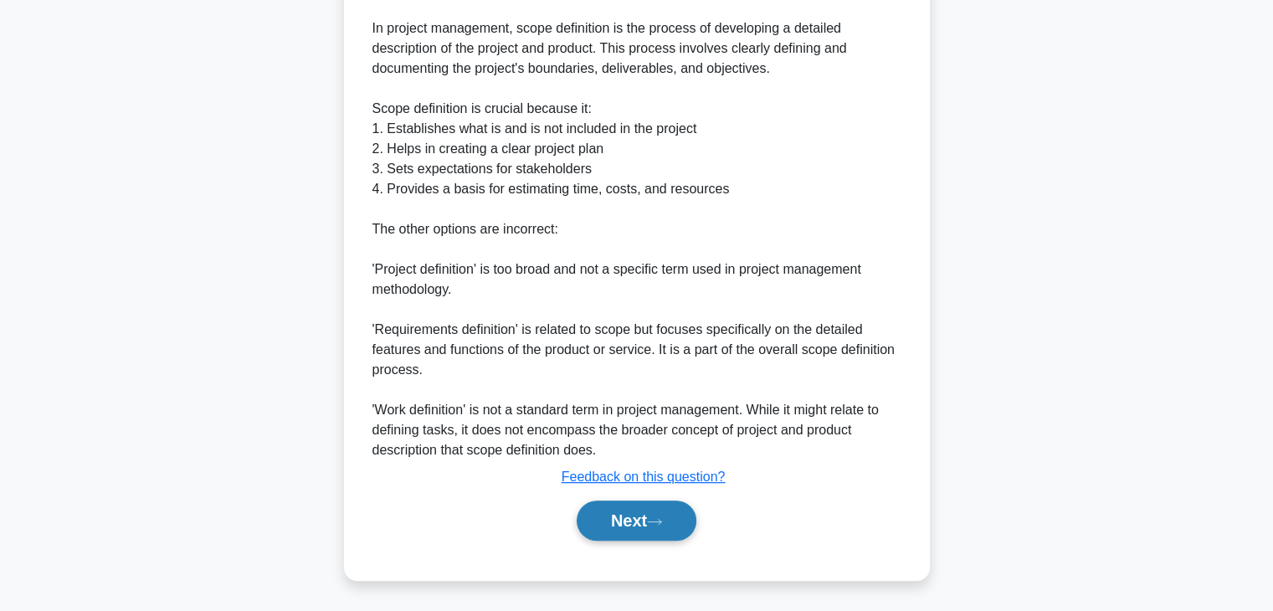
click at [646, 514] on button "Next" at bounding box center [637, 521] width 120 height 40
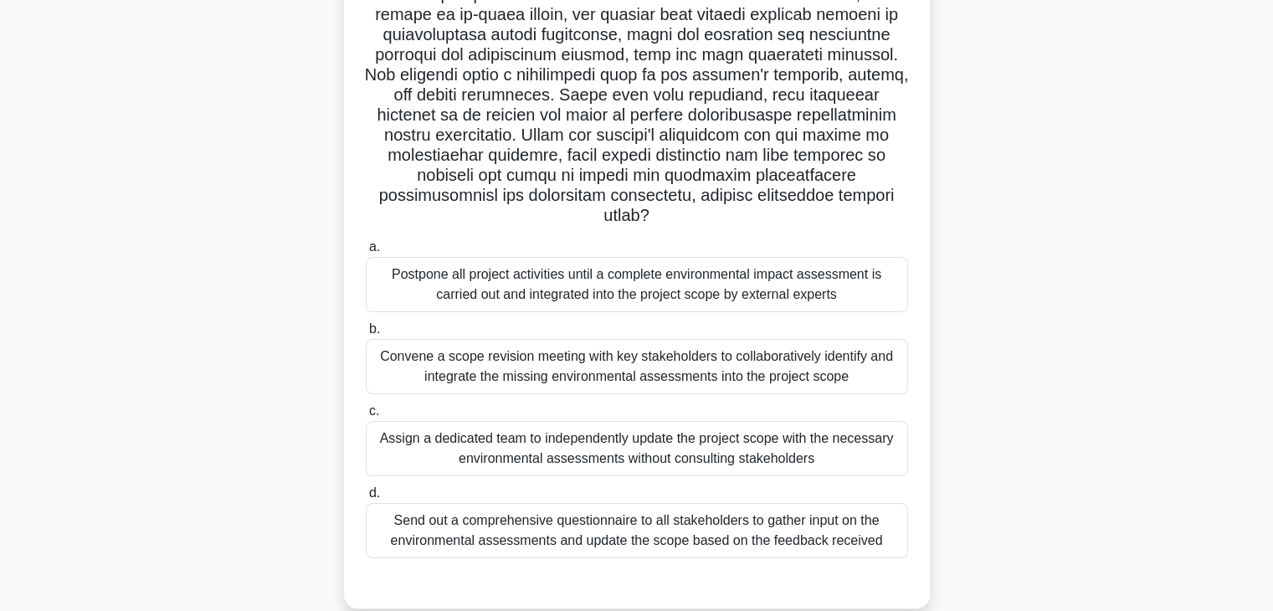
scroll to position [241, 0]
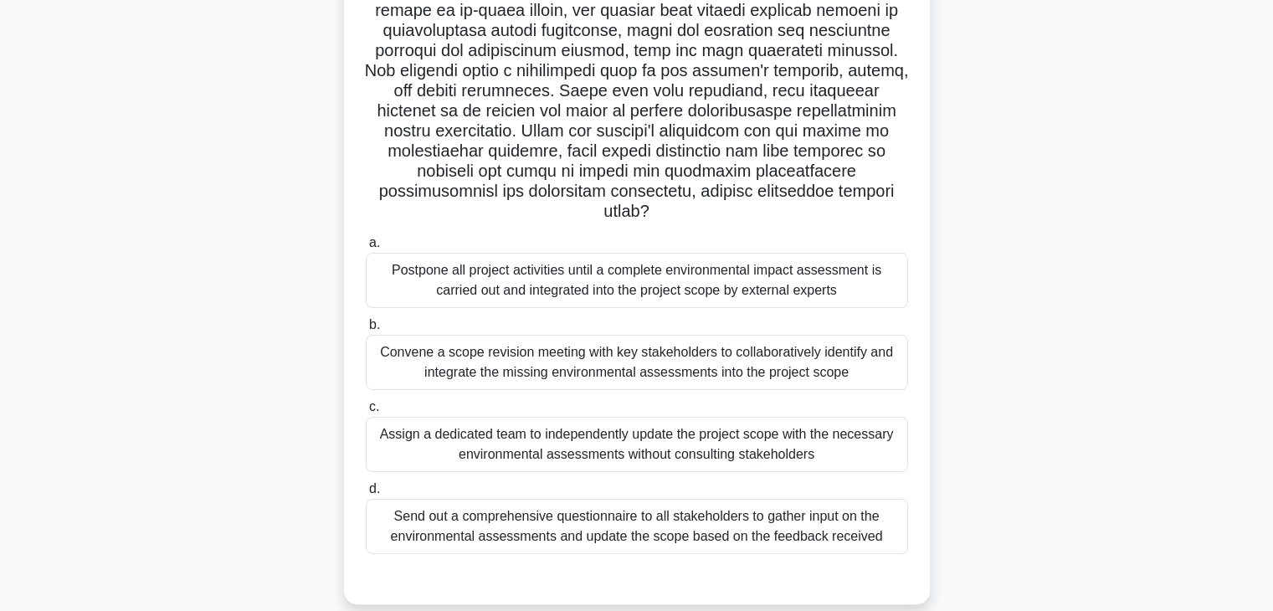
click at [717, 378] on div "Convene a scope revision meeting with key stakeholders to collaboratively ident…" at bounding box center [637, 362] width 542 height 55
click at [366, 331] on input "b. Convene a scope revision meeting with key stakeholders to collaboratively id…" at bounding box center [366, 325] width 0 height 11
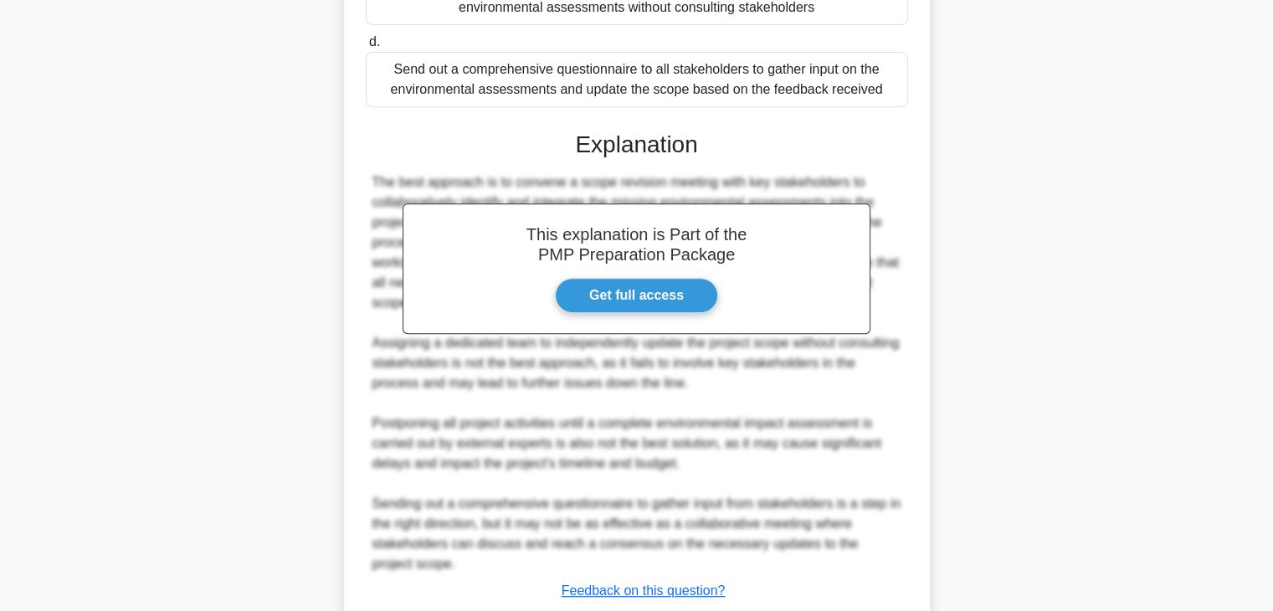
scroll to position [706, 0]
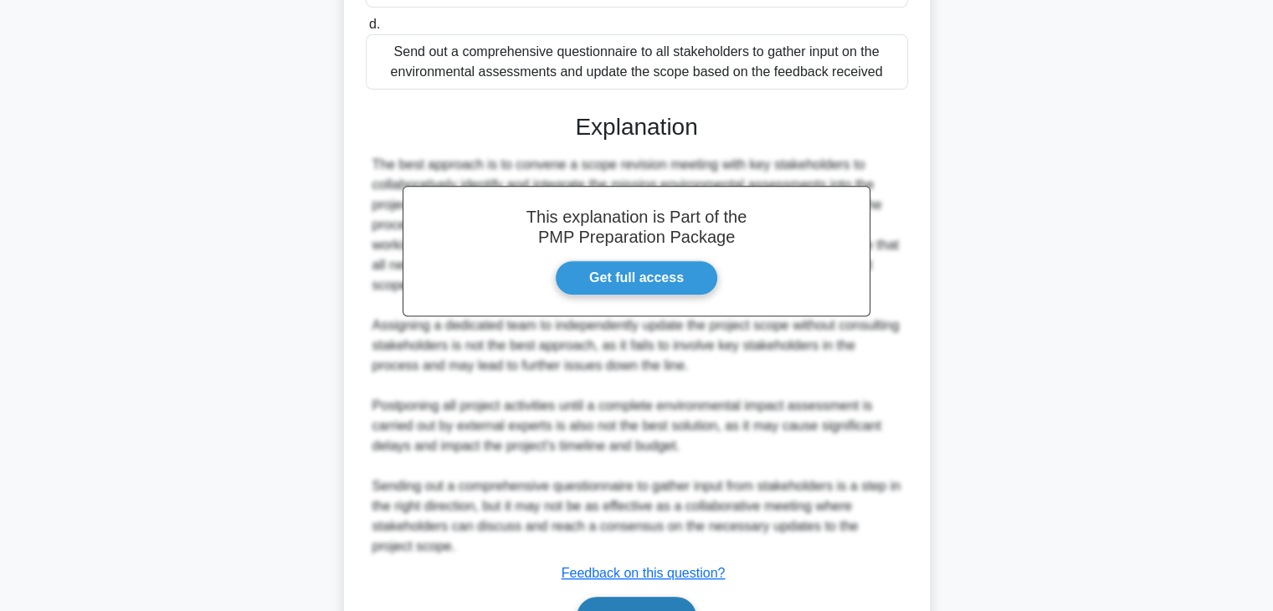
click at [650, 604] on button "Next" at bounding box center [637, 617] width 120 height 40
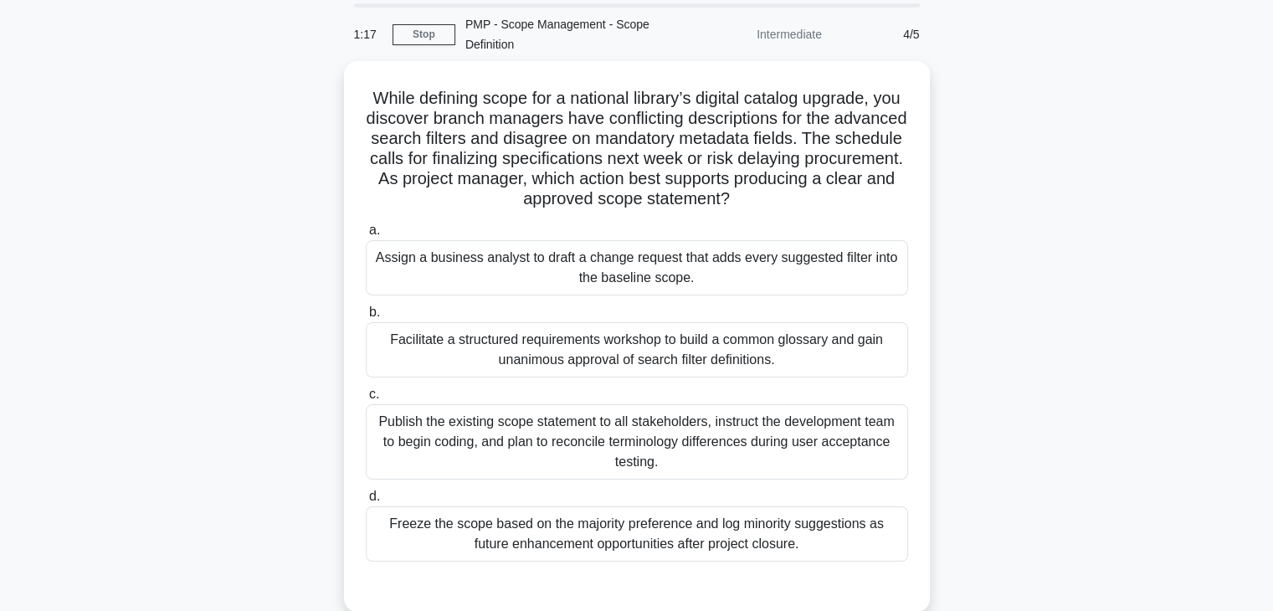
scroll to position [59, 0]
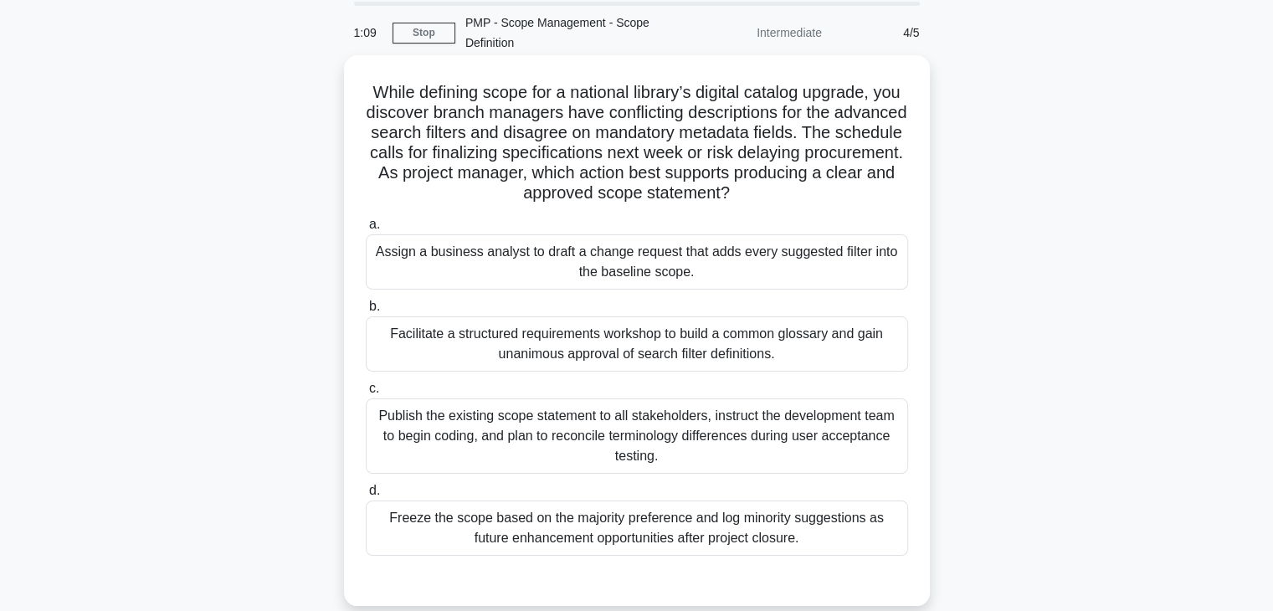
click at [701, 356] on div "Facilitate a structured requirements workshop to build a common glossary and ga…" at bounding box center [637, 343] width 542 height 55
click at [366, 312] on input "b. Facilitate a structured requirements workshop to build a common glossary and…" at bounding box center [366, 306] width 0 height 11
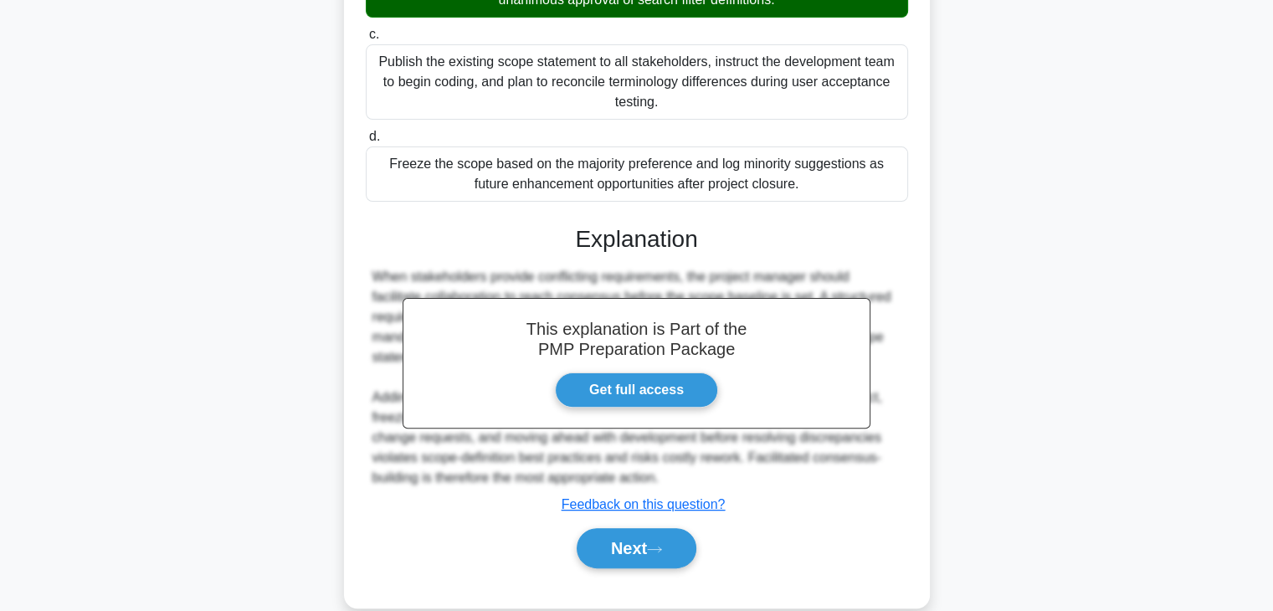
scroll to position [440, 0]
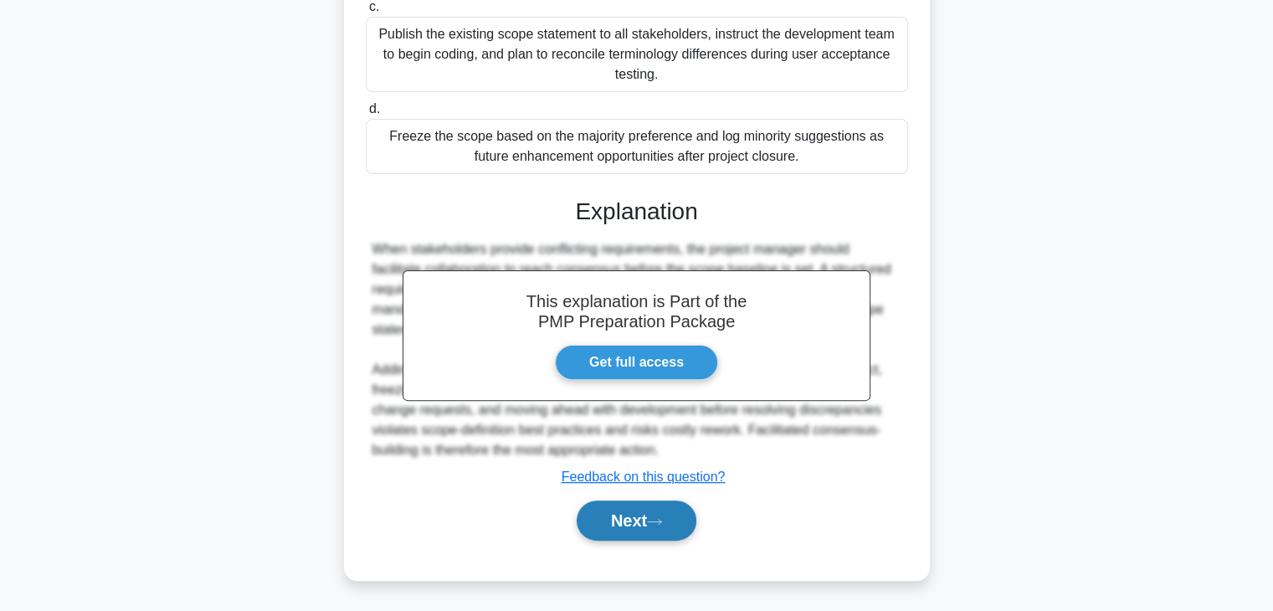
click at [634, 506] on button "Next" at bounding box center [637, 521] width 120 height 40
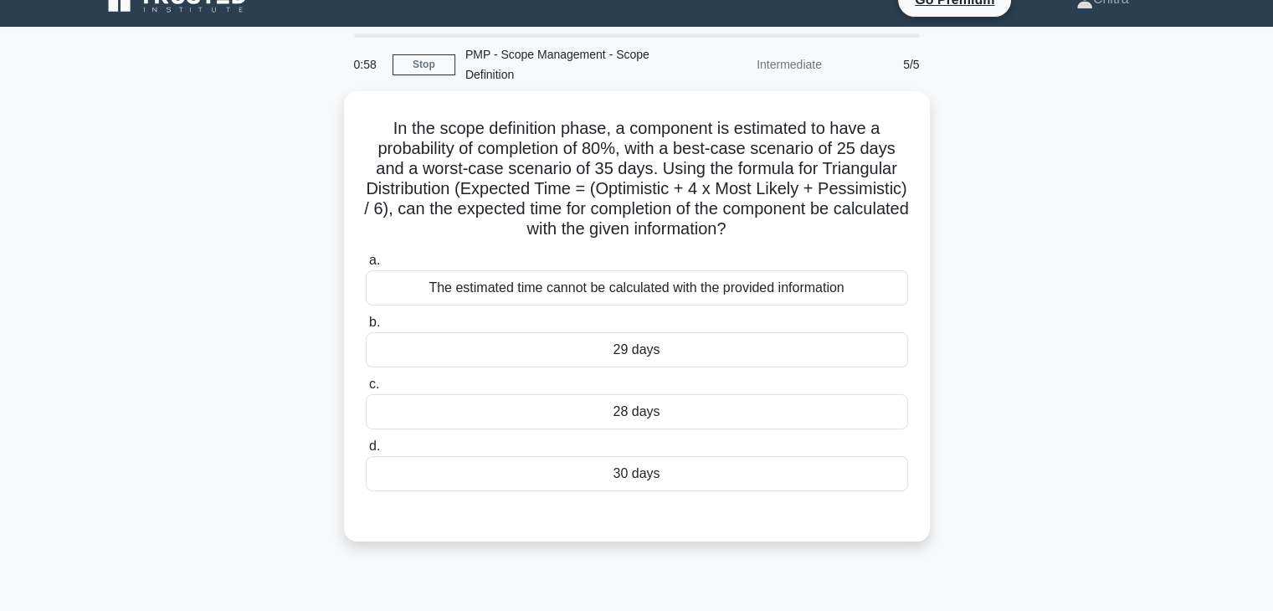
scroll to position [23, 0]
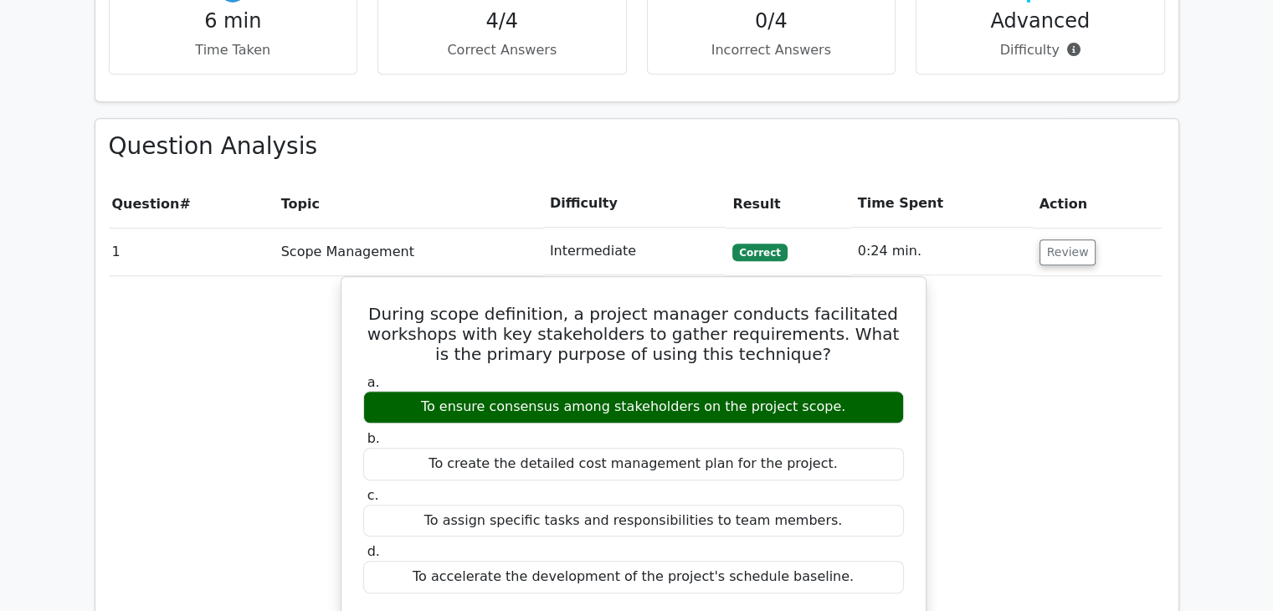
scroll to position [1088, 0]
click at [1066, 239] on button "Review" at bounding box center [1068, 252] width 57 height 26
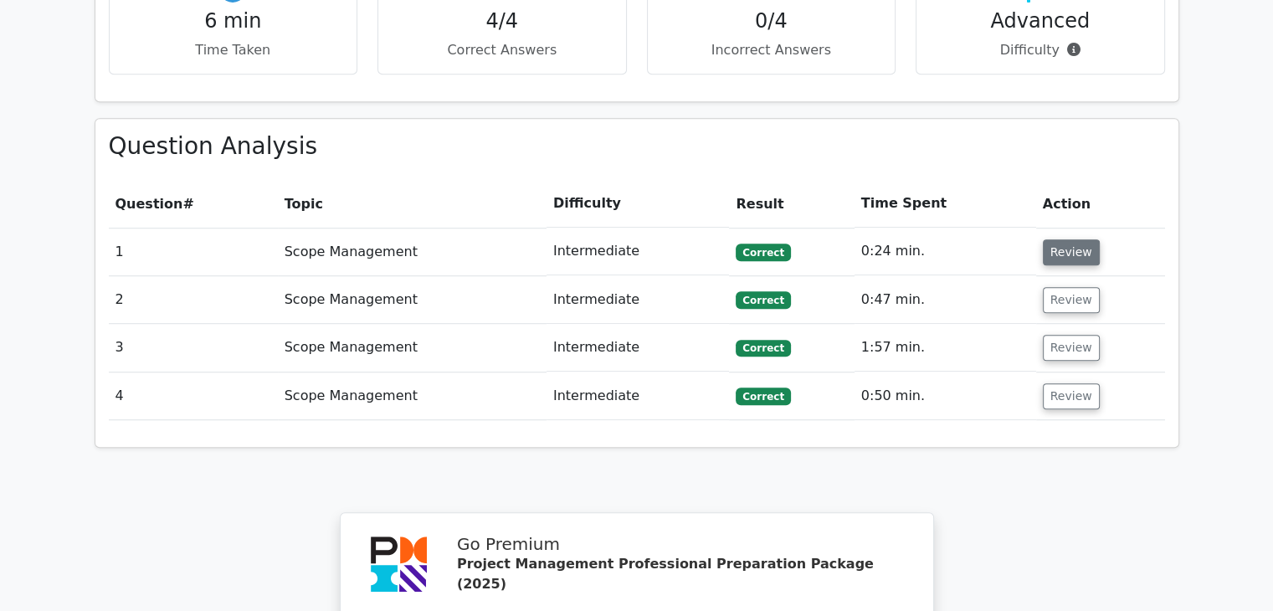
scroll to position [0, 0]
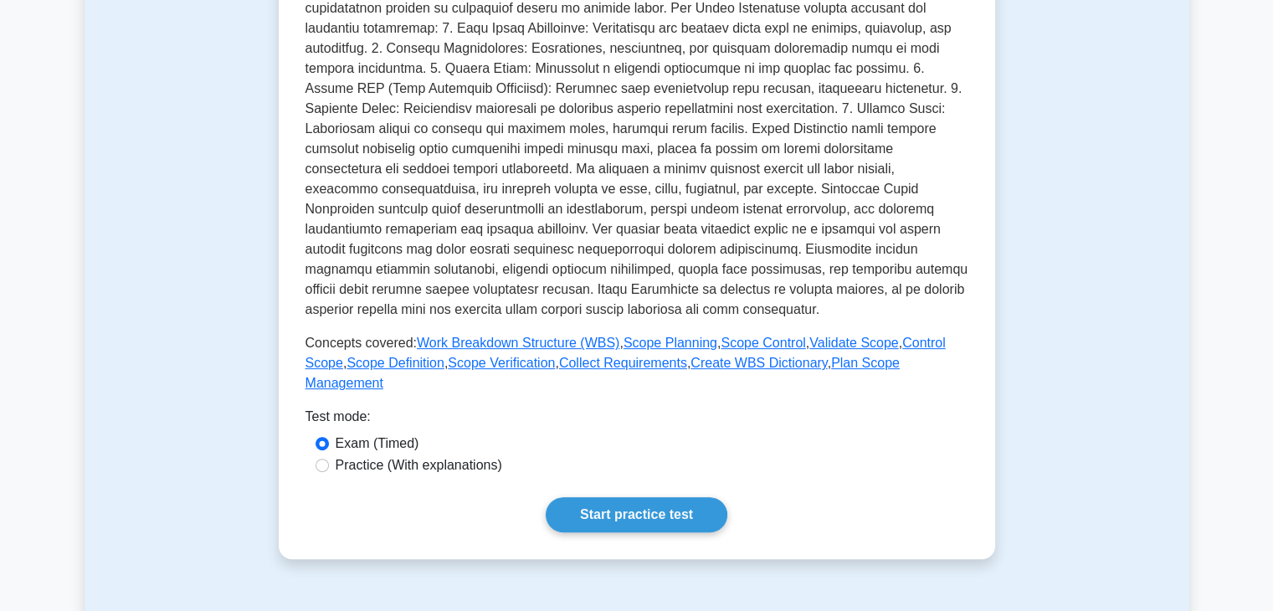
scroll to position [436, 0]
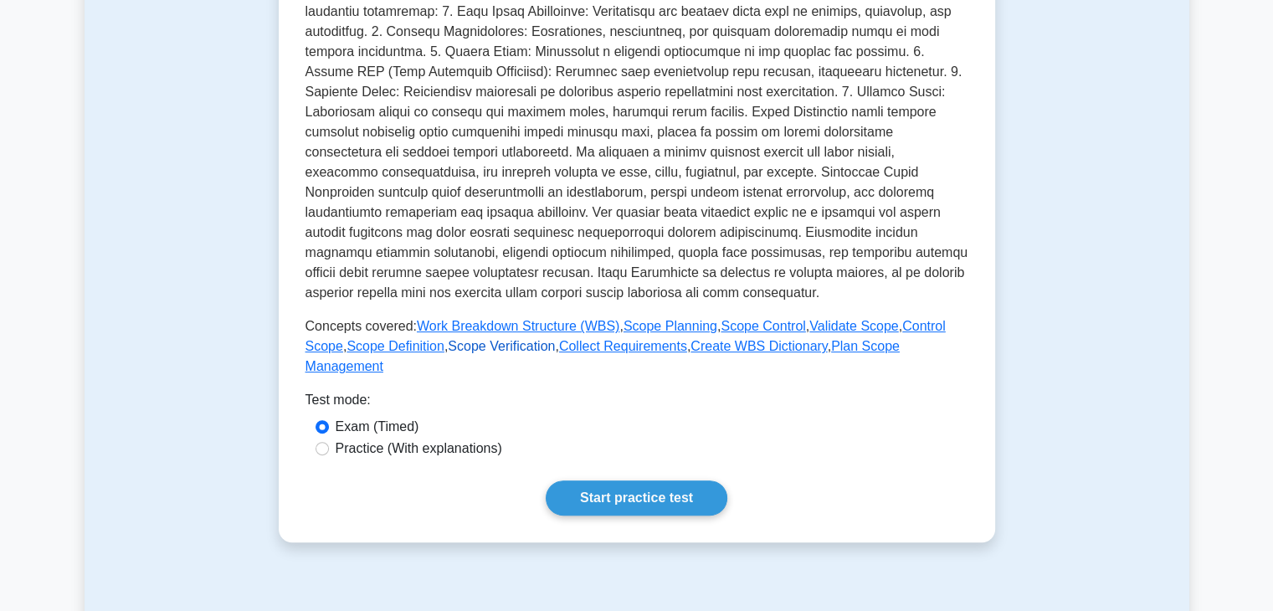
click at [448, 351] on link "Scope Verification" at bounding box center [501, 346] width 107 height 14
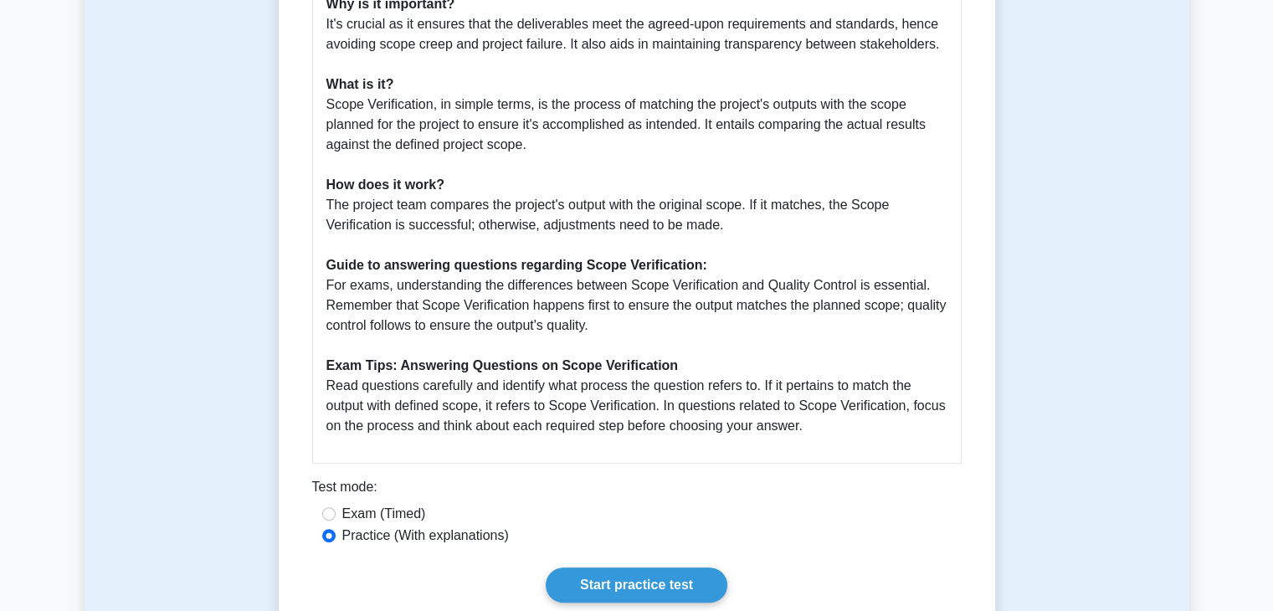
scroll to position [583, 0]
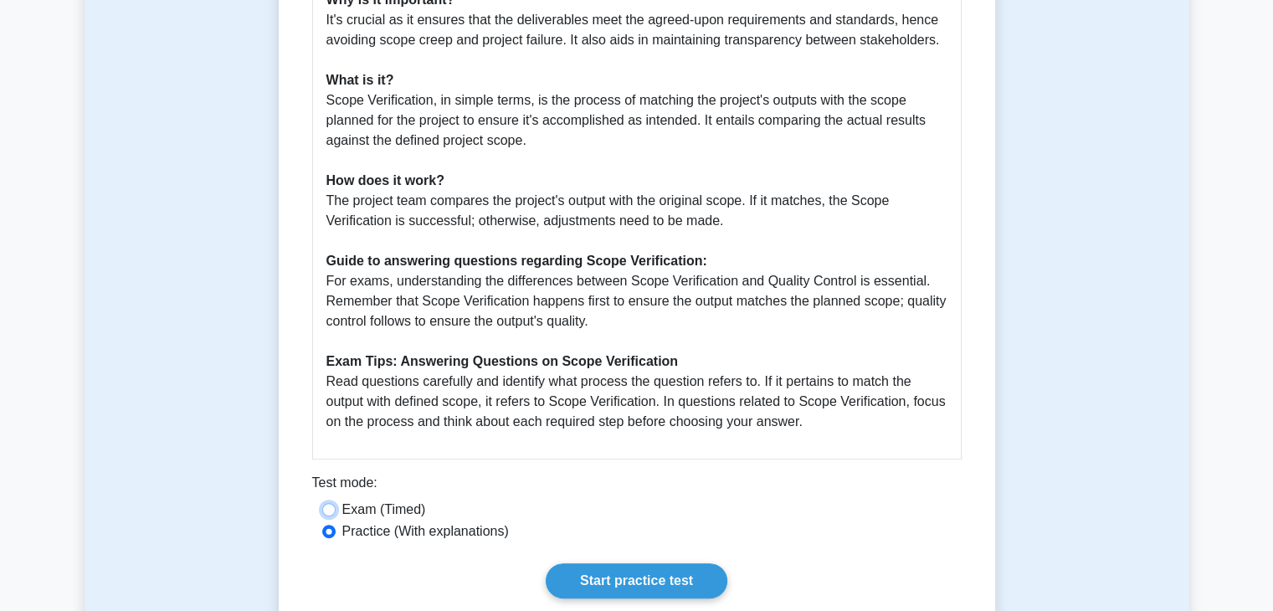
click at [334, 506] on input "Exam (Timed)" at bounding box center [328, 509] width 13 height 13
radio input "true"
click at [657, 585] on link "Start practice test" at bounding box center [637, 580] width 182 height 35
click at [413, 526] on label "Practice (With explanations)" at bounding box center [425, 532] width 167 height 20
click at [336, 526] on input "Practice (With explanations)" at bounding box center [328, 531] width 13 height 13
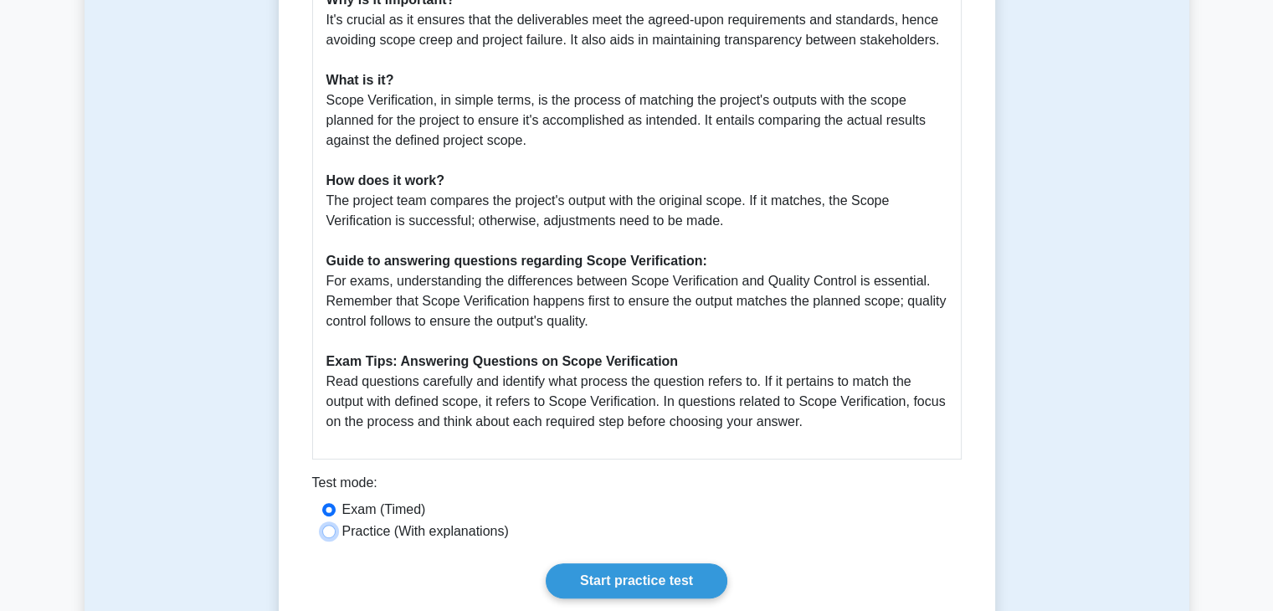
radio input "true"
click at [630, 584] on link "Start practice test" at bounding box center [637, 580] width 182 height 35
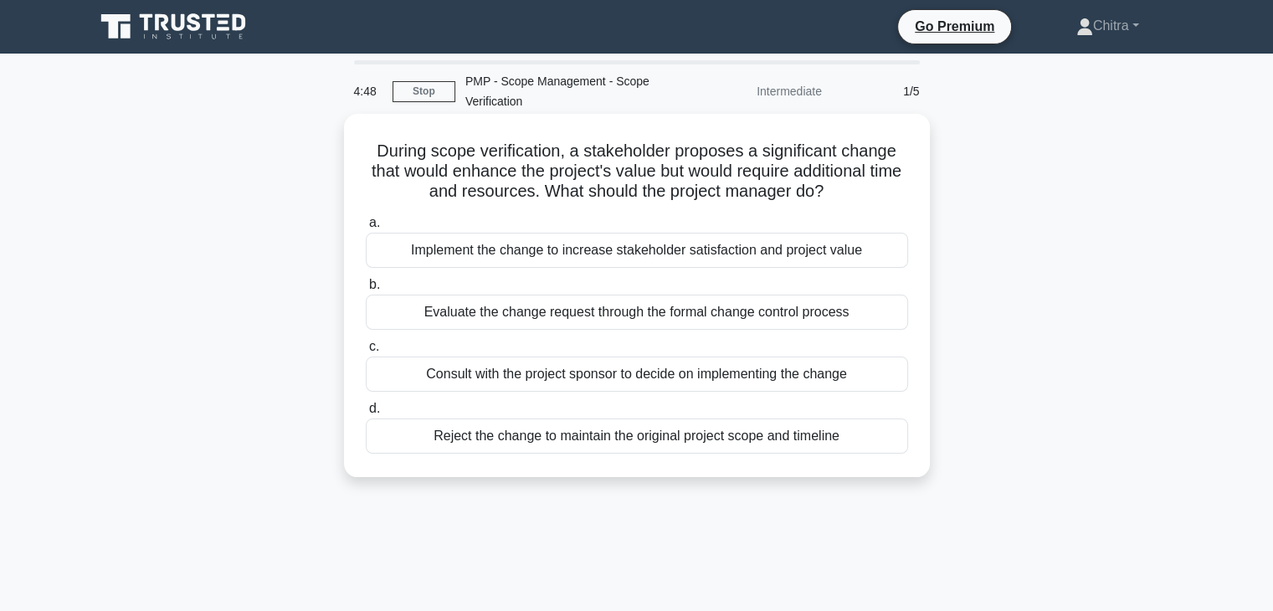
click at [647, 326] on div "Evaluate the change request through the formal change control process" at bounding box center [637, 312] width 542 height 35
click at [366, 291] on input "b. Evaluate the change request through the formal change control process" at bounding box center [366, 285] width 0 height 11
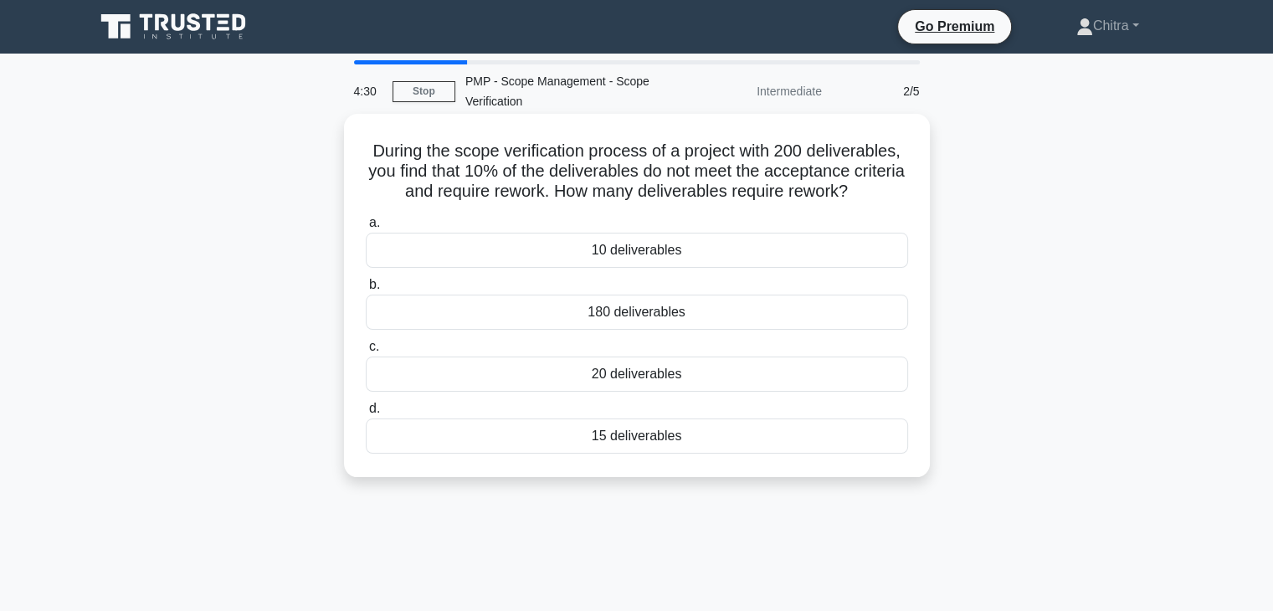
click at [606, 375] on div "20 deliverables" at bounding box center [637, 374] width 542 height 35
click at [366, 352] on input "c. 20 deliverables" at bounding box center [366, 347] width 0 height 11
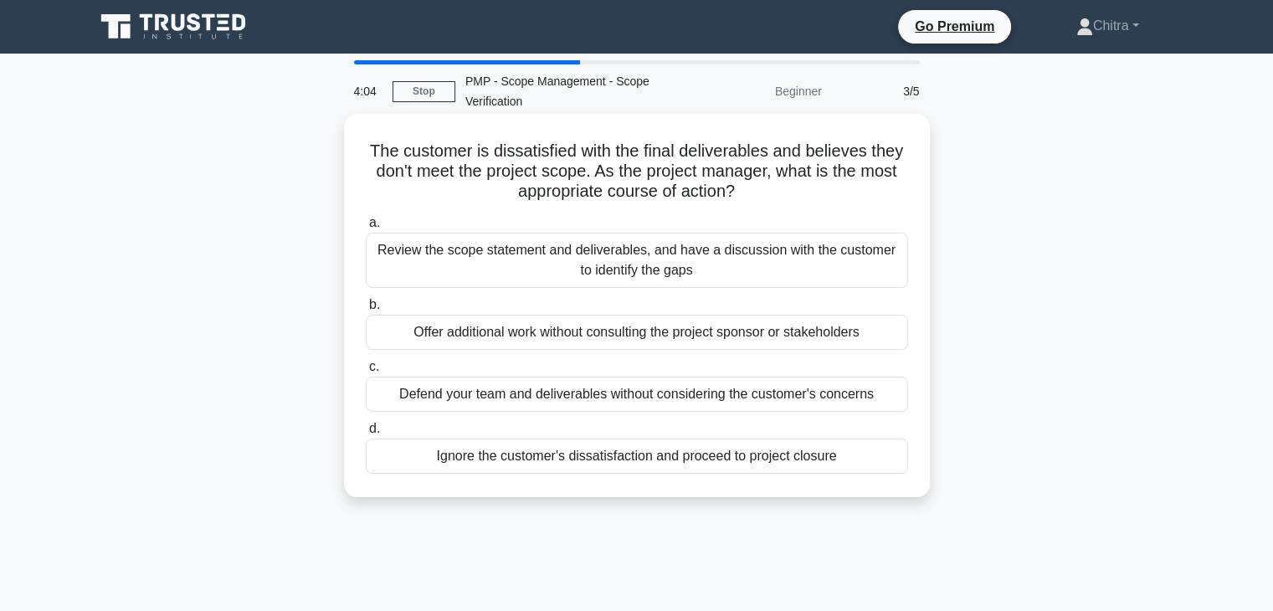
click at [455, 257] on div "Review the scope statement and deliverables, and have a discussion with the cus…" at bounding box center [637, 260] width 542 height 55
click at [366, 229] on input "a. Review the scope statement and deliverables, and have a discussion with the …" at bounding box center [366, 223] width 0 height 11
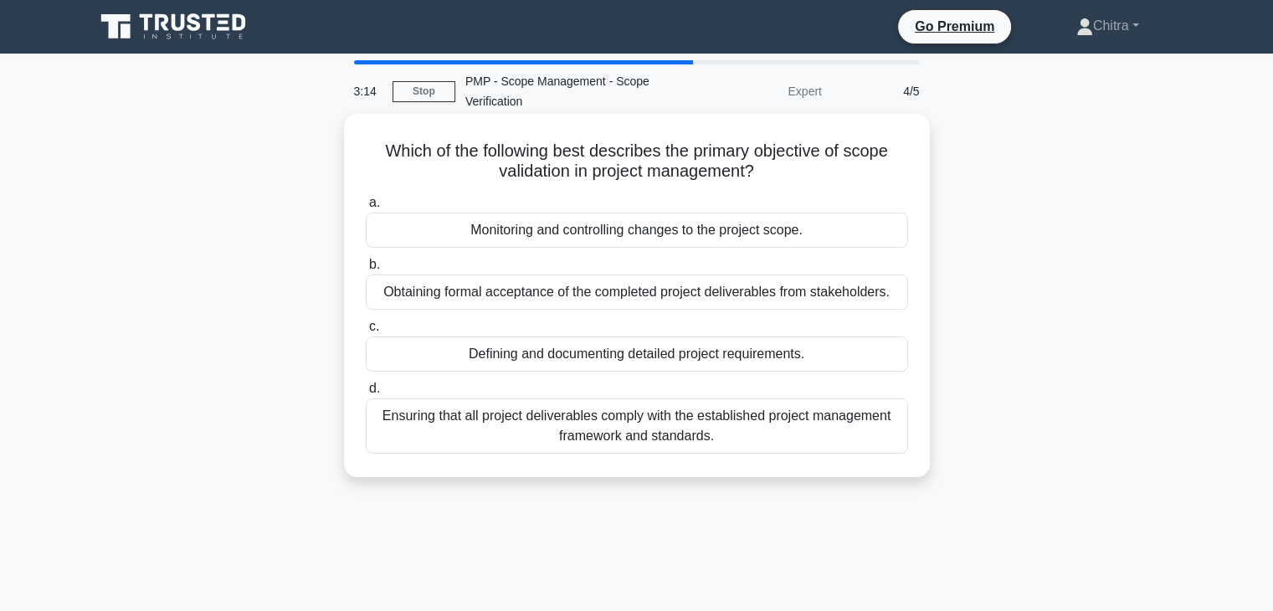
click at [730, 295] on div "Obtaining formal acceptance of the completed project deliverables from stakehol…" at bounding box center [637, 292] width 542 height 35
click at [366, 270] on input "b. Obtaining formal acceptance of the completed project deliverables from stake…" at bounding box center [366, 265] width 0 height 11
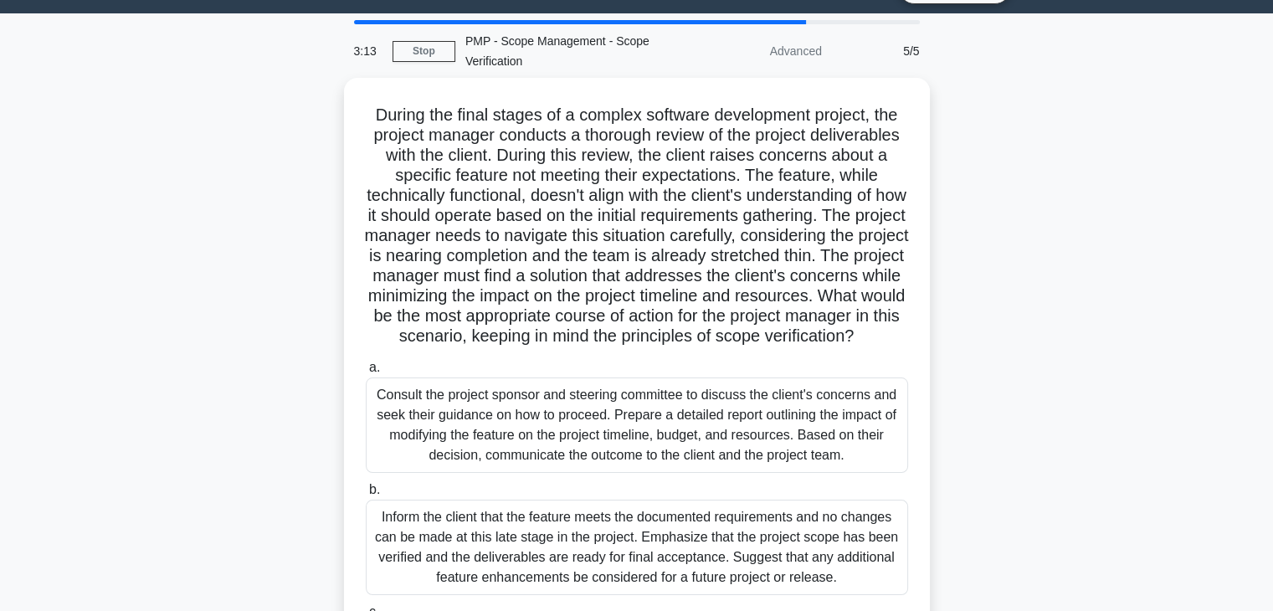
scroll to position [43, 0]
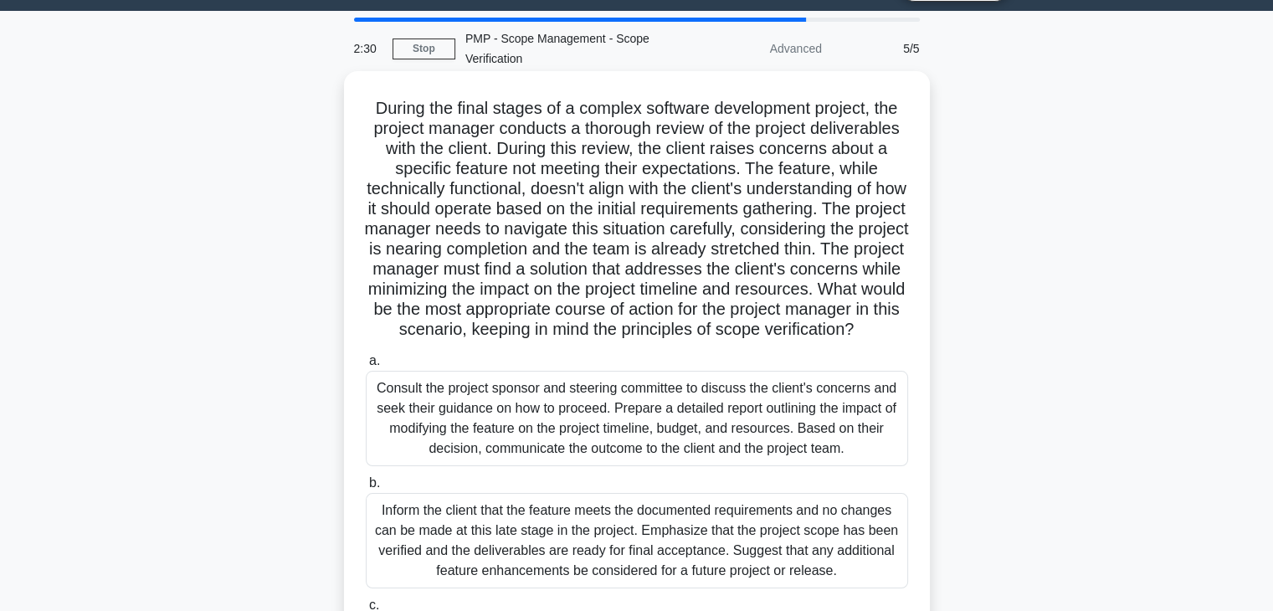
click at [887, 382] on label "a. Consult the project sponsor and steering committee to discuss the client's c…" at bounding box center [637, 409] width 542 height 116
click at [366, 367] on input "a. Consult the project sponsor and steering committee to discuss the client's c…" at bounding box center [366, 361] width 0 height 11
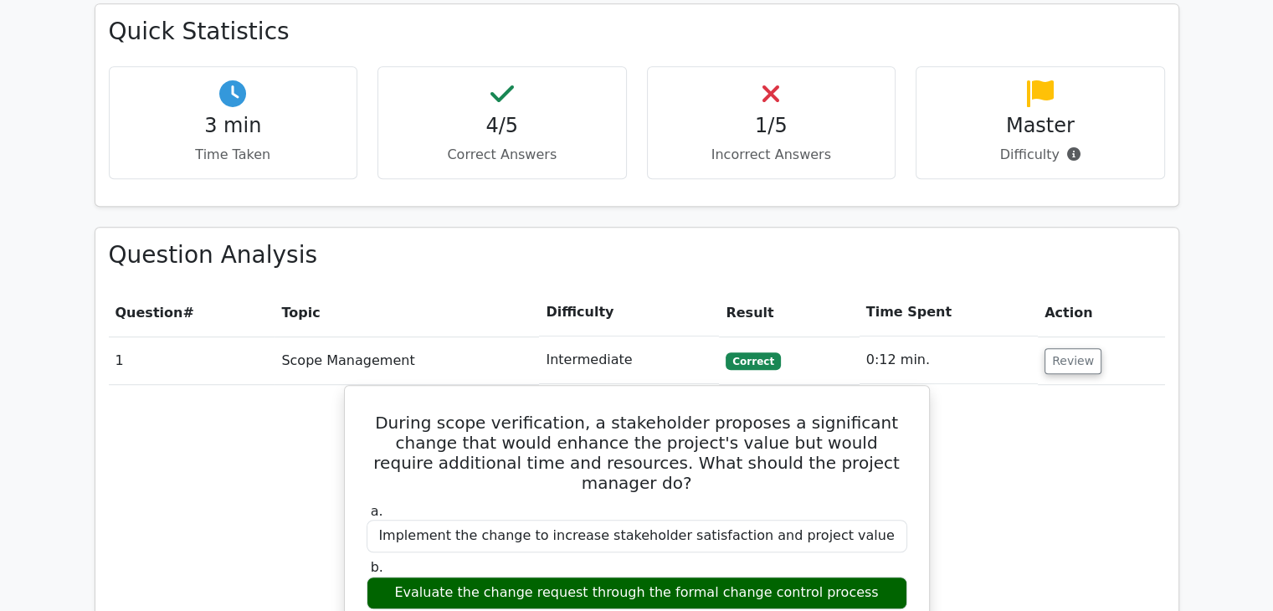
scroll to position [1082, 0]
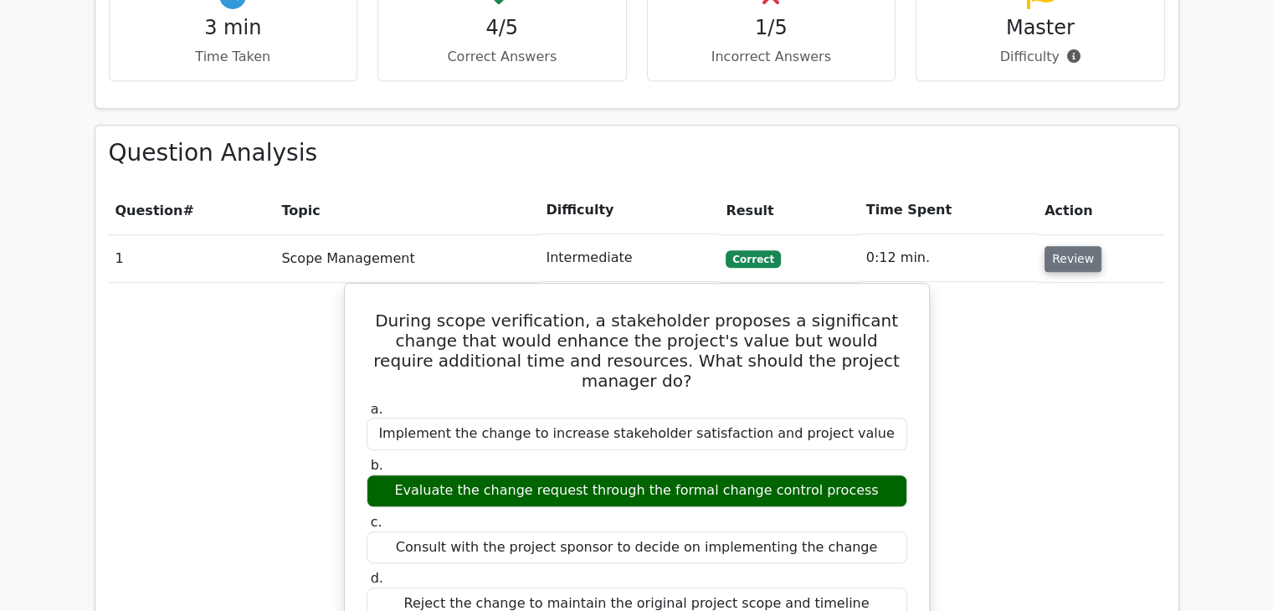
click at [1067, 246] on button "Review" at bounding box center [1073, 259] width 57 height 26
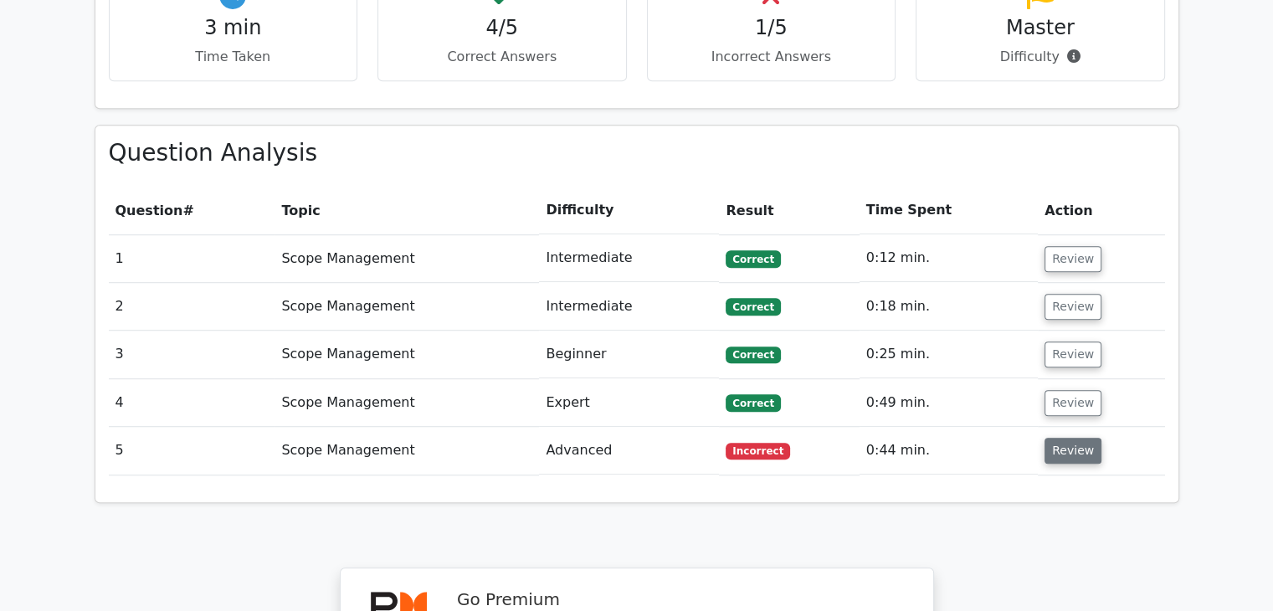
click at [1067, 438] on button "Review" at bounding box center [1073, 451] width 57 height 26
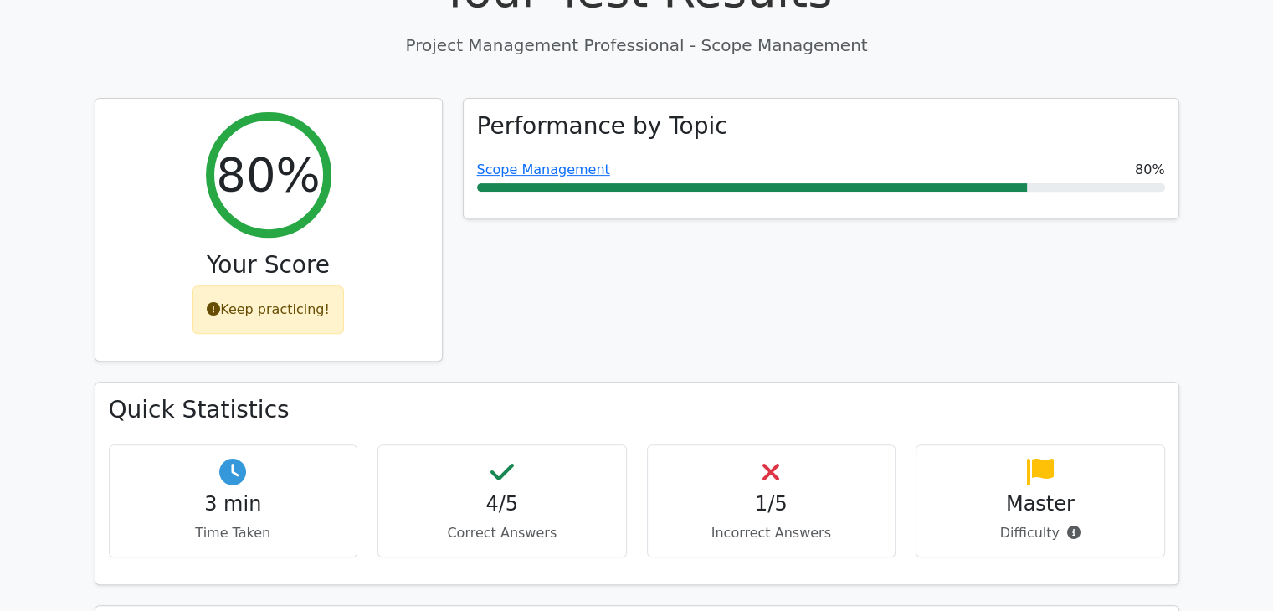
scroll to position [574, 0]
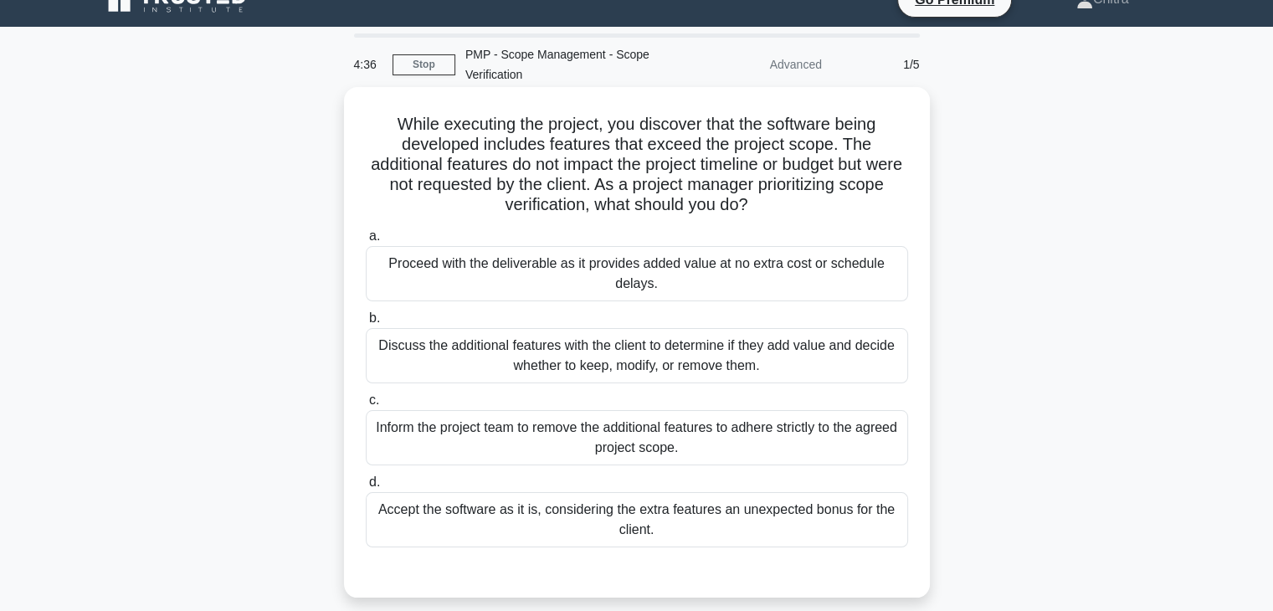
scroll to position [28, 0]
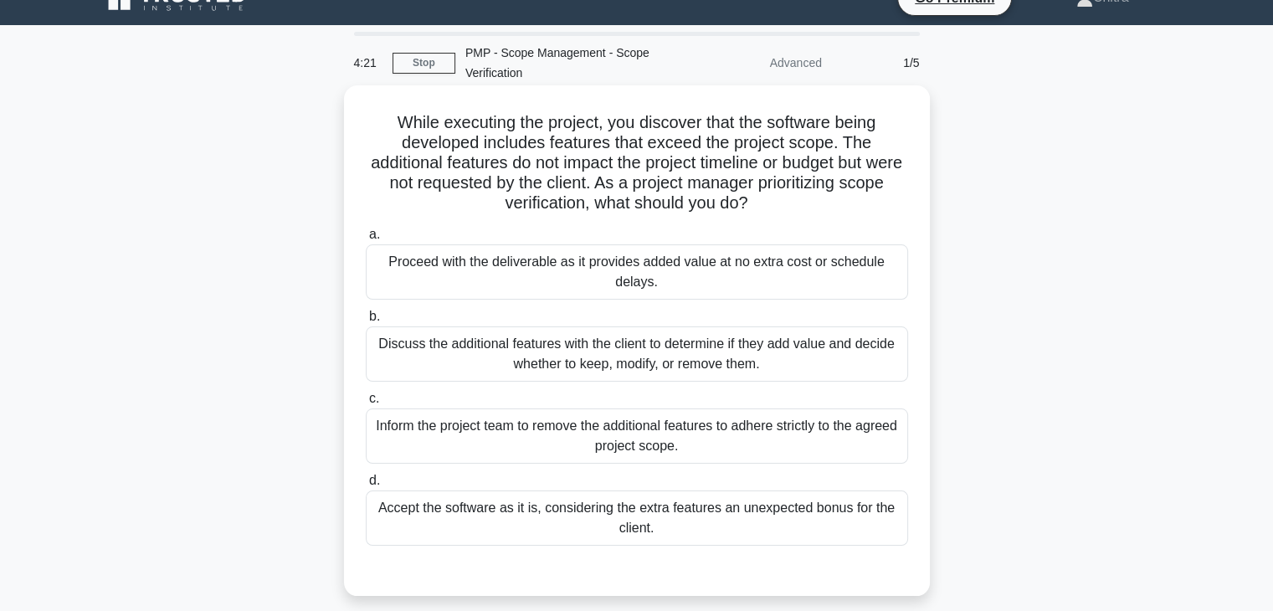
click at [708, 369] on div "Discuss the additional features with the client to determine if they add value …" at bounding box center [637, 353] width 542 height 55
click at [366, 322] on input "b. Discuss the additional features with the client to determine if they add val…" at bounding box center [366, 316] width 0 height 11
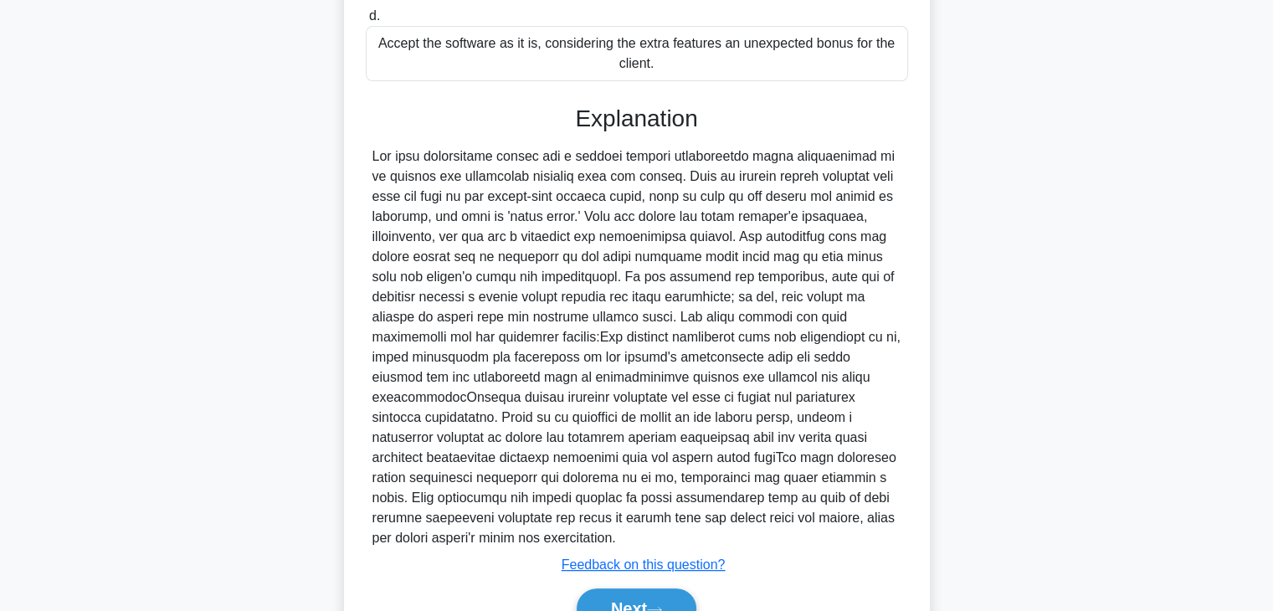
scroll to position [514, 0]
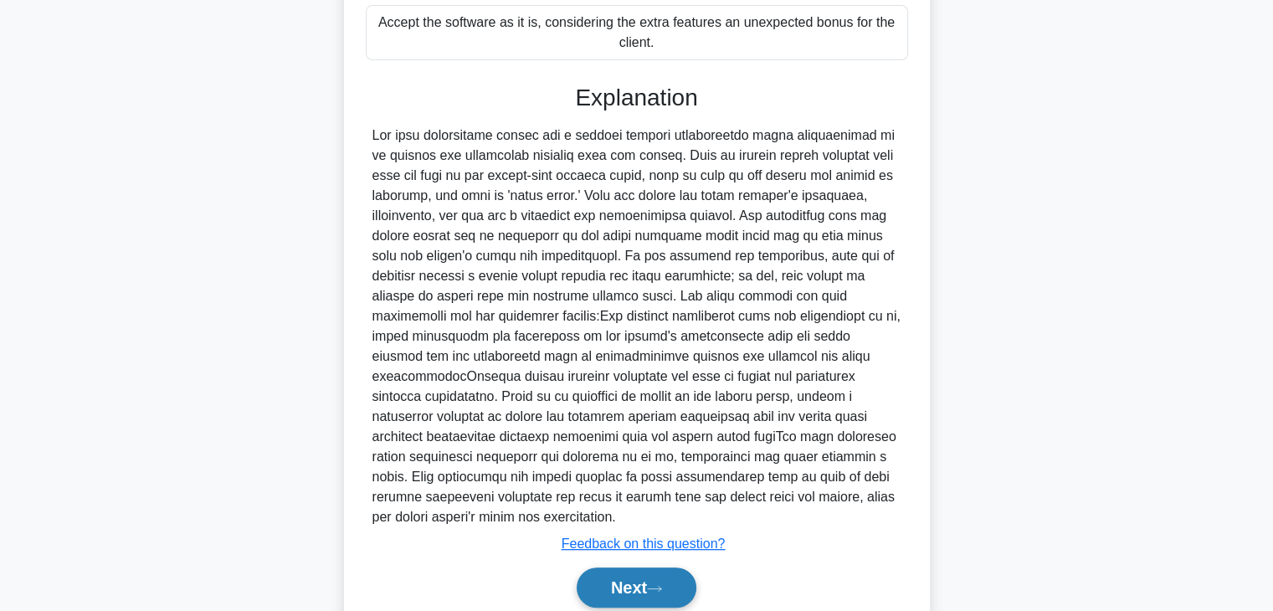
click at [630, 568] on button "Next" at bounding box center [637, 588] width 120 height 40
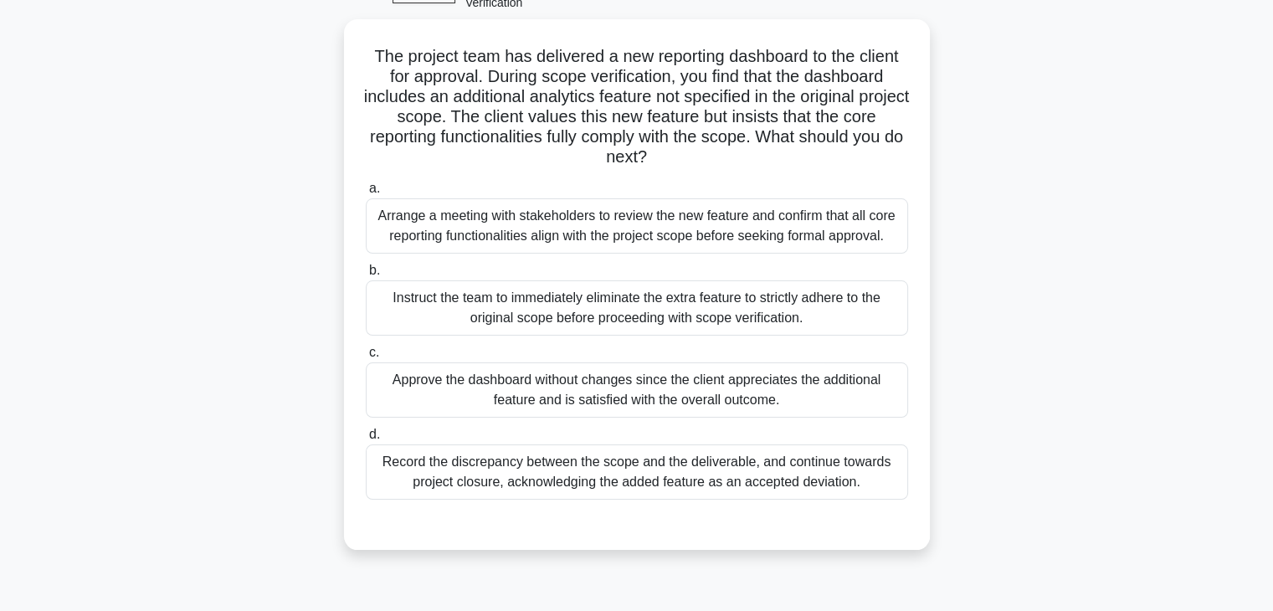
scroll to position [100, 0]
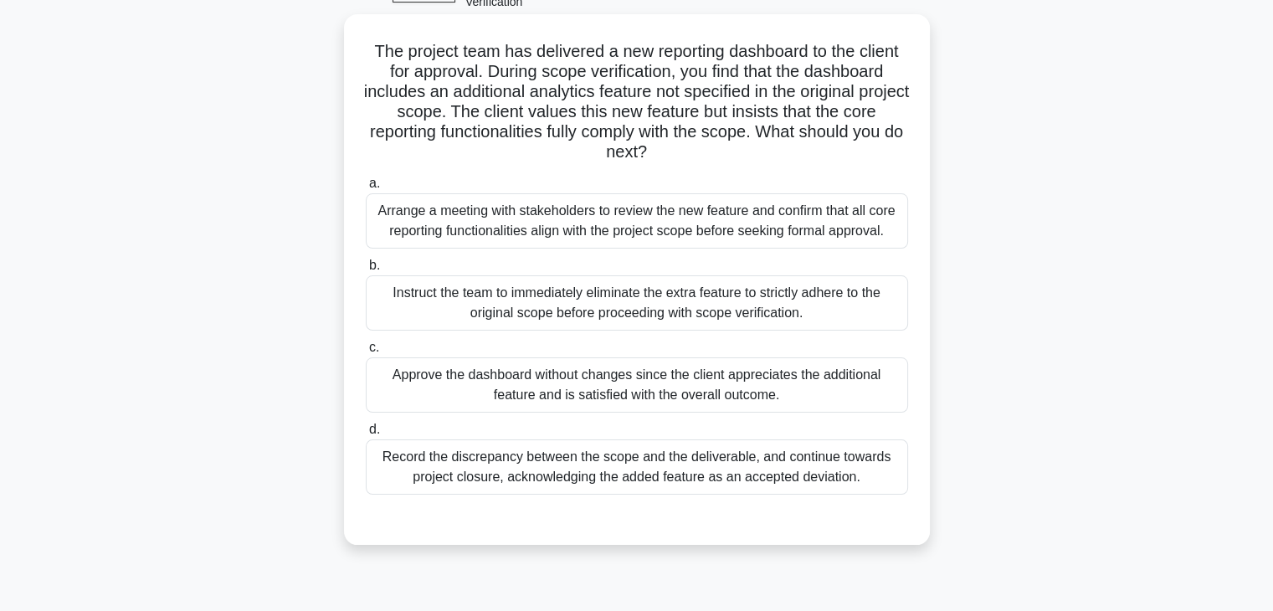
click at [727, 229] on div "Arrange a meeting with stakeholders to review the new feature and confirm that …" at bounding box center [637, 220] width 542 height 55
click at [366, 189] on input "a. Arrange a meeting with stakeholders to review the new feature and confirm th…" at bounding box center [366, 183] width 0 height 11
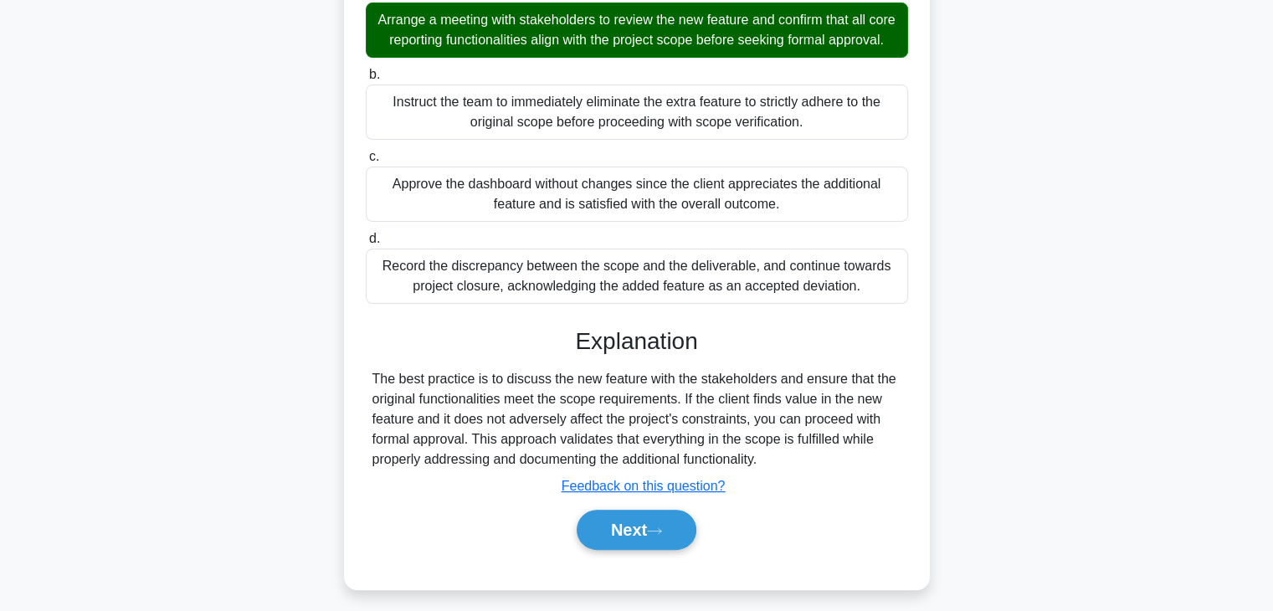
scroll to position [320, 0]
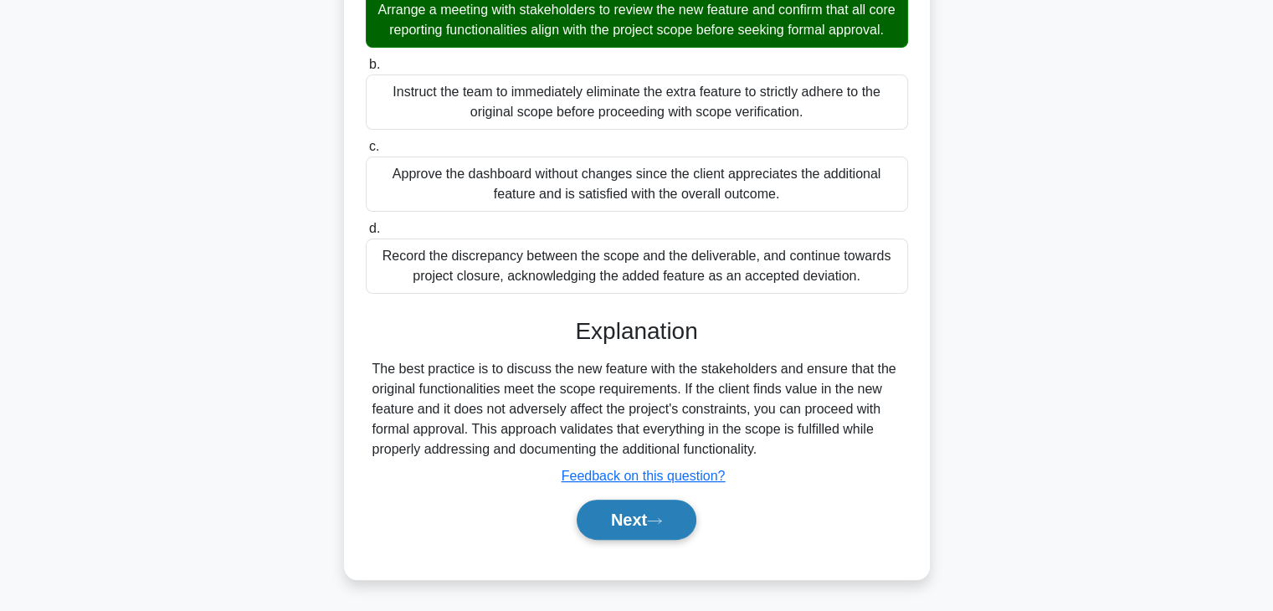
click at [653, 520] on button "Next" at bounding box center [637, 520] width 120 height 40
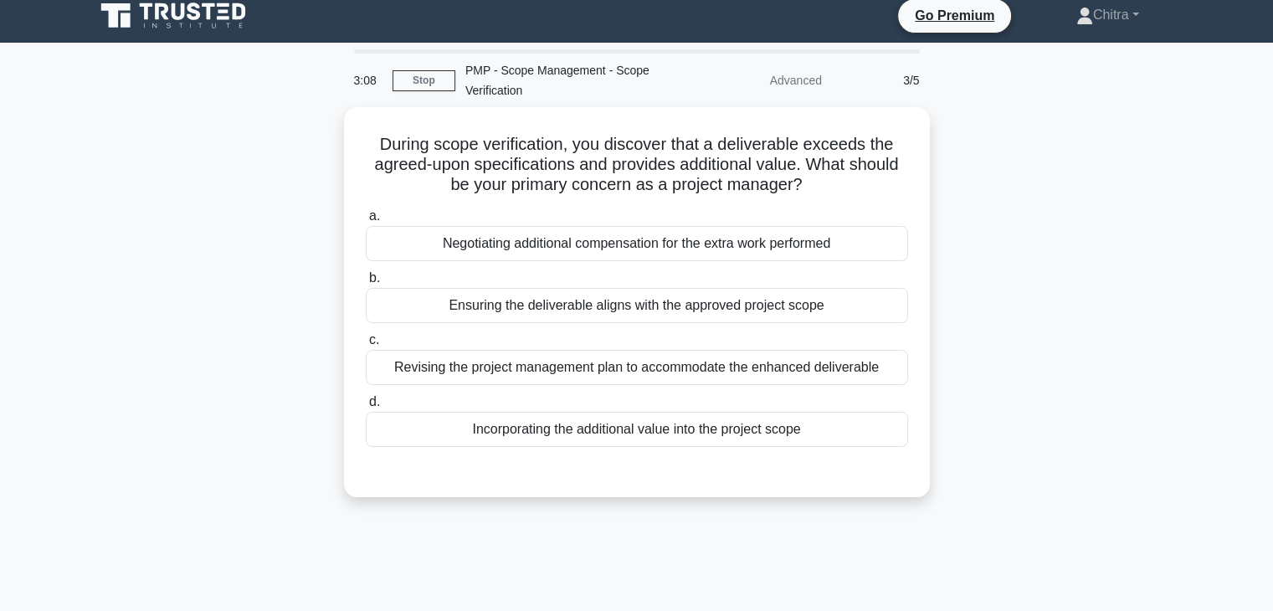
scroll to position [0, 0]
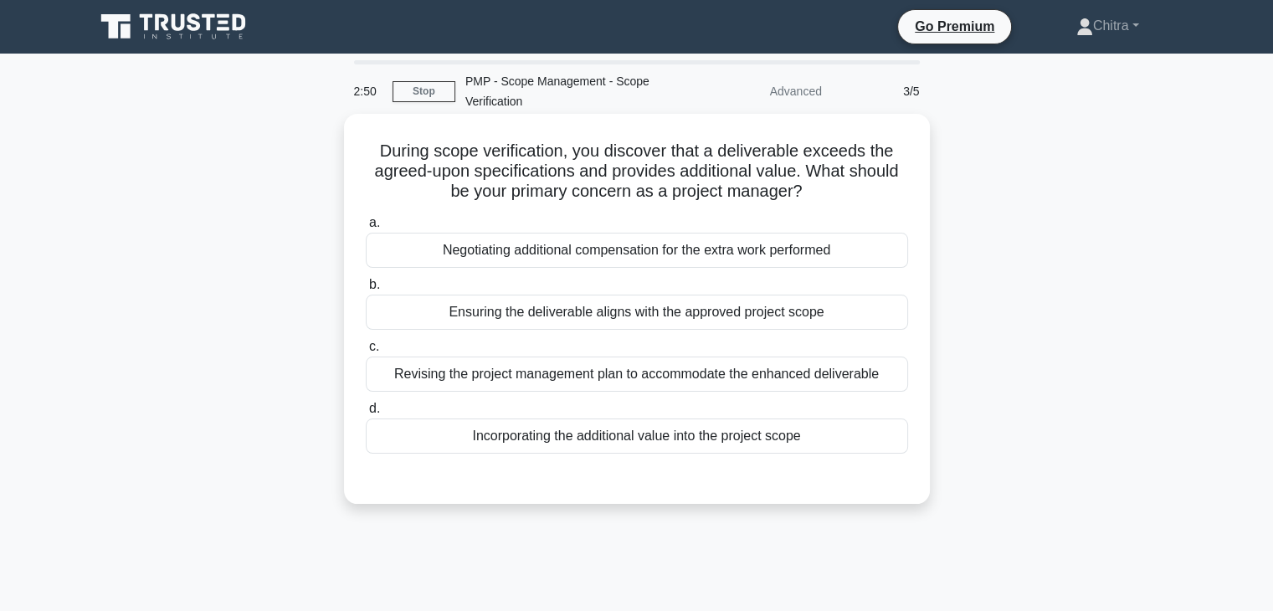
click at [762, 319] on div "Ensuring the deliverable aligns with the approved project scope" at bounding box center [637, 312] width 542 height 35
click at [366, 291] on input "b. Ensuring the deliverable aligns with the approved project scope" at bounding box center [366, 285] width 0 height 11
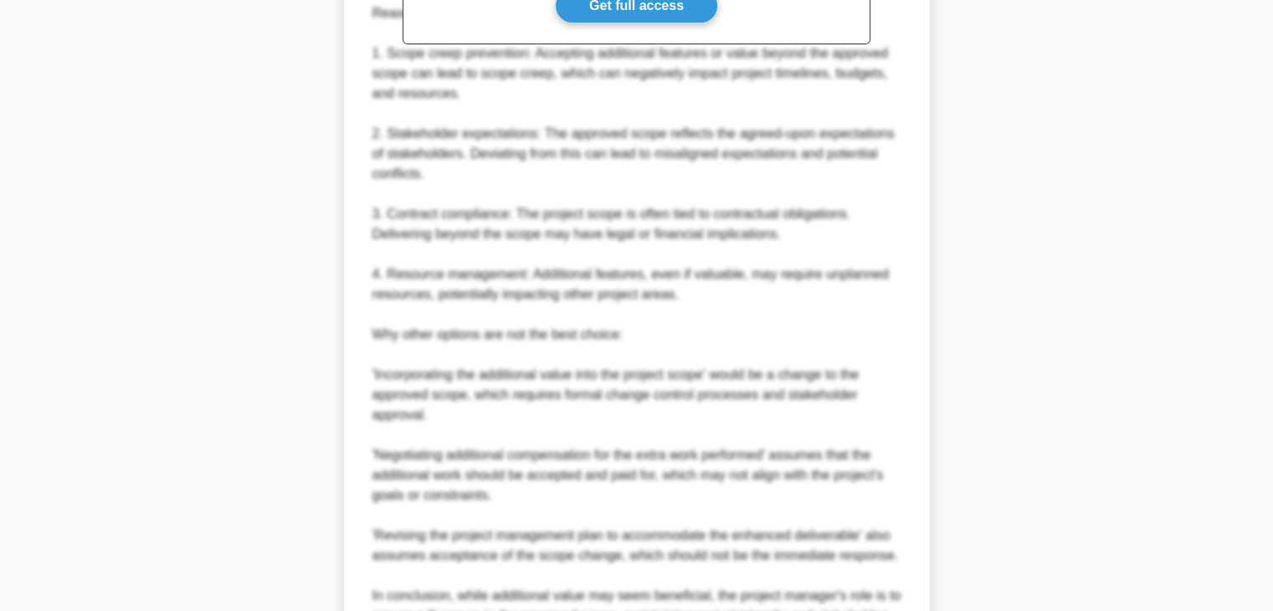
scroll to position [822, 0]
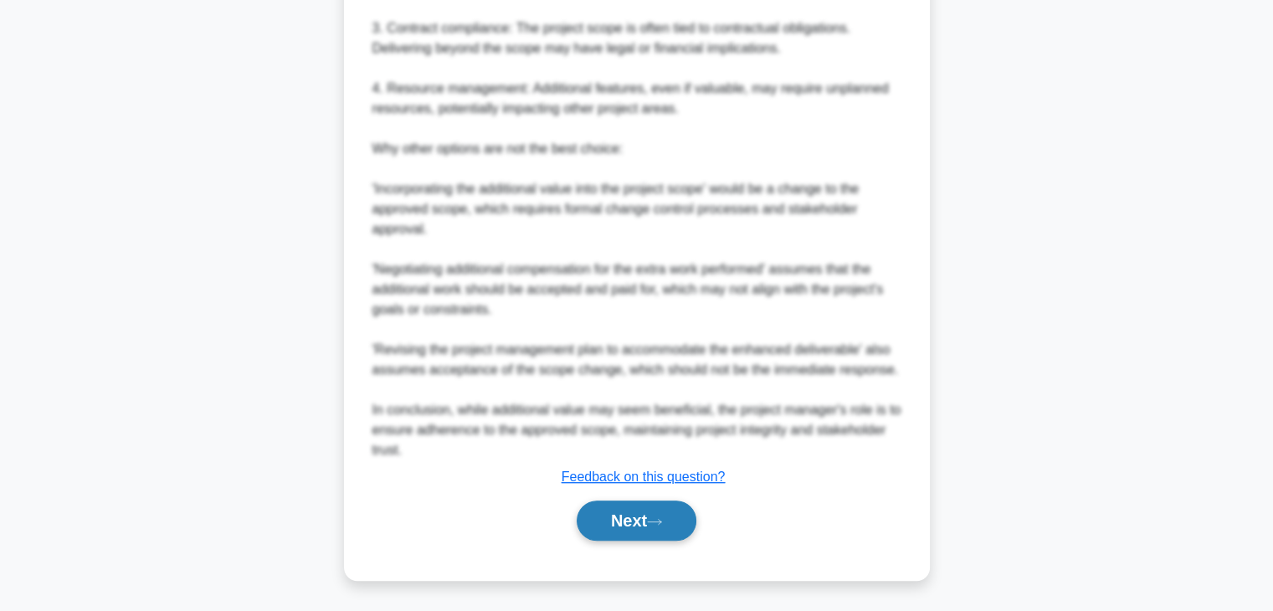
click at [628, 520] on button "Next" at bounding box center [637, 521] width 120 height 40
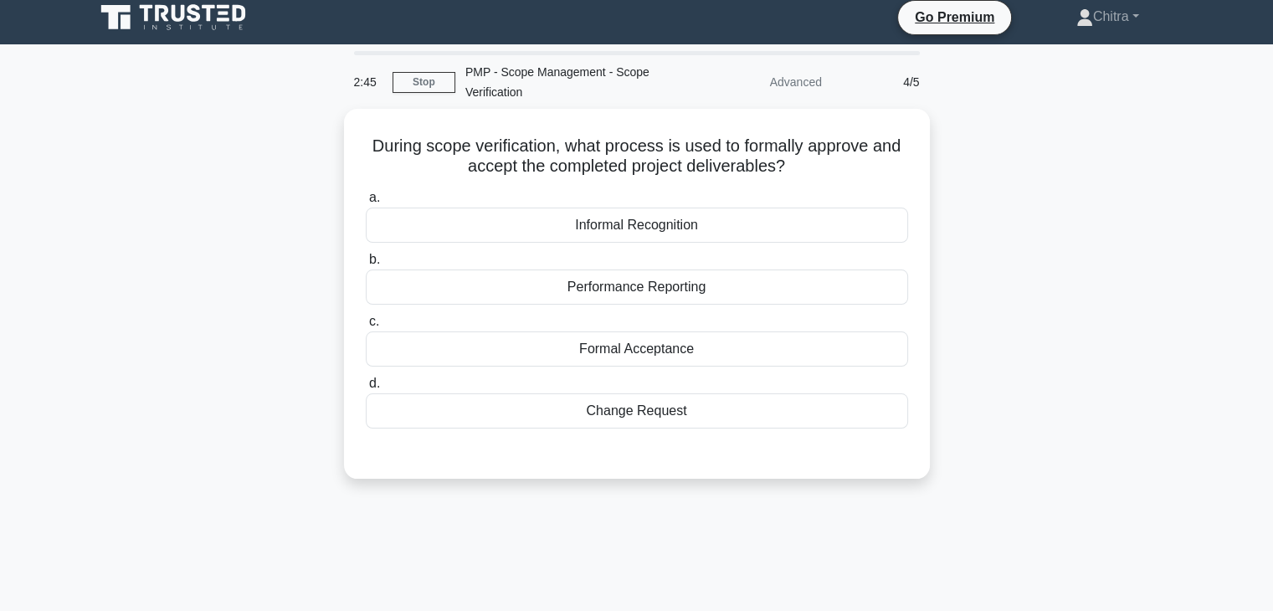
scroll to position [0, 0]
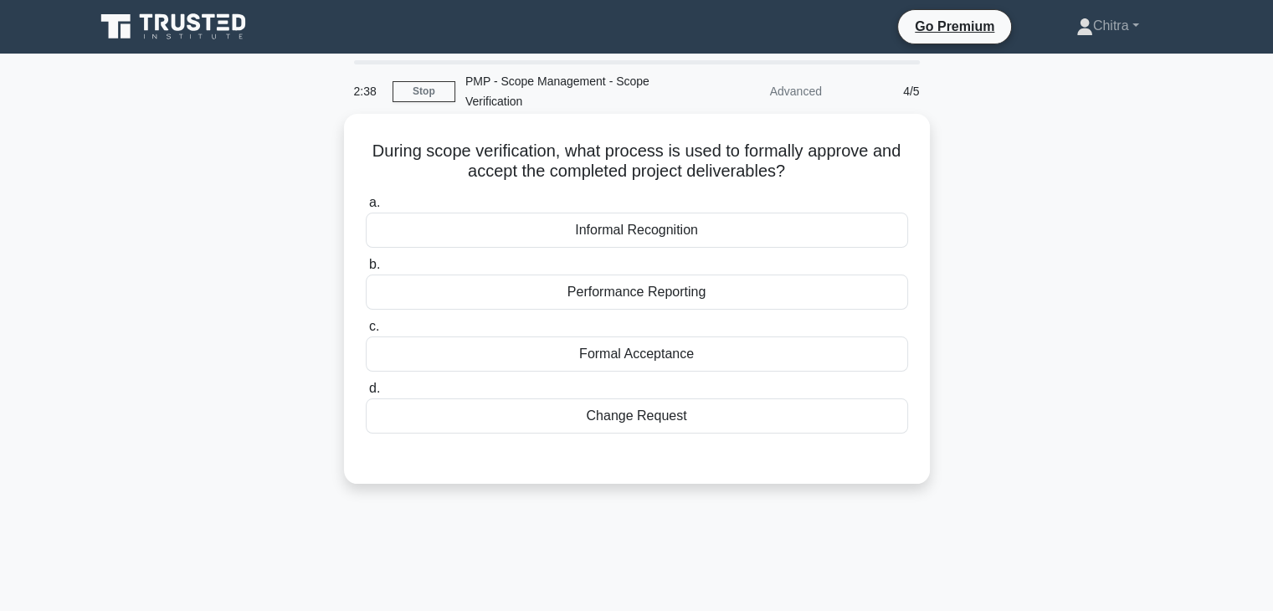
click at [707, 346] on div "Formal Acceptance" at bounding box center [637, 354] width 542 height 35
click at [366, 332] on input "c. Formal Acceptance" at bounding box center [366, 326] width 0 height 11
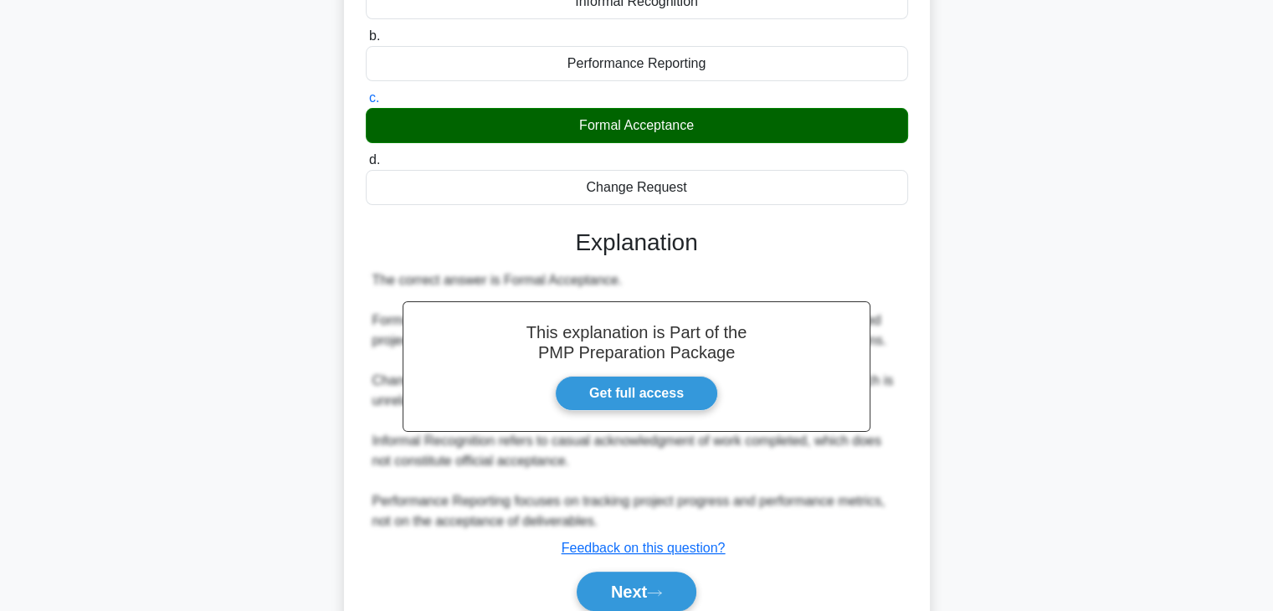
scroll to position [300, 0]
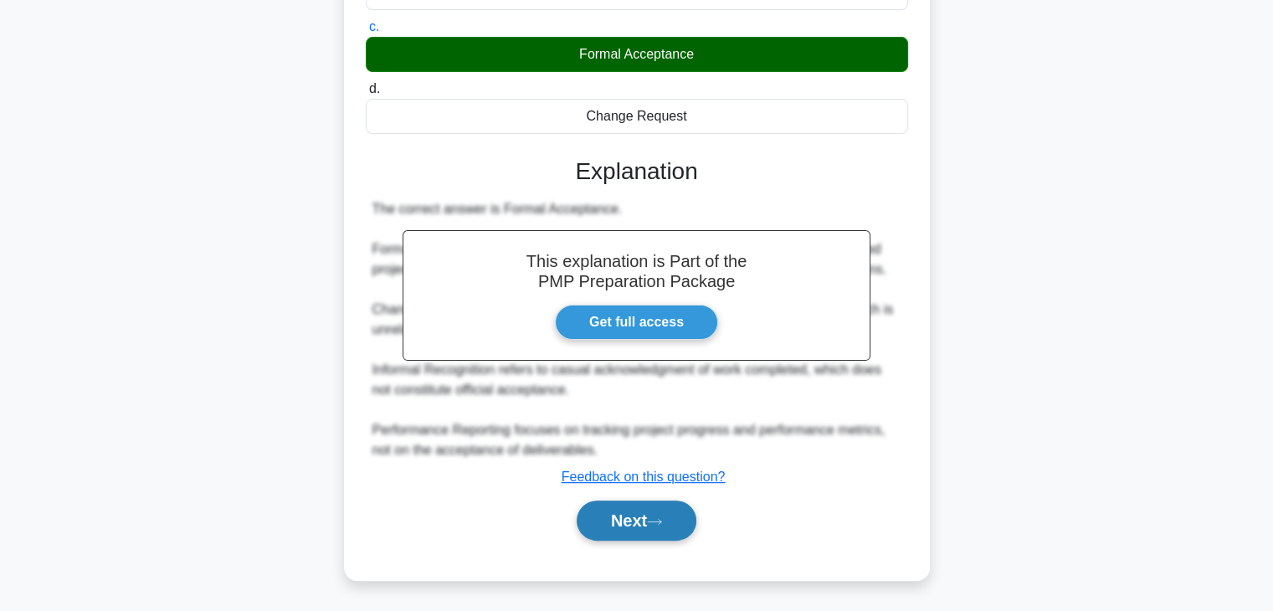
click at [646, 512] on button "Next" at bounding box center [637, 521] width 120 height 40
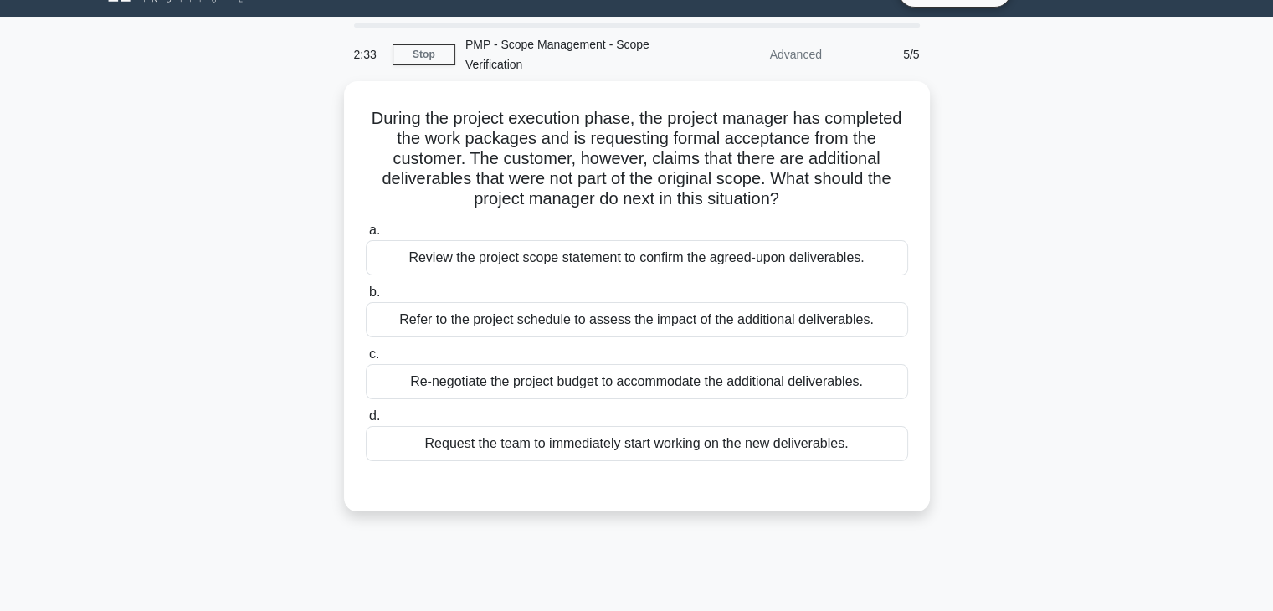
scroll to position [0, 0]
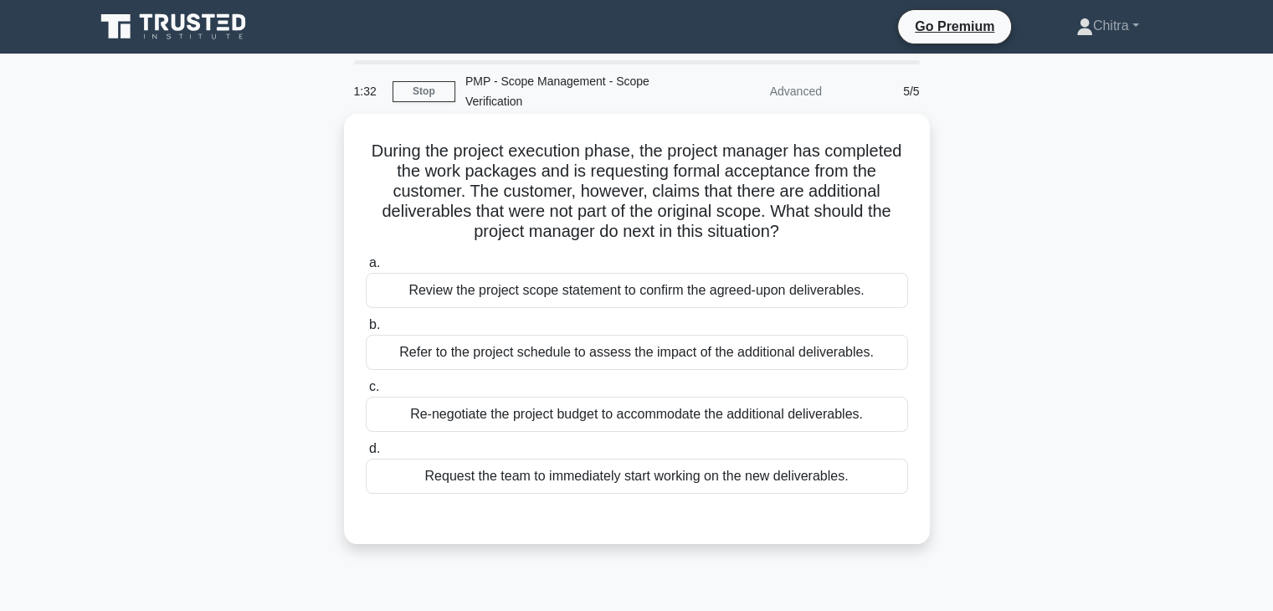
click at [698, 292] on div "Review the project scope statement to confirm the agreed-upon deliverables." at bounding box center [637, 290] width 542 height 35
click at [366, 269] on input "a. Review the project scope statement to confirm the agreed-upon deliverables." at bounding box center [366, 263] width 0 height 11
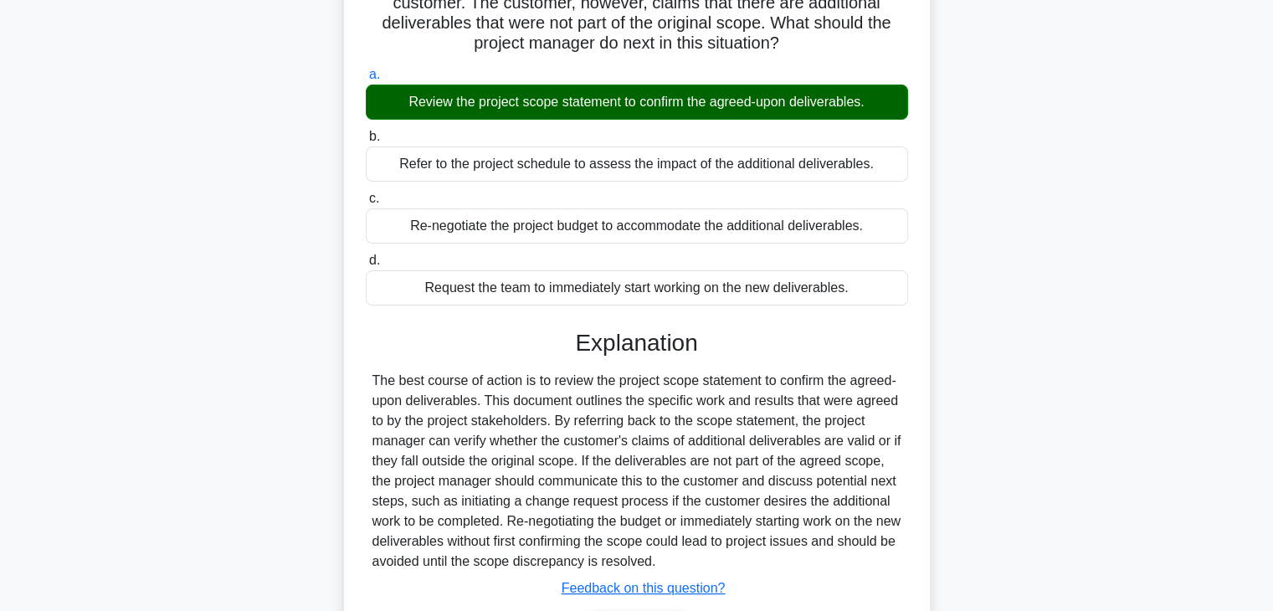
scroll to position [300, 0]
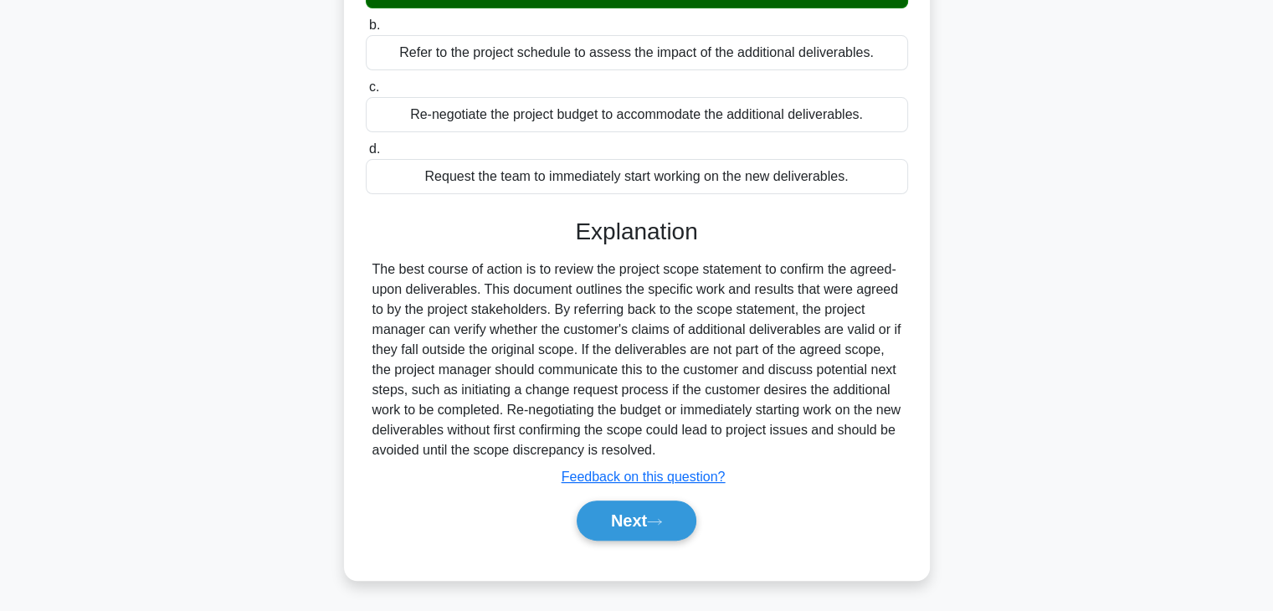
click at [656, 540] on div "Next" at bounding box center [637, 521] width 542 height 54
click at [608, 520] on button "Next" at bounding box center [637, 521] width 120 height 40
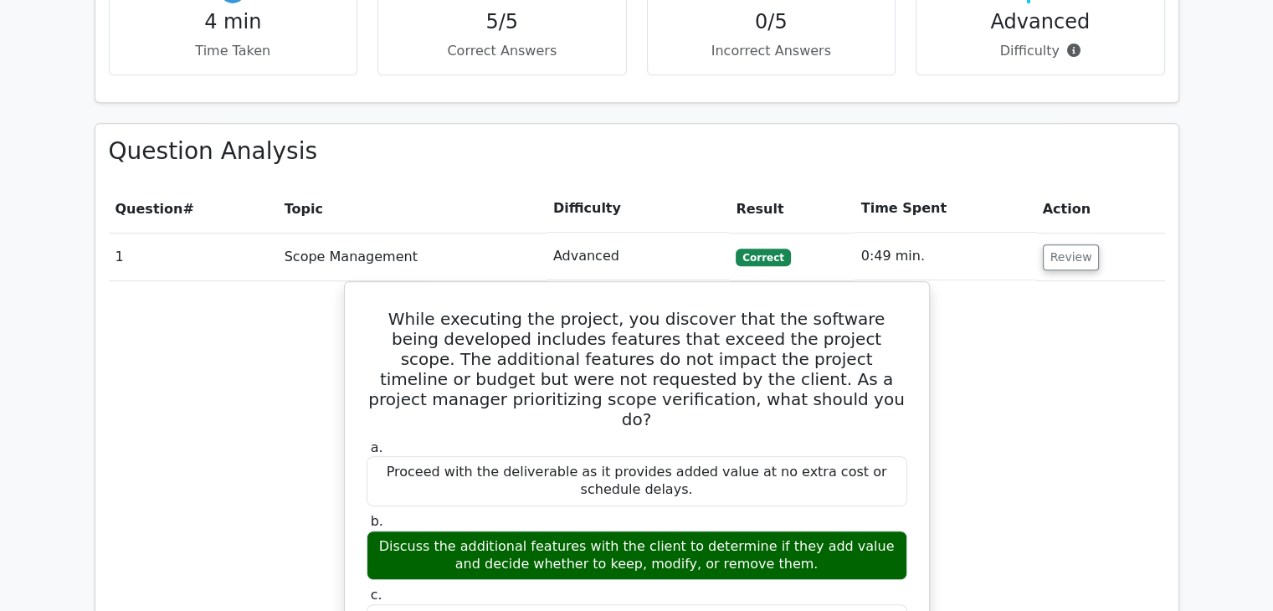
scroll to position [1088, 0]
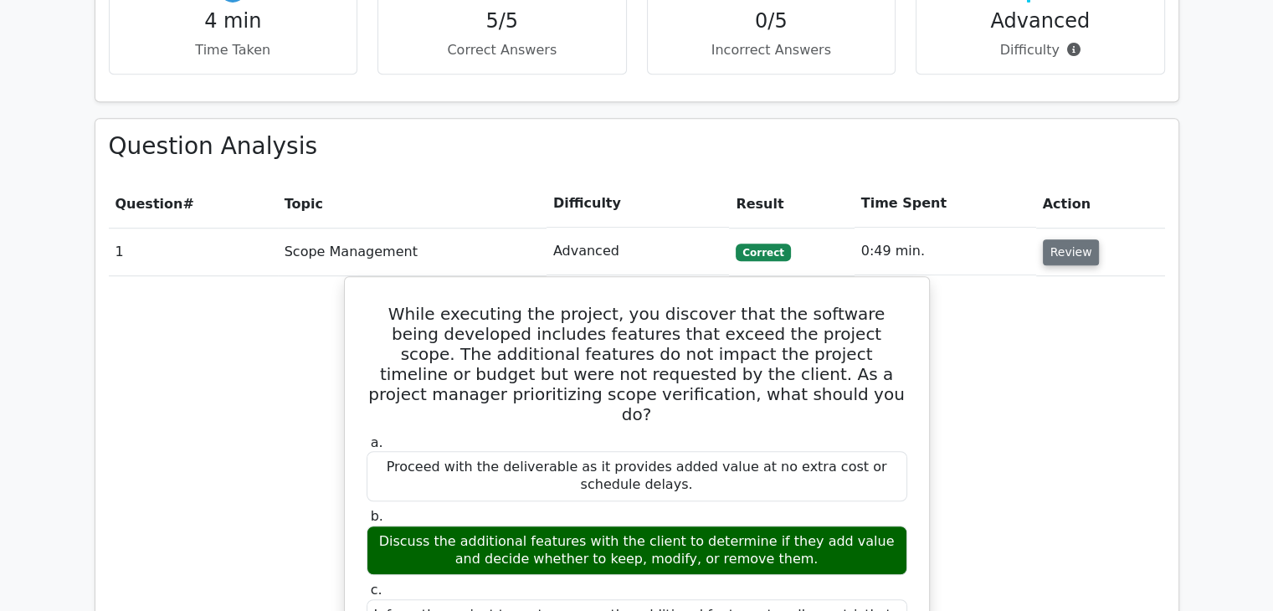
click at [1053, 239] on button "Review" at bounding box center [1071, 252] width 57 height 26
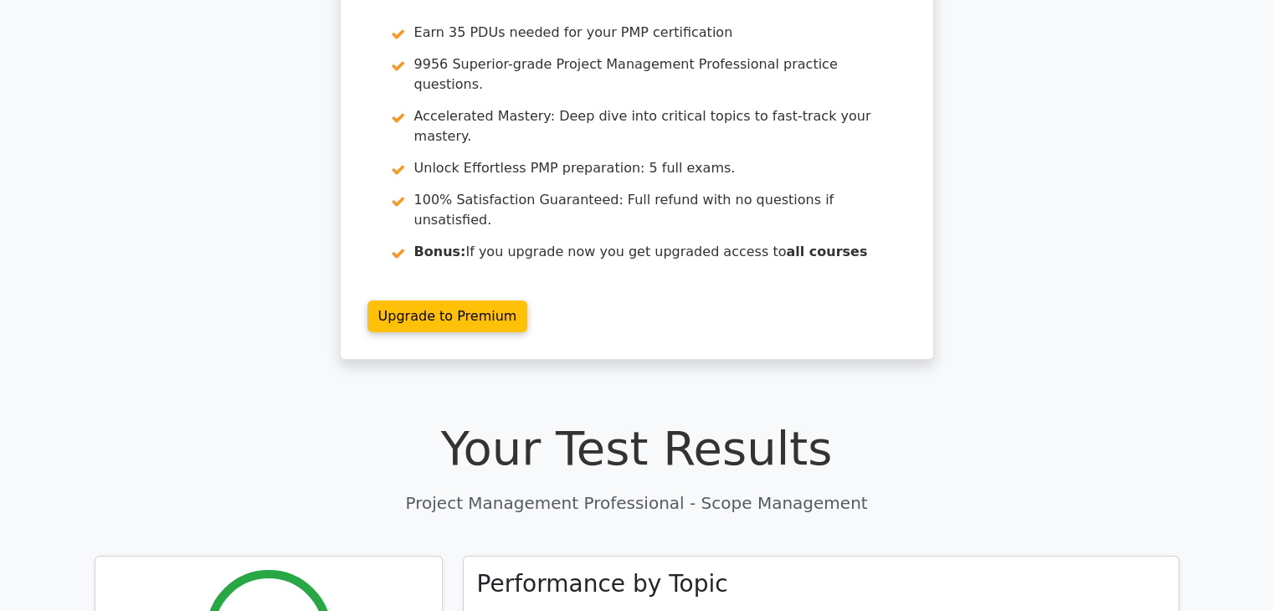
scroll to position [0, 0]
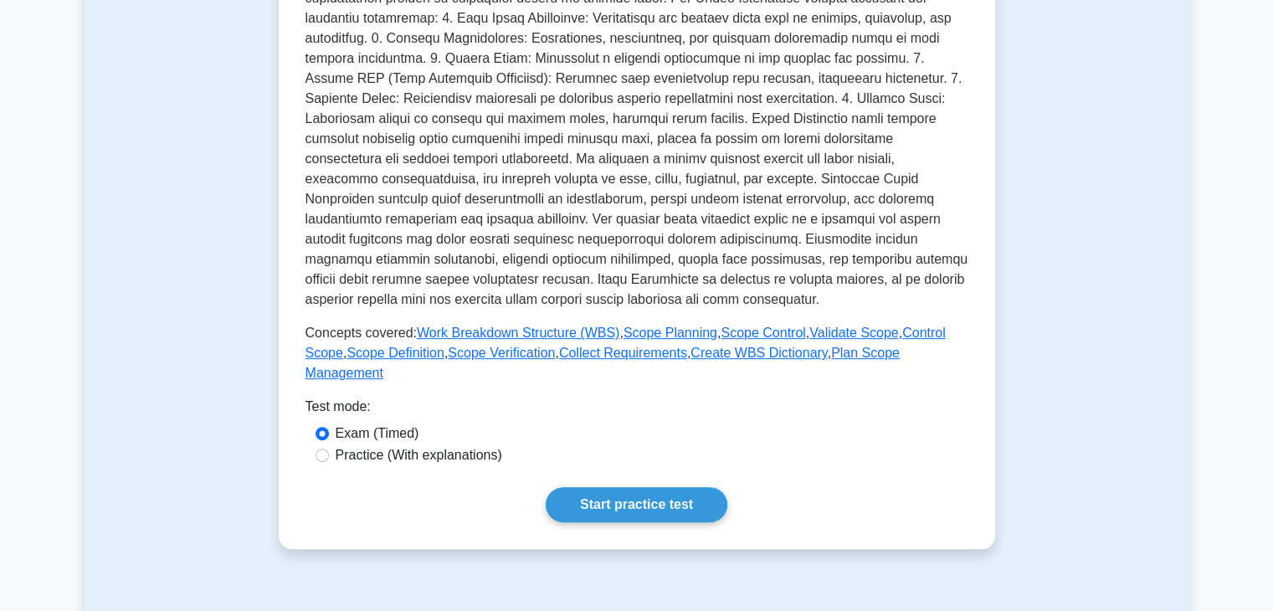
scroll to position [436, 0]
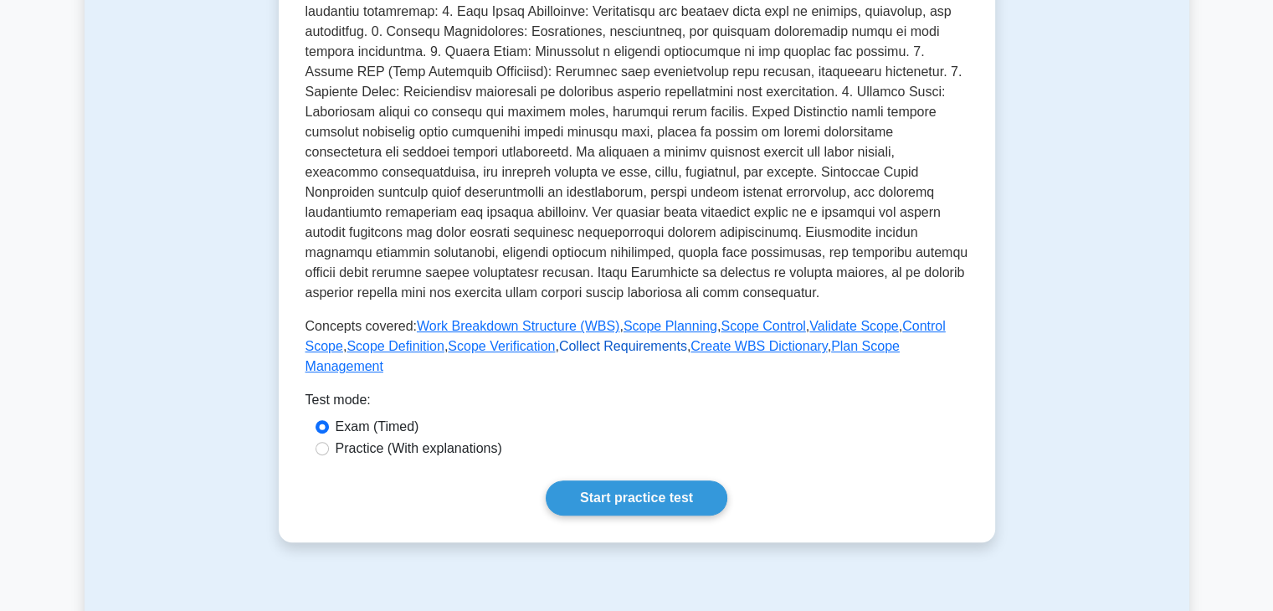
click at [586, 349] on link "Collect Requirements" at bounding box center [623, 346] width 128 height 14
click at [697, 352] on link "Create WBS Dictionary" at bounding box center [759, 346] width 136 height 14
click at [908, 417] on div "Exam (Timed)" at bounding box center [637, 427] width 643 height 20
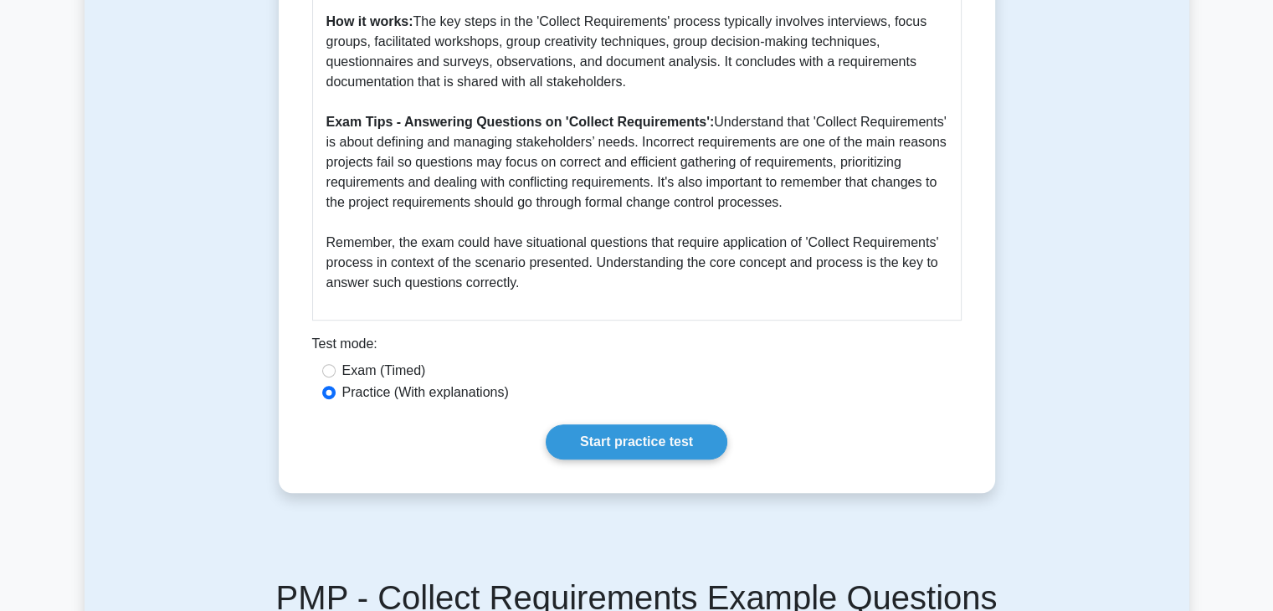
scroll to position [682, 0]
click at [359, 376] on label "Exam (Timed)" at bounding box center [384, 370] width 84 height 20
click at [336, 376] on input "Exam (Timed)" at bounding box center [328, 369] width 13 height 13
radio input "true"
click at [664, 456] on link "Start practice test" at bounding box center [637, 441] width 182 height 35
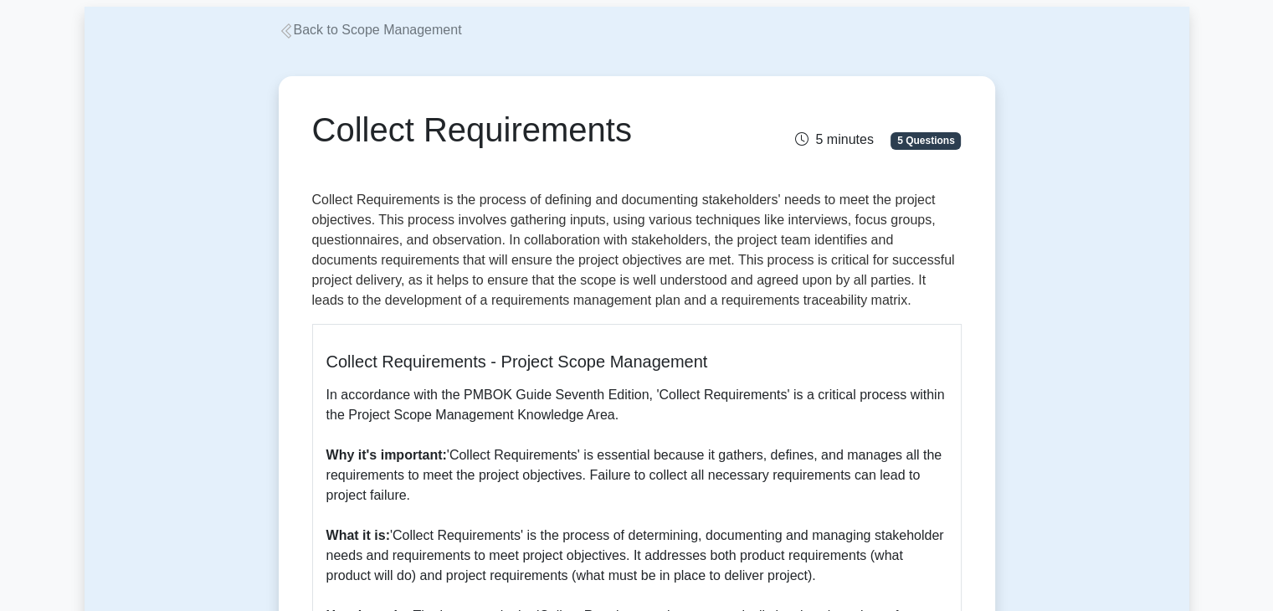
scroll to position [0, 0]
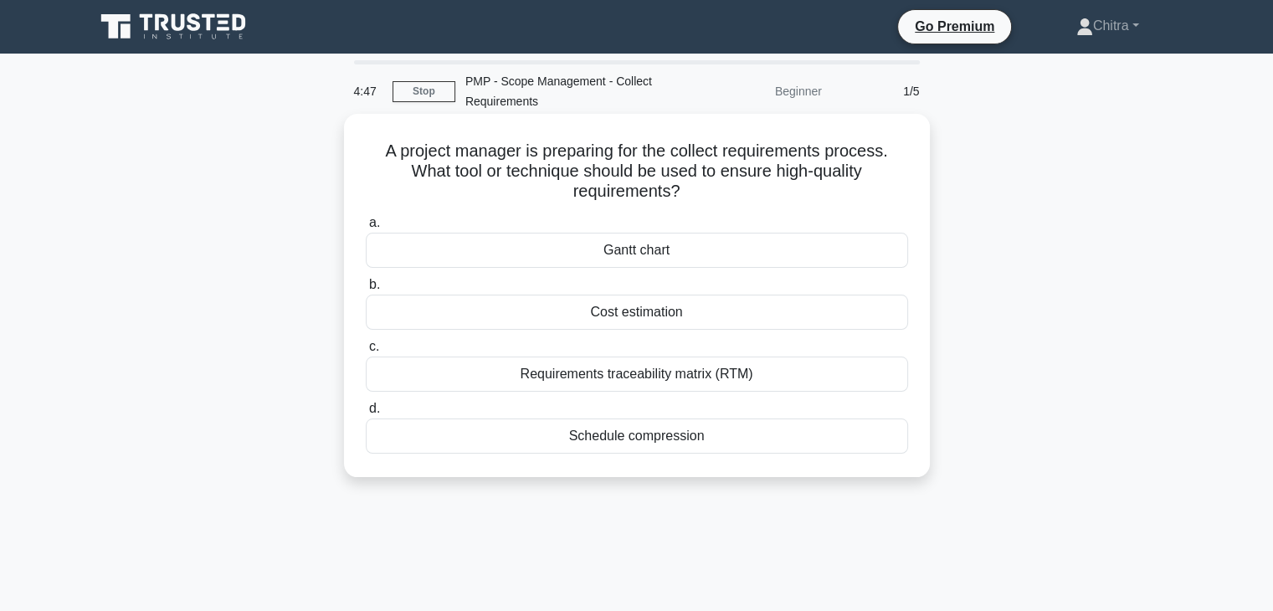
click at [707, 379] on div "Requirements traceability matrix (RTM)" at bounding box center [637, 374] width 542 height 35
click at [366, 352] on input "c. Requirements traceability matrix (RTM)" at bounding box center [366, 347] width 0 height 11
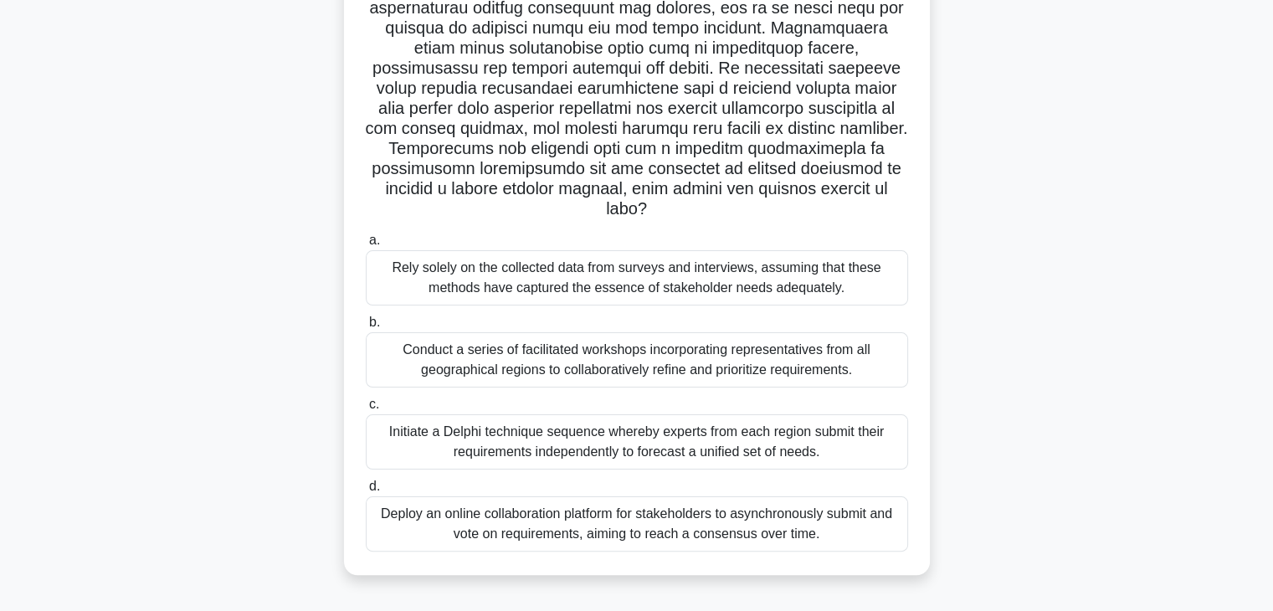
scroll to position [294, 0]
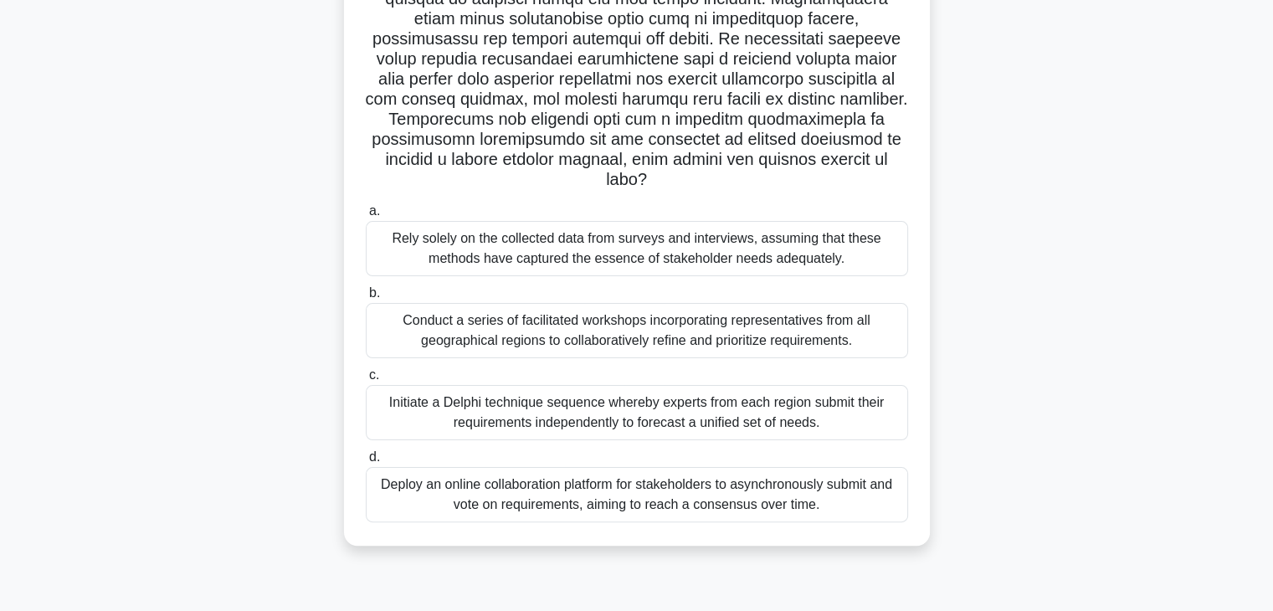
click at [671, 334] on div "Conduct a series of facilitated workshops incorporating representatives from al…" at bounding box center [637, 330] width 542 height 55
click at [366, 299] on input "b. Conduct a series of facilitated workshops incorporating representatives from…" at bounding box center [366, 293] width 0 height 11
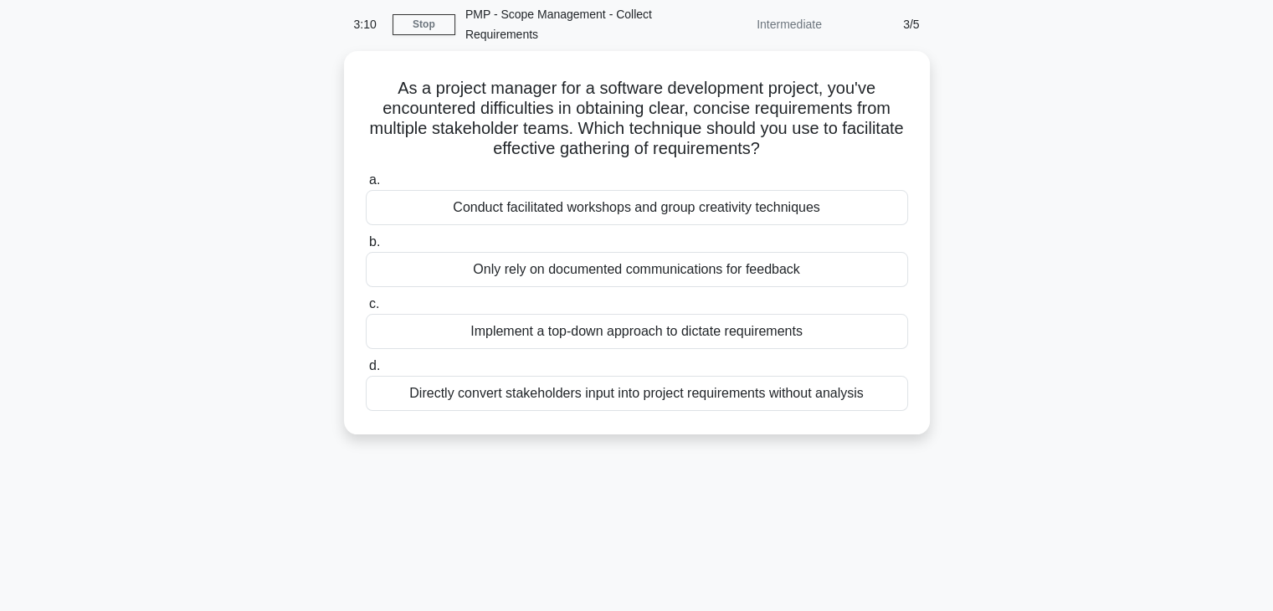
scroll to position [0, 0]
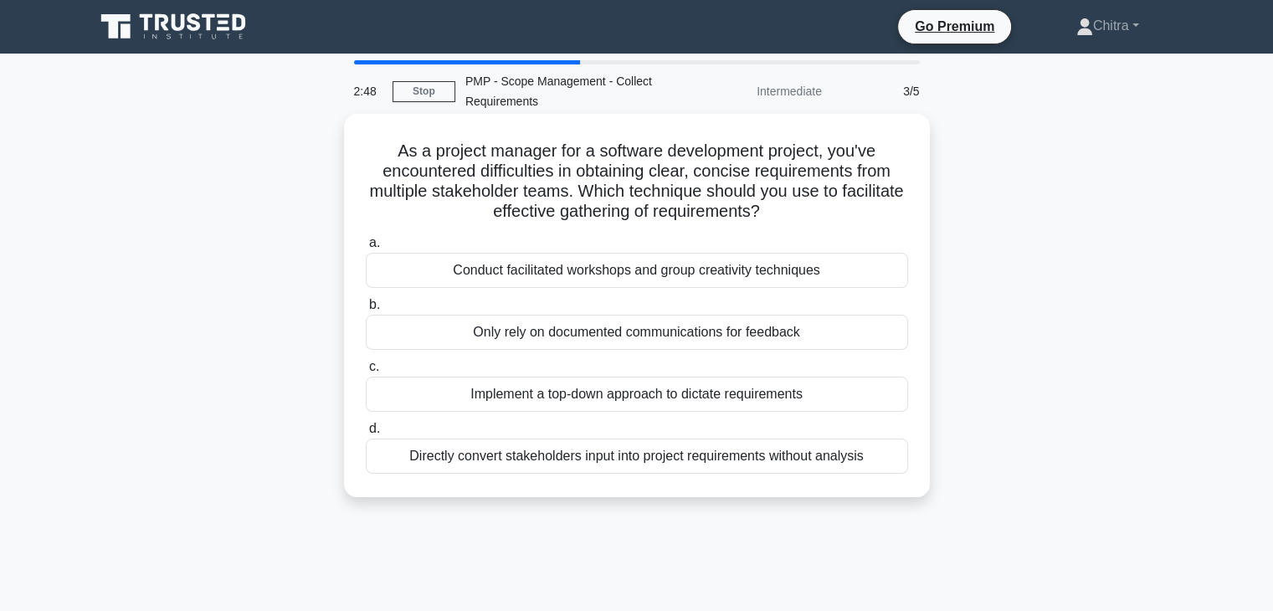
click at [671, 265] on div "Conduct facilitated workshops and group creativity techniques" at bounding box center [637, 270] width 542 height 35
click at [366, 249] on input "a. Conduct facilitated workshops and group creativity techniques" at bounding box center [366, 243] width 0 height 11
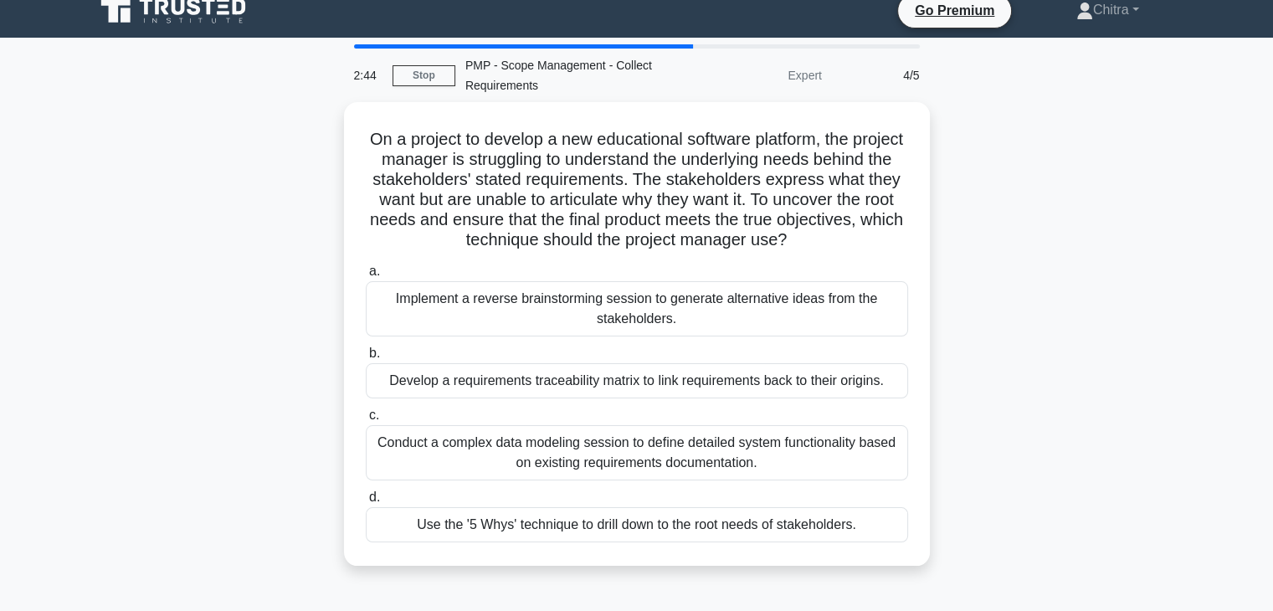
scroll to position [17, 0]
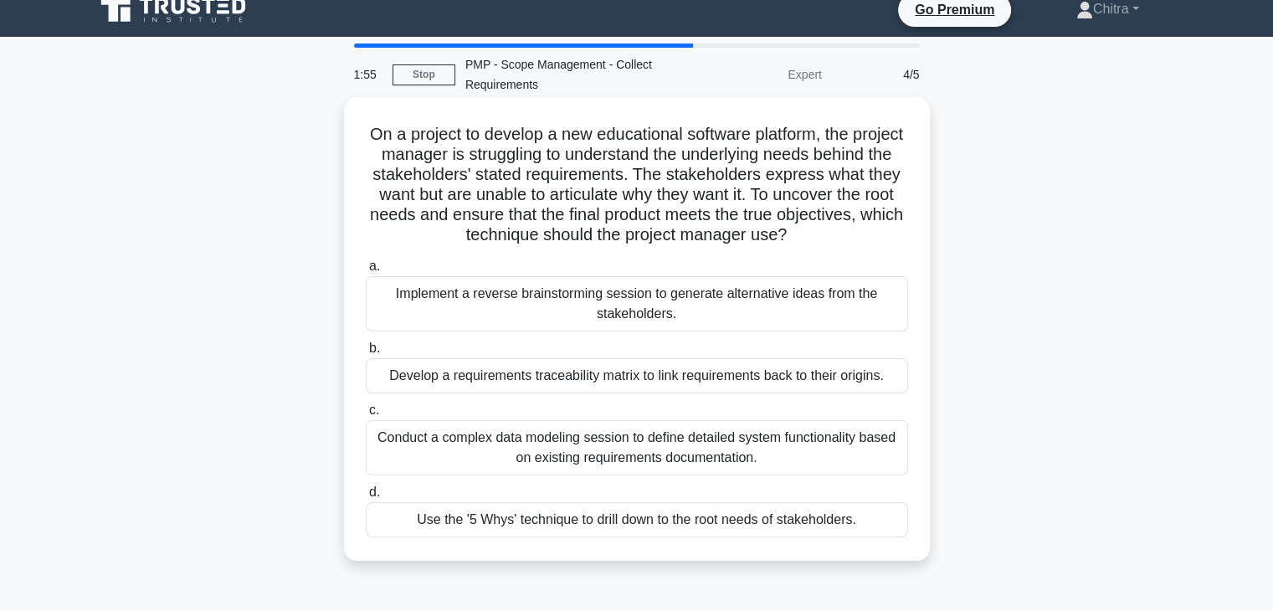
click at [563, 523] on div "Use the '5 Whys' technique to drill down to the root needs of stakeholders." at bounding box center [637, 519] width 542 height 35
click at [366, 498] on input "d. Use the '5 Whys' technique to drill down to the root needs of stakeholders." at bounding box center [366, 492] width 0 height 11
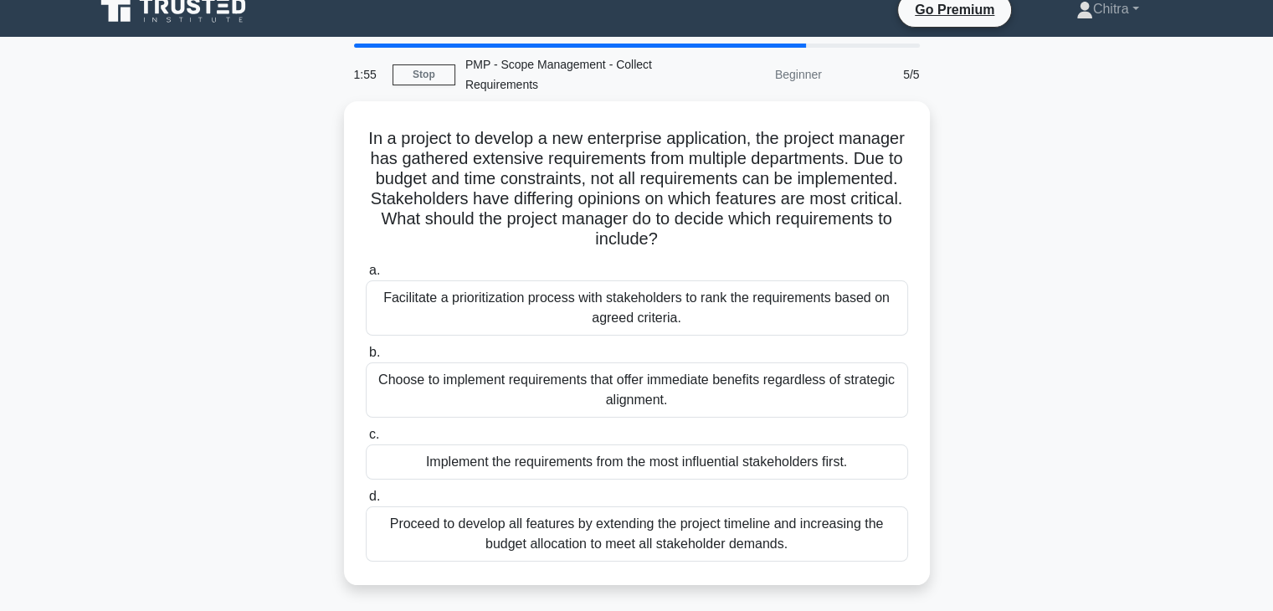
scroll to position [0, 0]
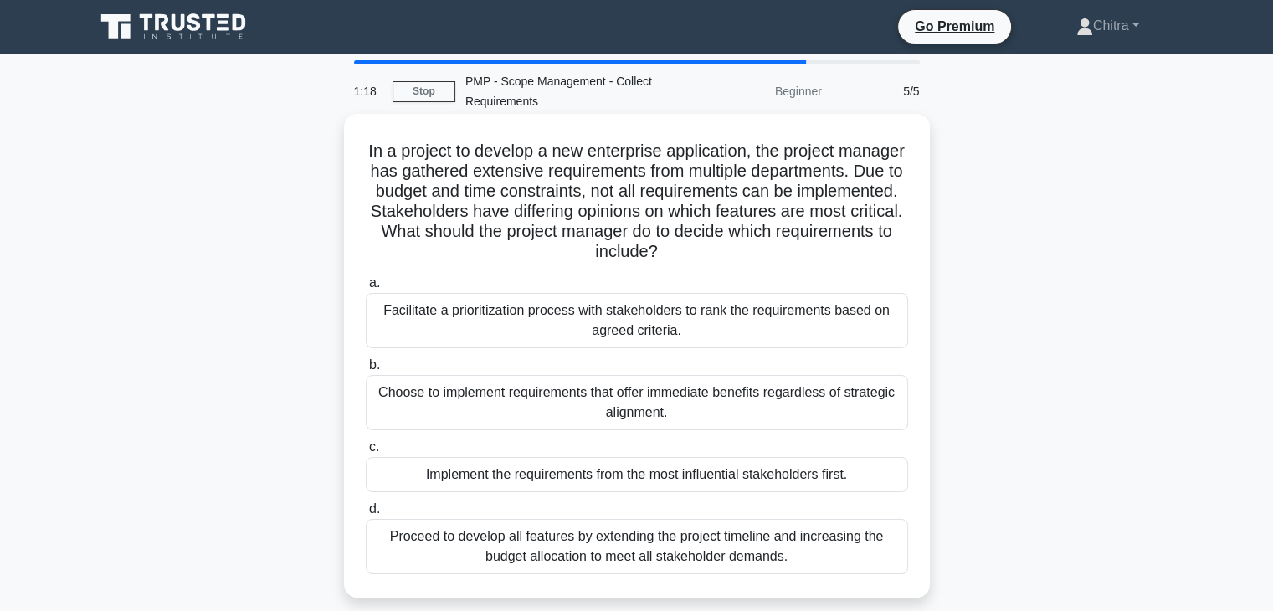
click at [822, 324] on div "Facilitate a prioritization process with stakeholders to rank the requirements …" at bounding box center [637, 320] width 542 height 55
click at [366, 289] on input "a. Facilitate a prioritization process with stakeholders to rank the requiremen…" at bounding box center [366, 283] width 0 height 11
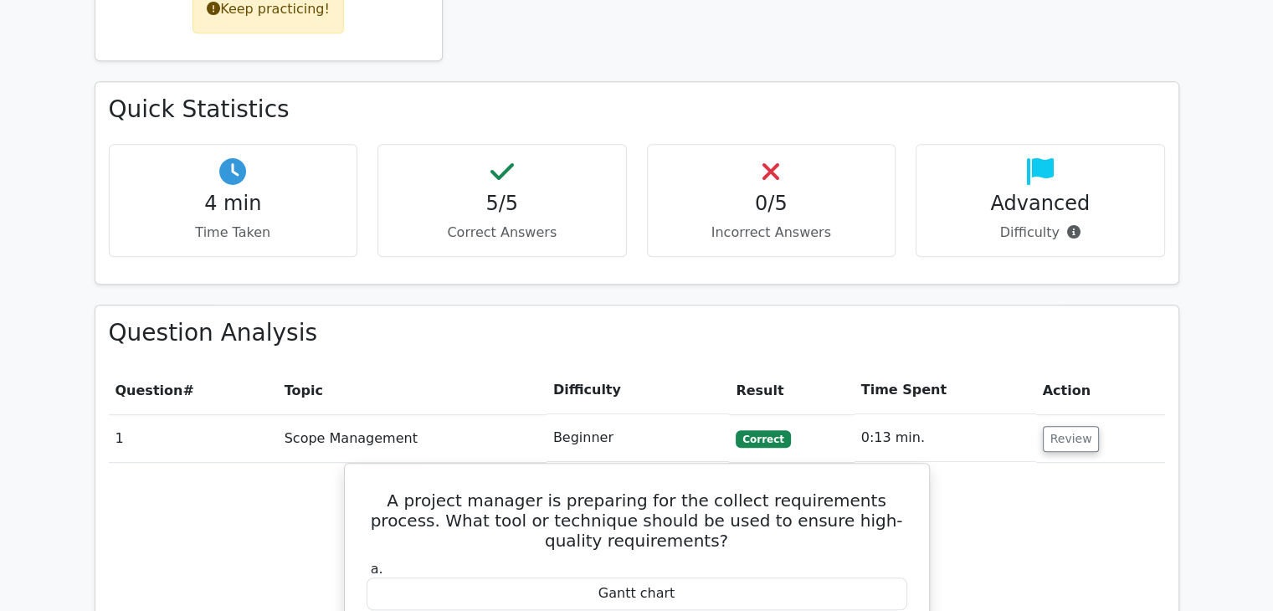
scroll to position [910, 0]
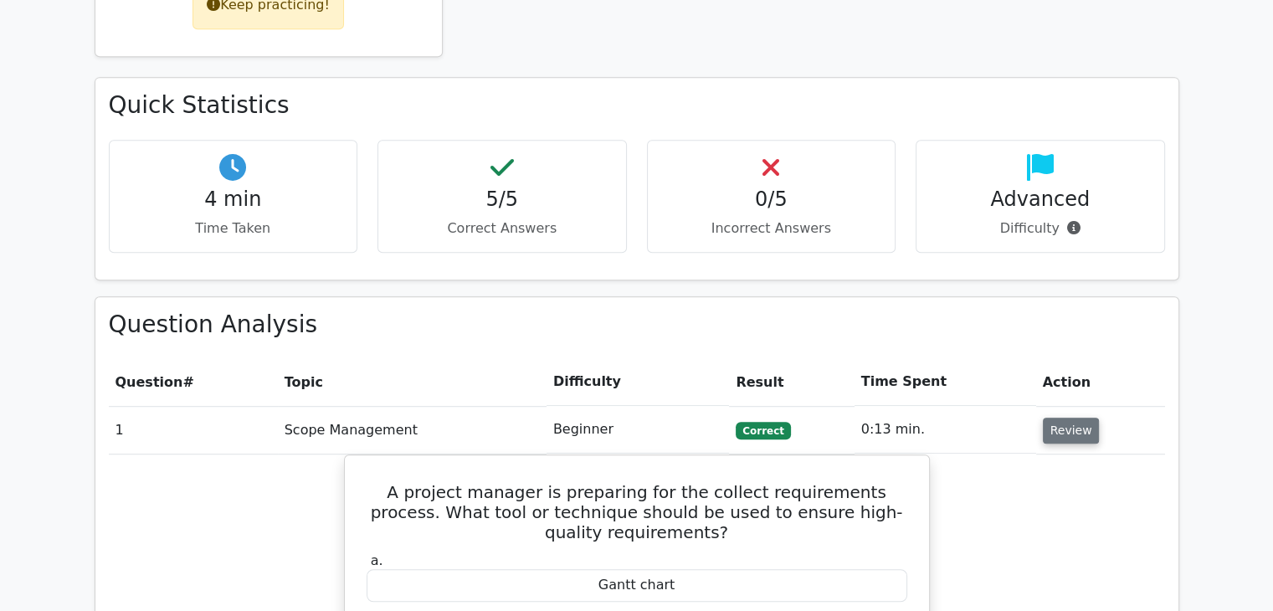
click at [1068, 418] on button "Review" at bounding box center [1071, 431] width 57 height 26
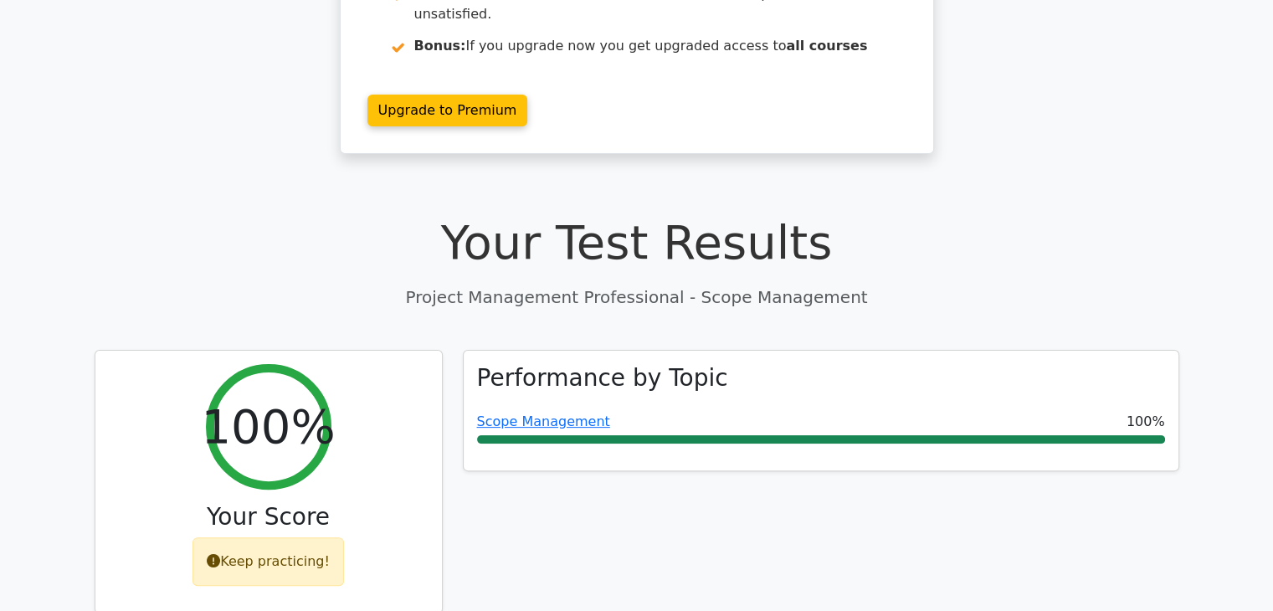
scroll to position [0, 0]
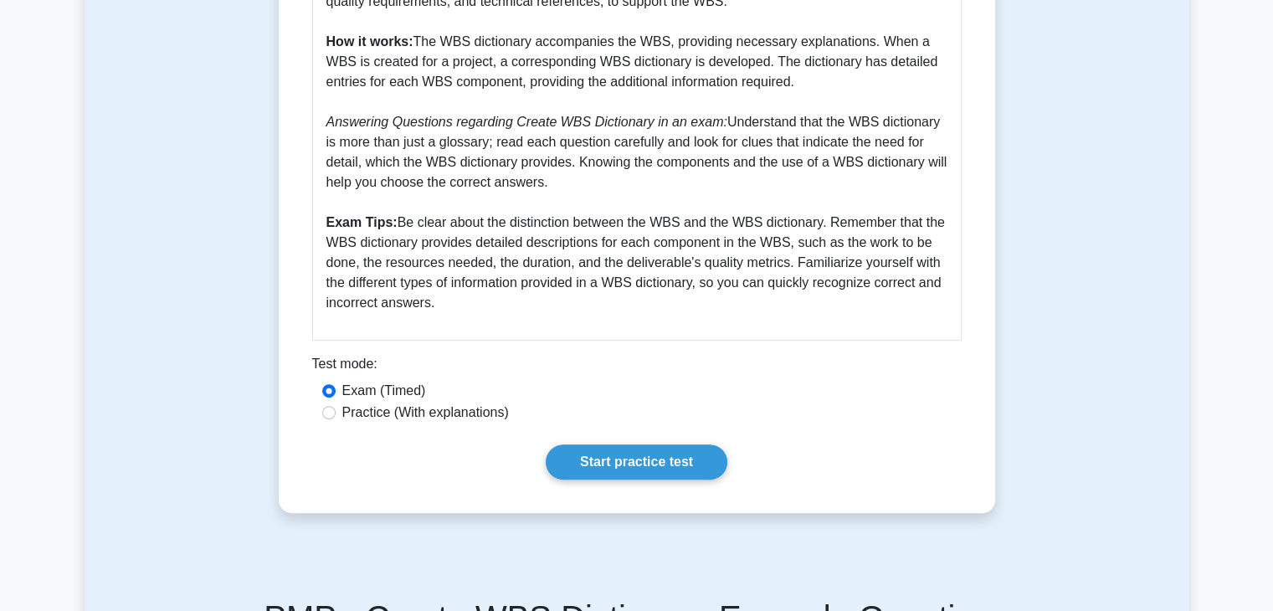
scroll to position [663, 0]
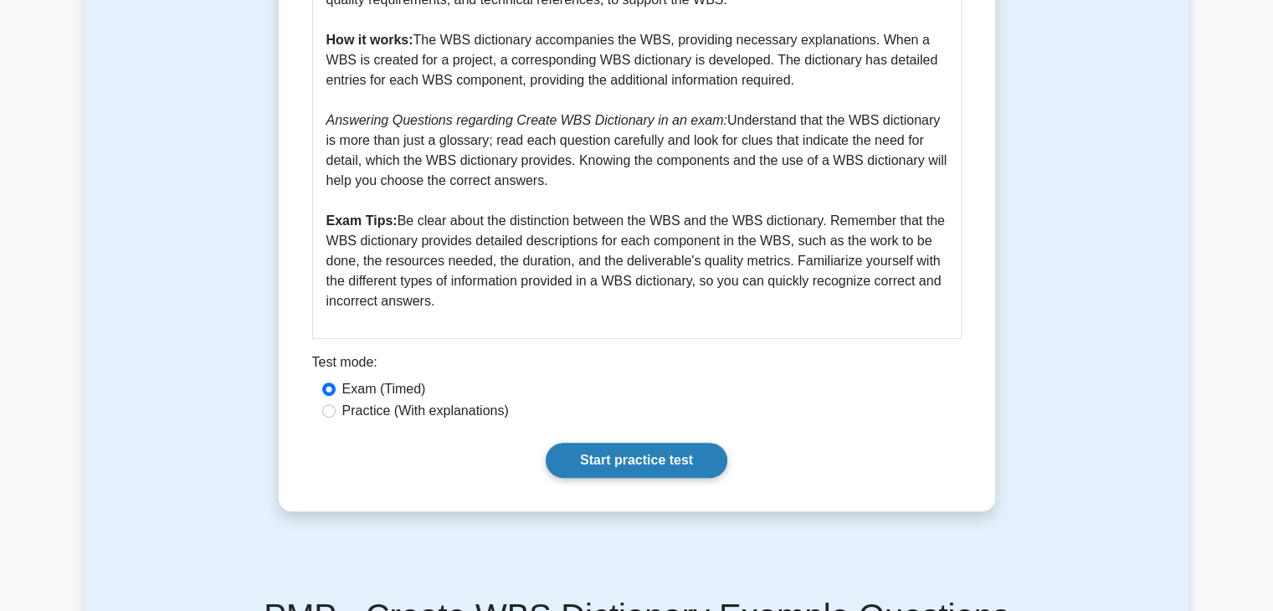
click at [622, 455] on link "Start practice test" at bounding box center [637, 460] width 182 height 35
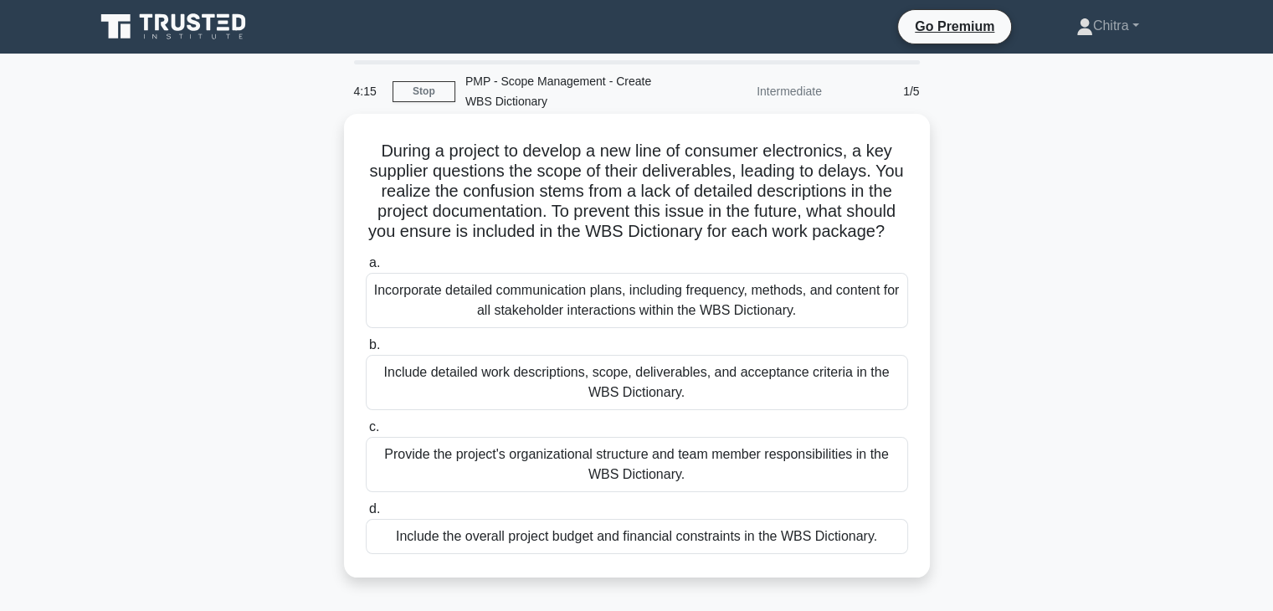
click at [683, 399] on div "Include detailed work descriptions, scope, deliverables, and acceptance criteri…" at bounding box center [637, 382] width 542 height 55
click at [366, 351] on input "b. Include detailed work descriptions, scope, deliverables, and acceptance crit…" at bounding box center [366, 345] width 0 height 11
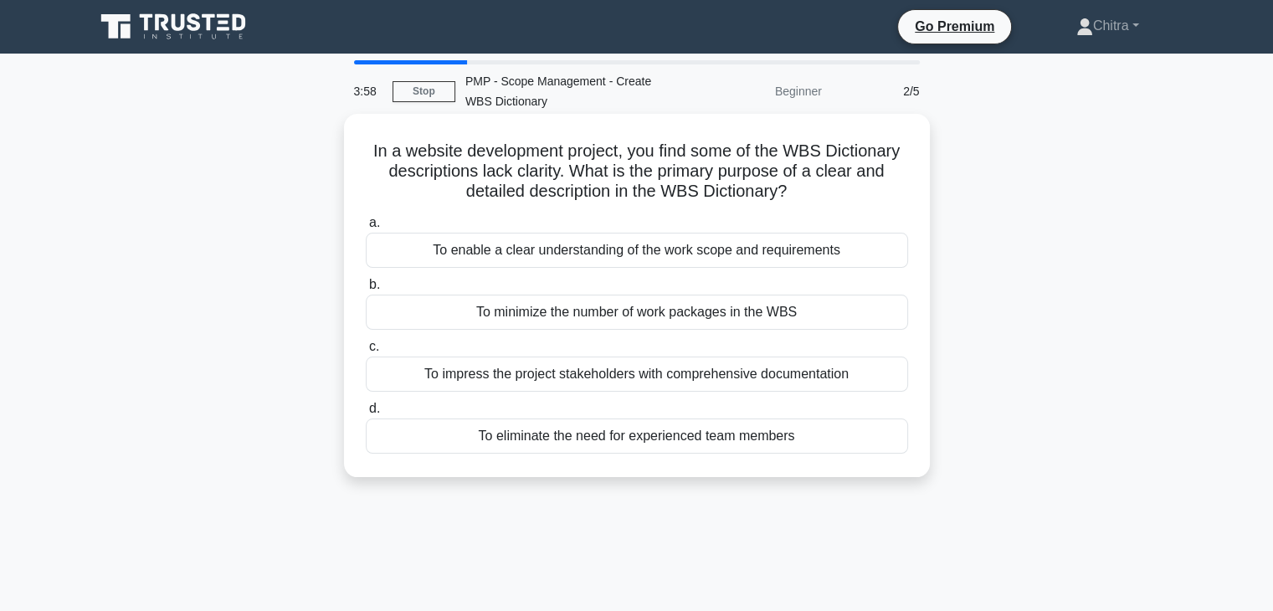
click at [660, 260] on div "To enable a clear understanding of the work scope and requirements" at bounding box center [637, 250] width 542 height 35
click at [366, 229] on input "a. To enable a clear understanding of the work scope and requirements" at bounding box center [366, 223] width 0 height 11
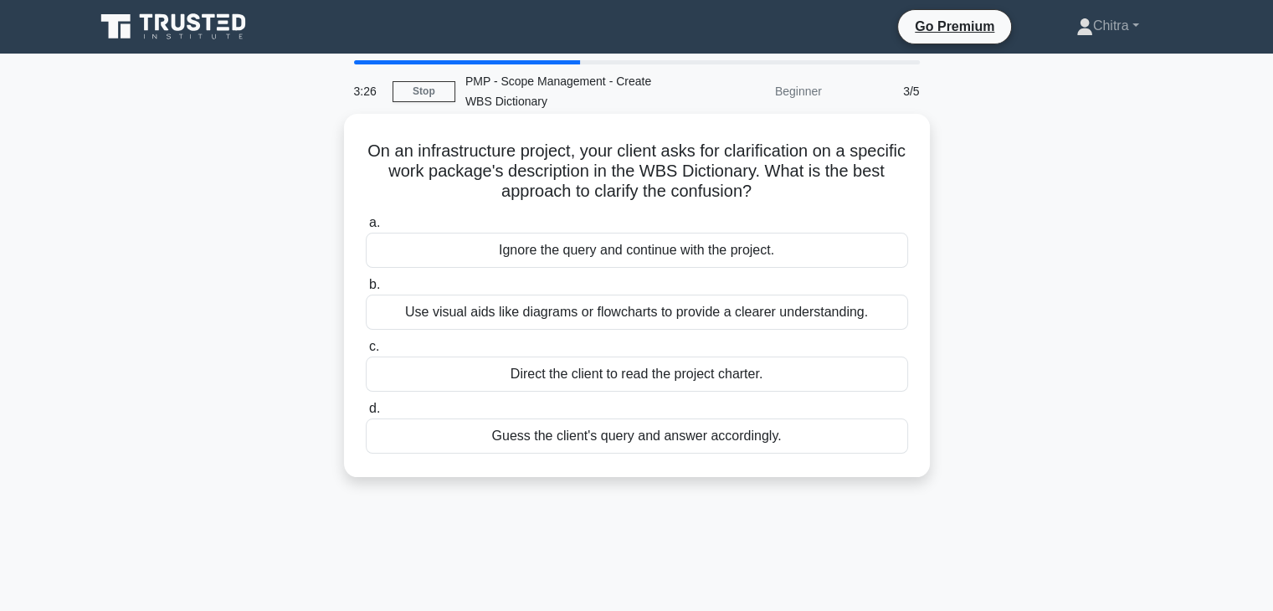
click at [679, 317] on div "Use visual aids like diagrams or flowcharts to provide a clearer understanding." at bounding box center [637, 312] width 542 height 35
click at [366, 291] on input "b. Use visual aids like diagrams or flowcharts to provide a clearer understandi…" at bounding box center [366, 285] width 0 height 11
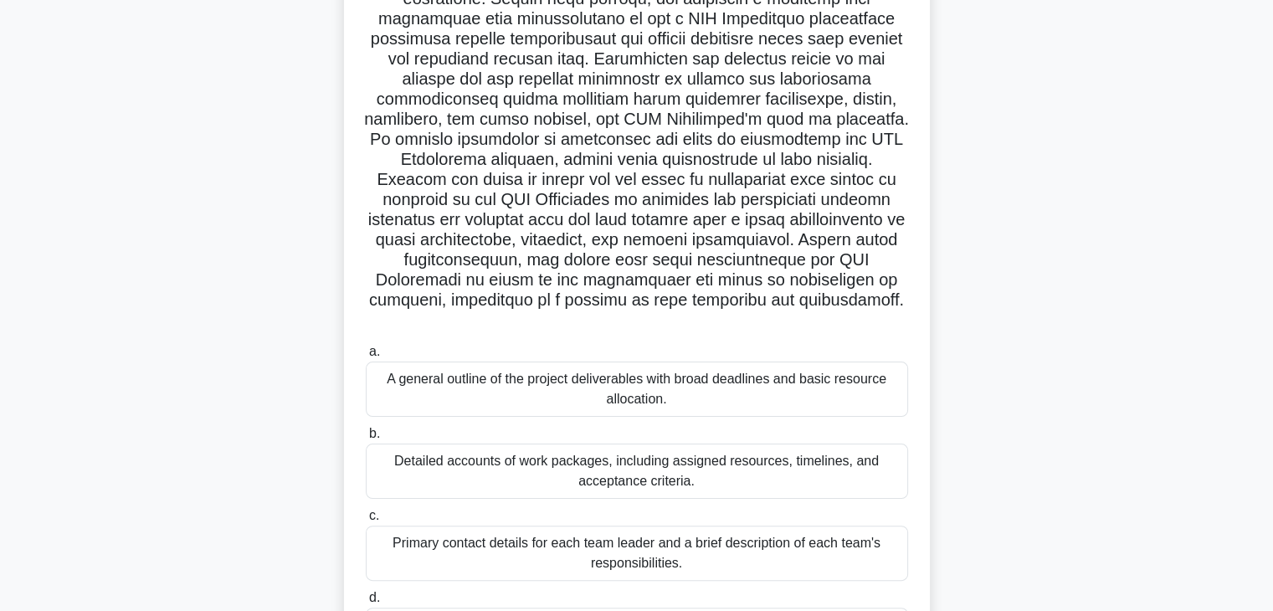
scroll to position [278, 0]
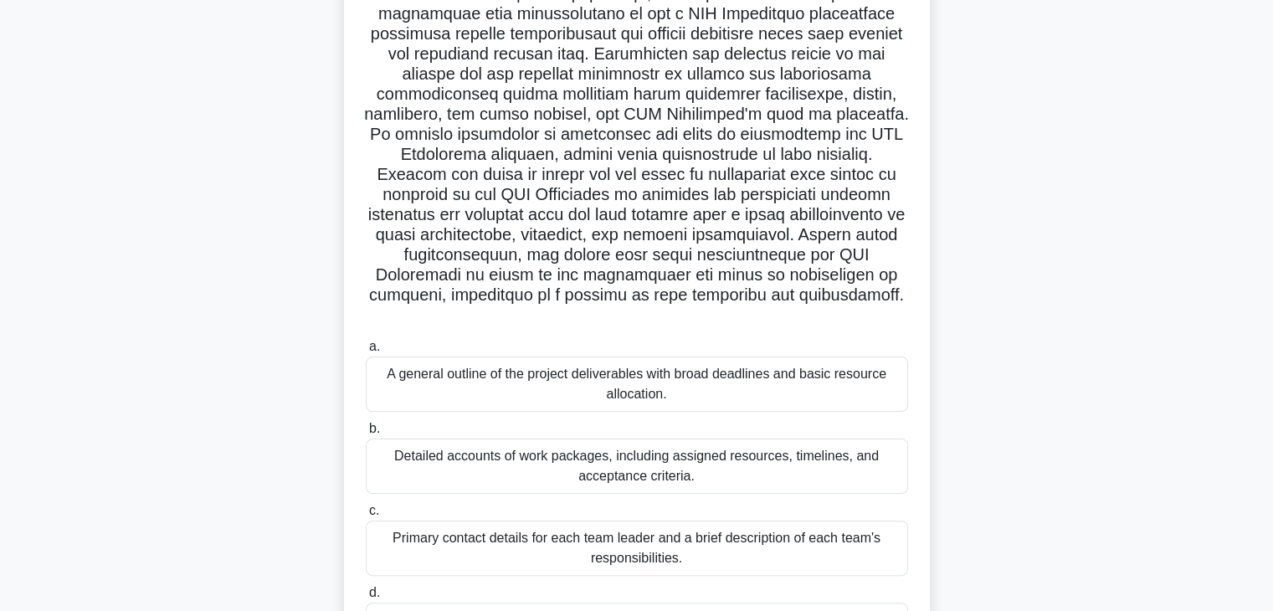
click at [602, 439] on label "b. Detailed accounts of work packages, including assigned resources, timelines,…" at bounding box center [637, 456] width 542 height 75
click at [366, 434] on input "b. Detailed accounts of work packages, including assigned resources, timelines,…" at bounding box center [366, 429] width 0 height 11
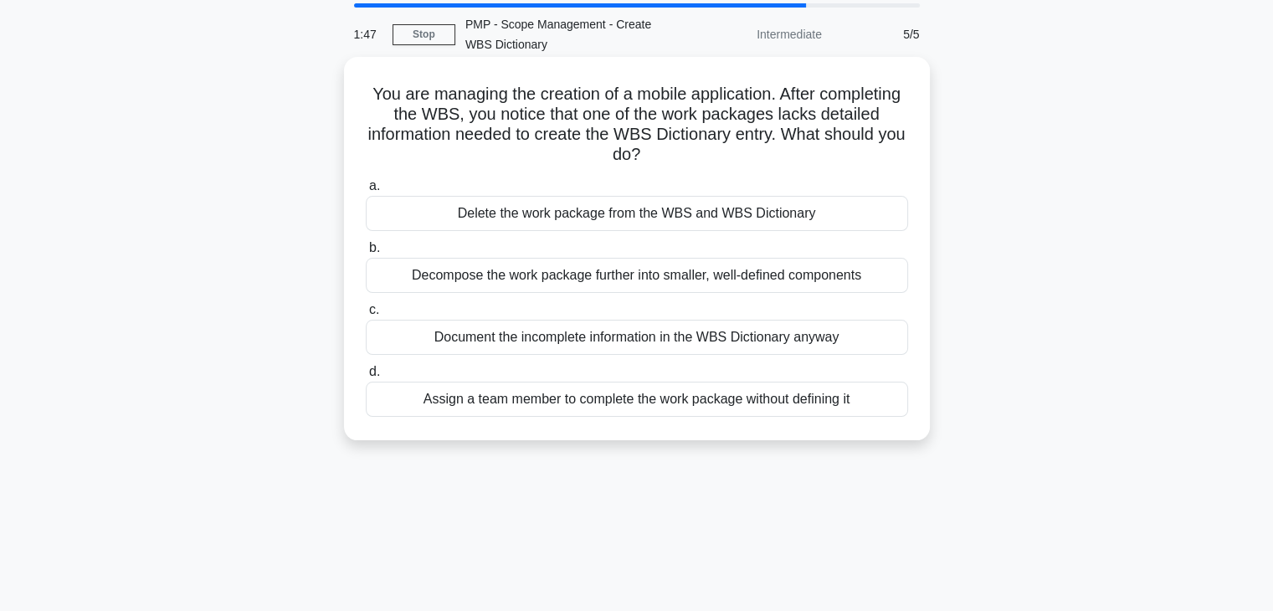
scroll to position [0, 0]
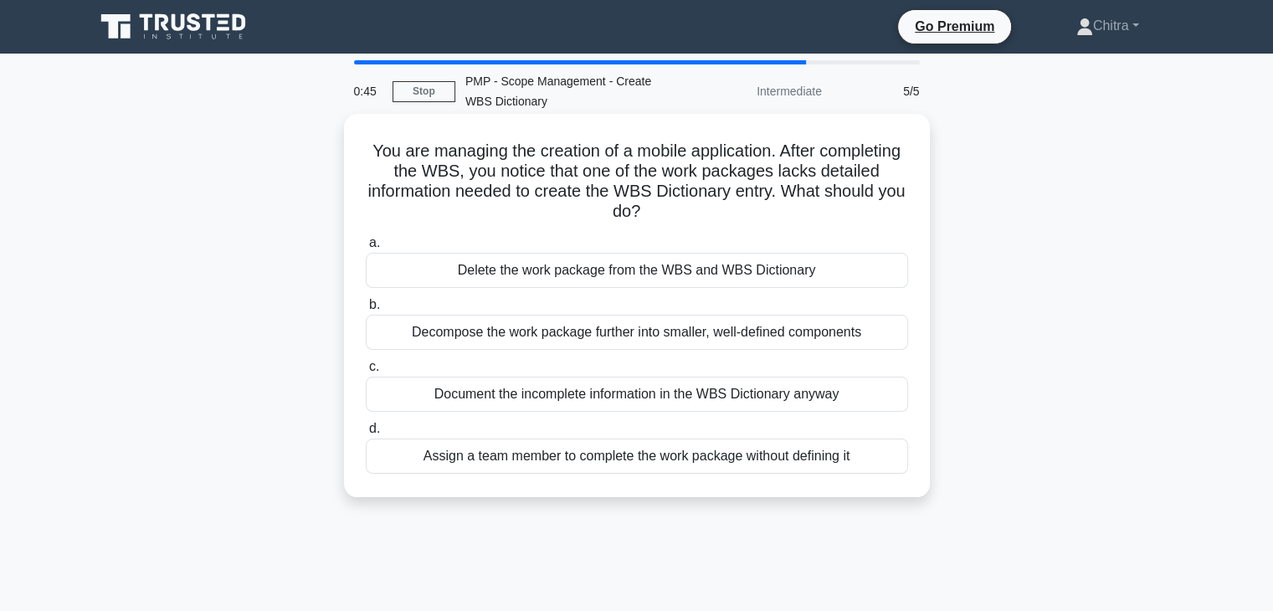
click at [674, 330] on div "Decompose the work package further into smaller, well-defined components" at bounding box center [637, 332] width 542 height 35
click at [366, 311] on input "b. Decompose the work package further into smaller, well-defined components" at bounding box center [366, 305] width 0 height 11
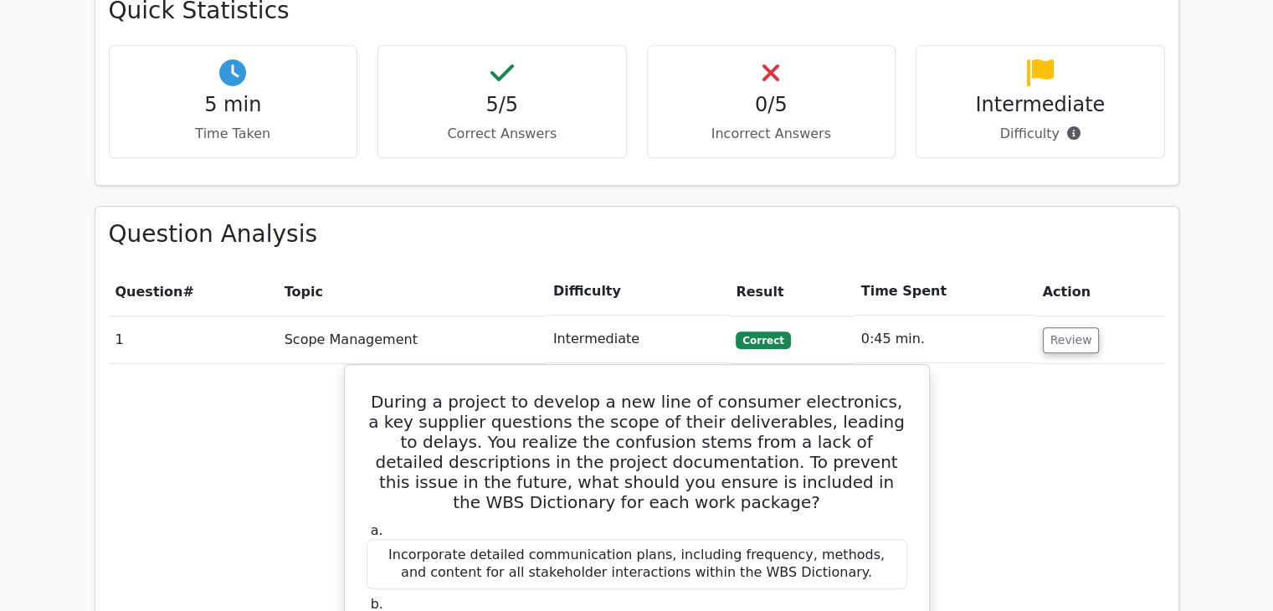
scroll to position [1008, 0]
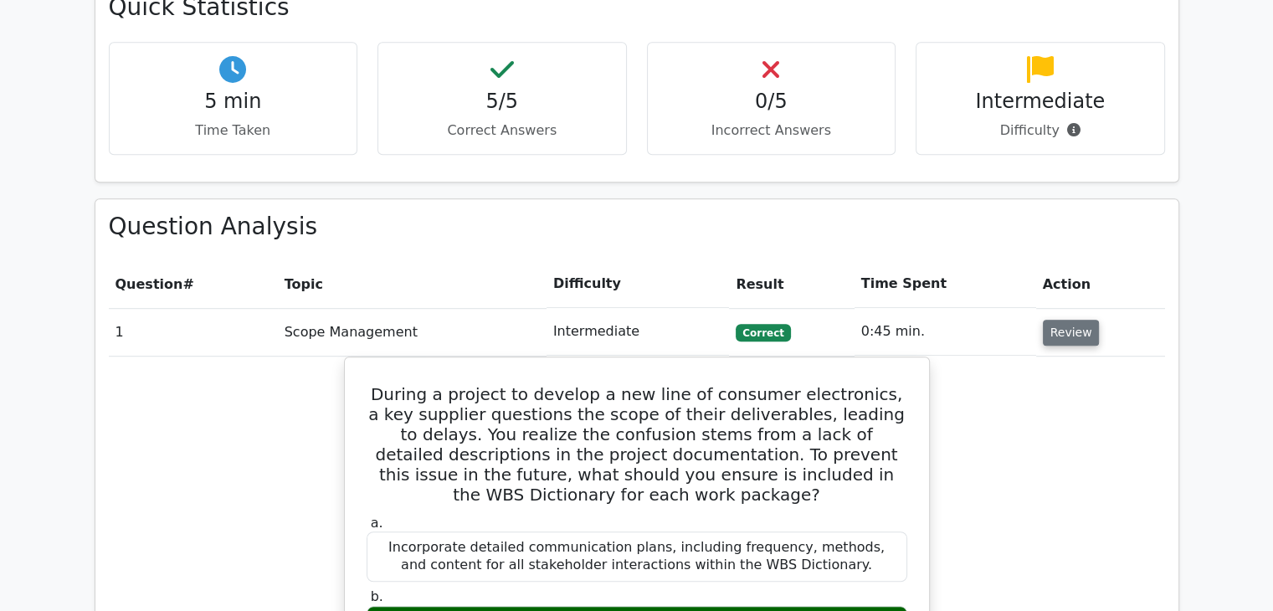
click at [1056, 320] on button "Review" at bounding box center [1071, 333] width 57 height 26
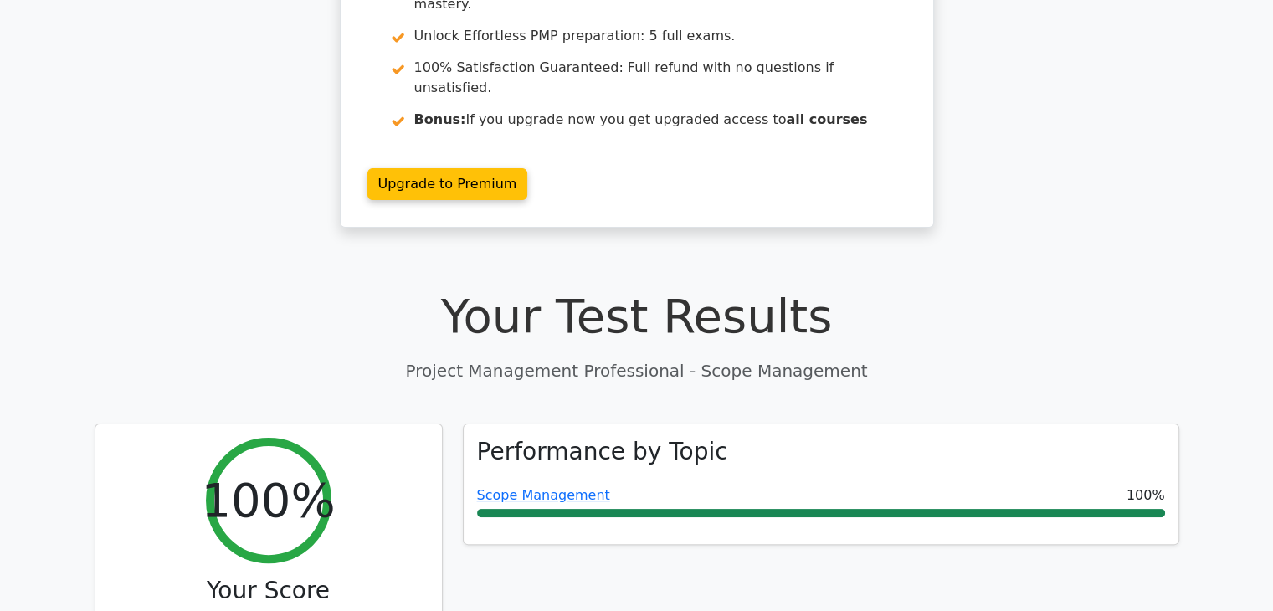
scroll to position [231, 0]
